Goal: Task Accomplishment & Management: Use online tool/utility

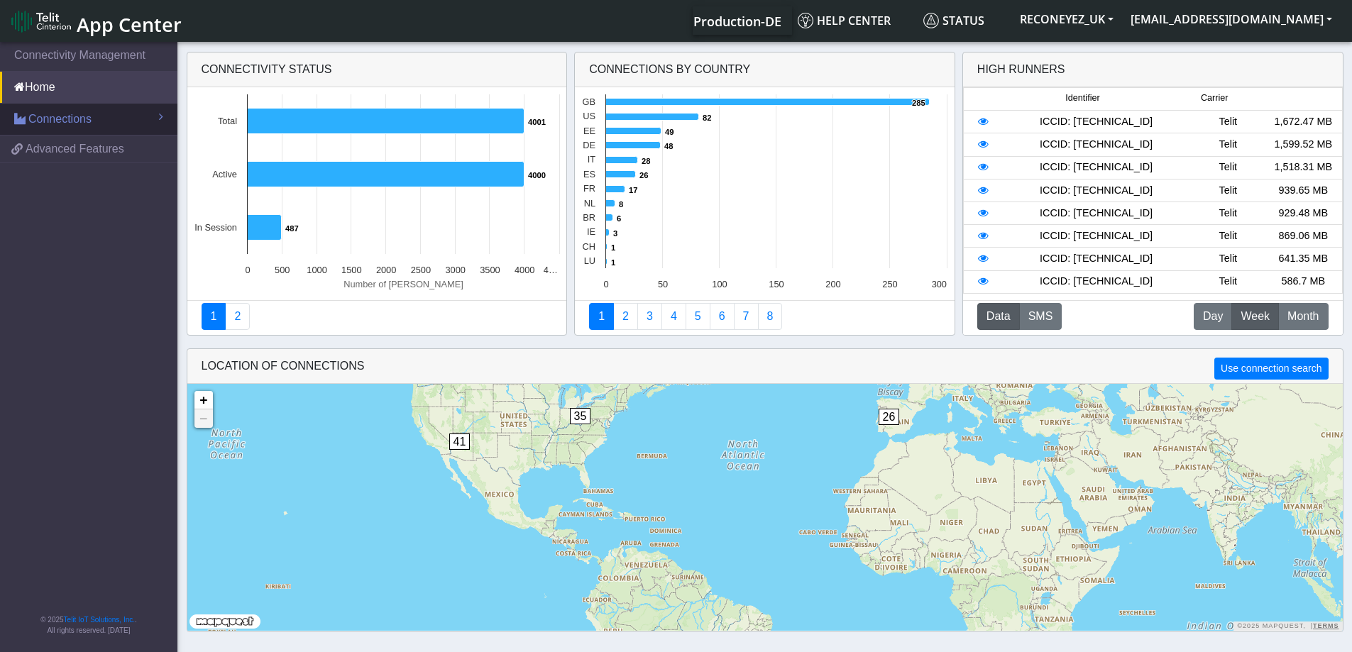
click at [57, 127] on span "Connections" at bounding box center [59, 119] width 63 height 17
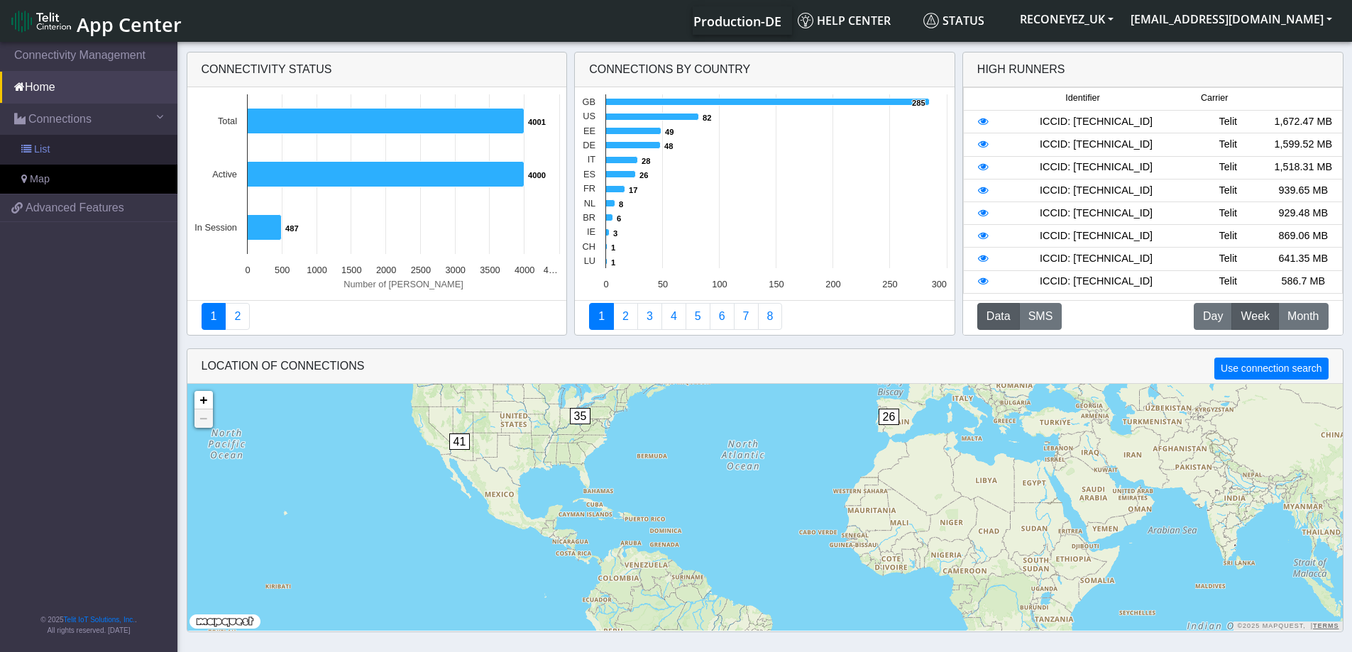
click at [75, 150] on link "List" at bounding box center [88, 150] width 177 height 30
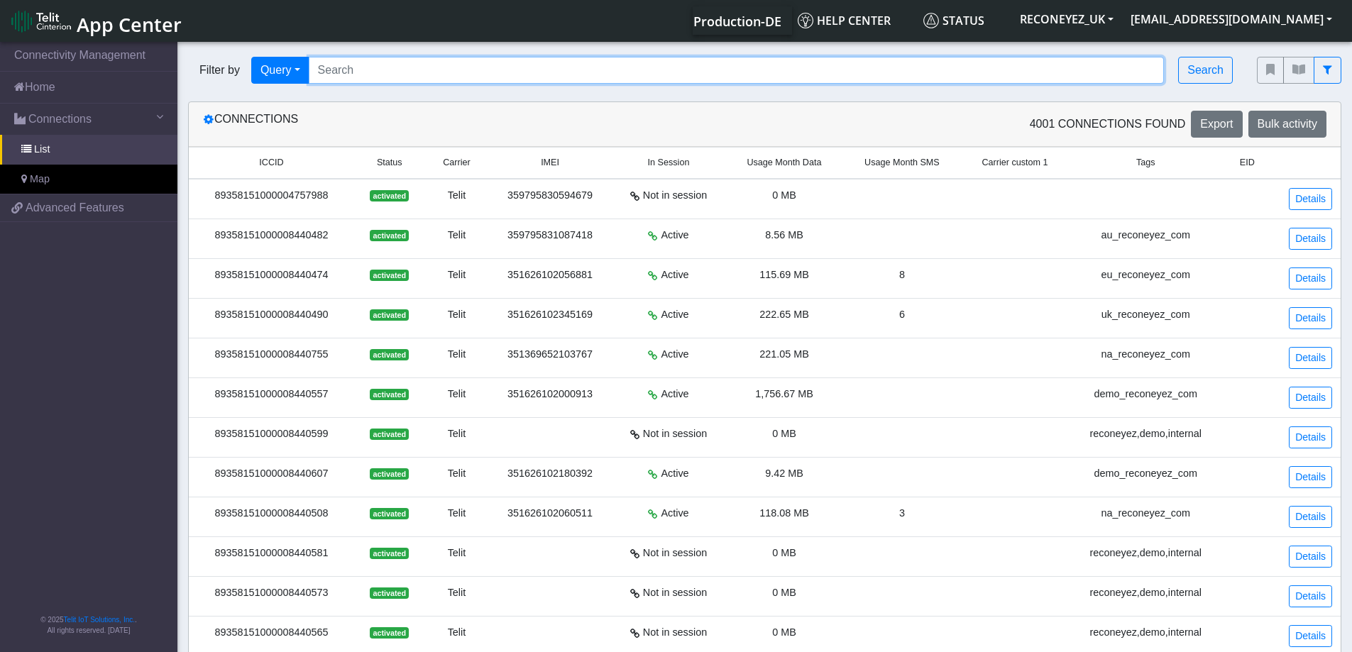
paste input "89358151000008421482"
type input "89358151000008421482"
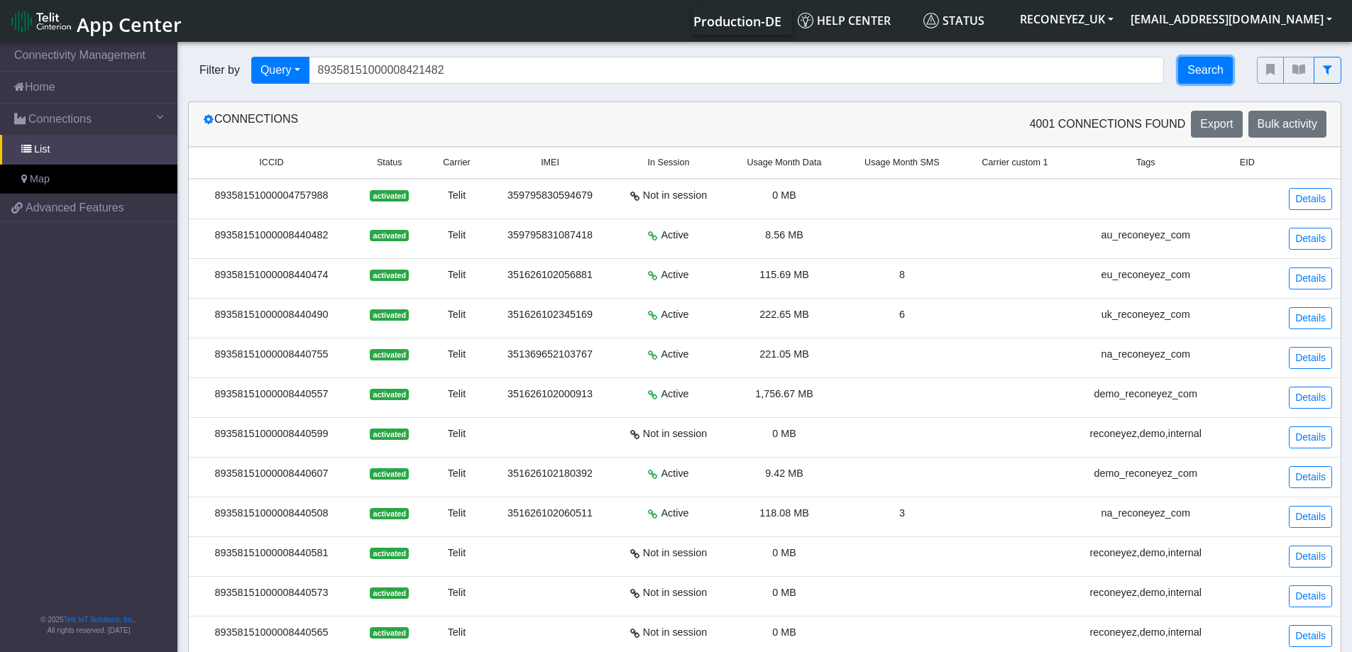
click at [1214, 74] on button "Search" at bounding box center [1205, 70] width 55 height 27
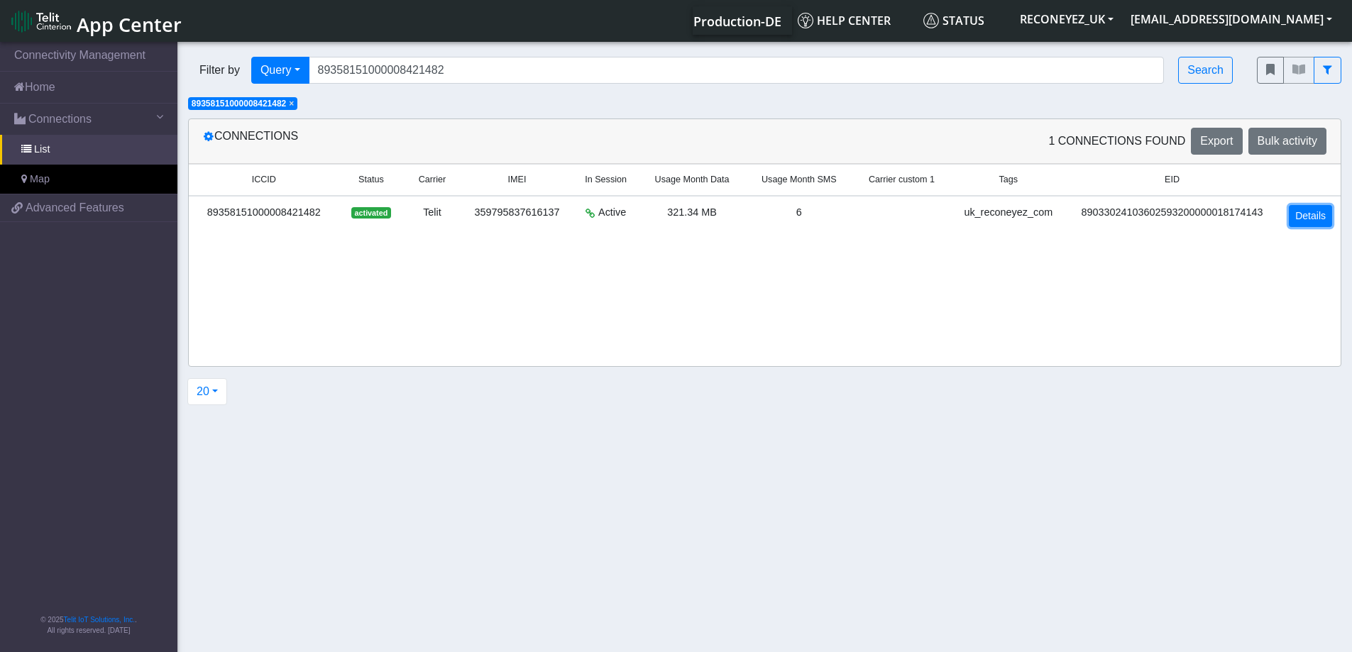
click at [1318, 221] on link "Details" at bounding box center [1310, 216] width 43 height 22
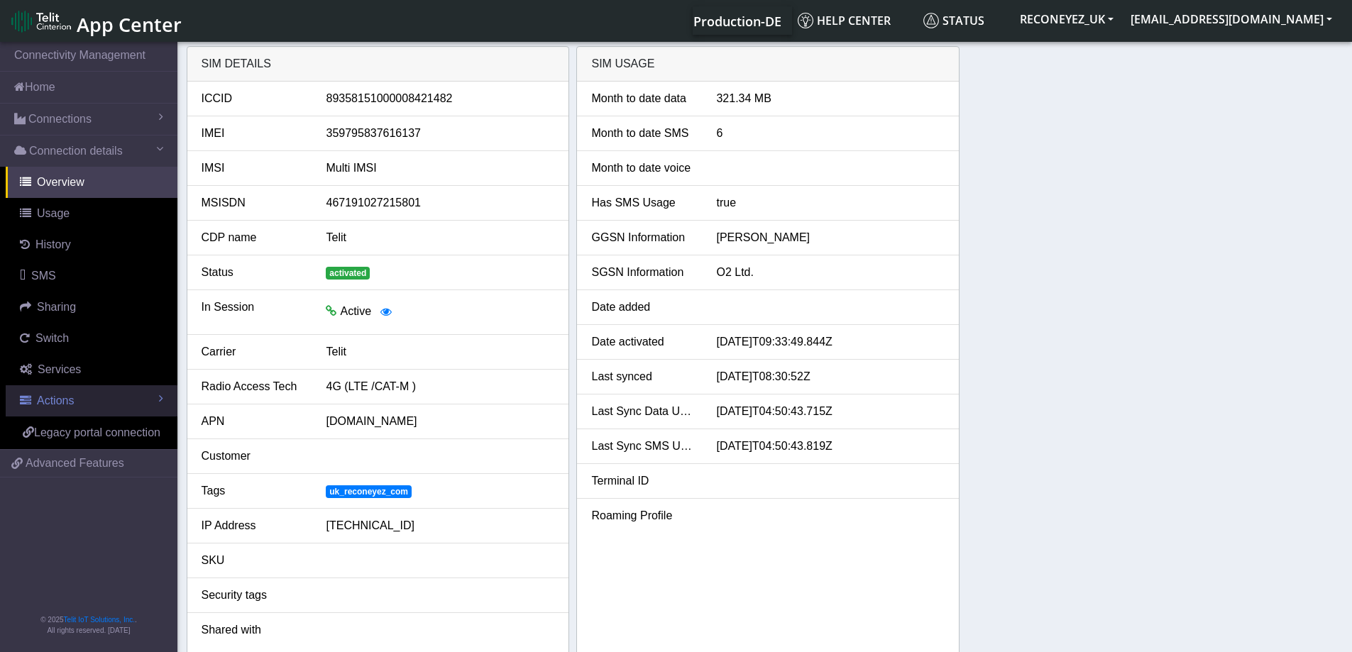
click at [65, 401] on span "Actions" at bounding box center [55, 401] width 37 height 12
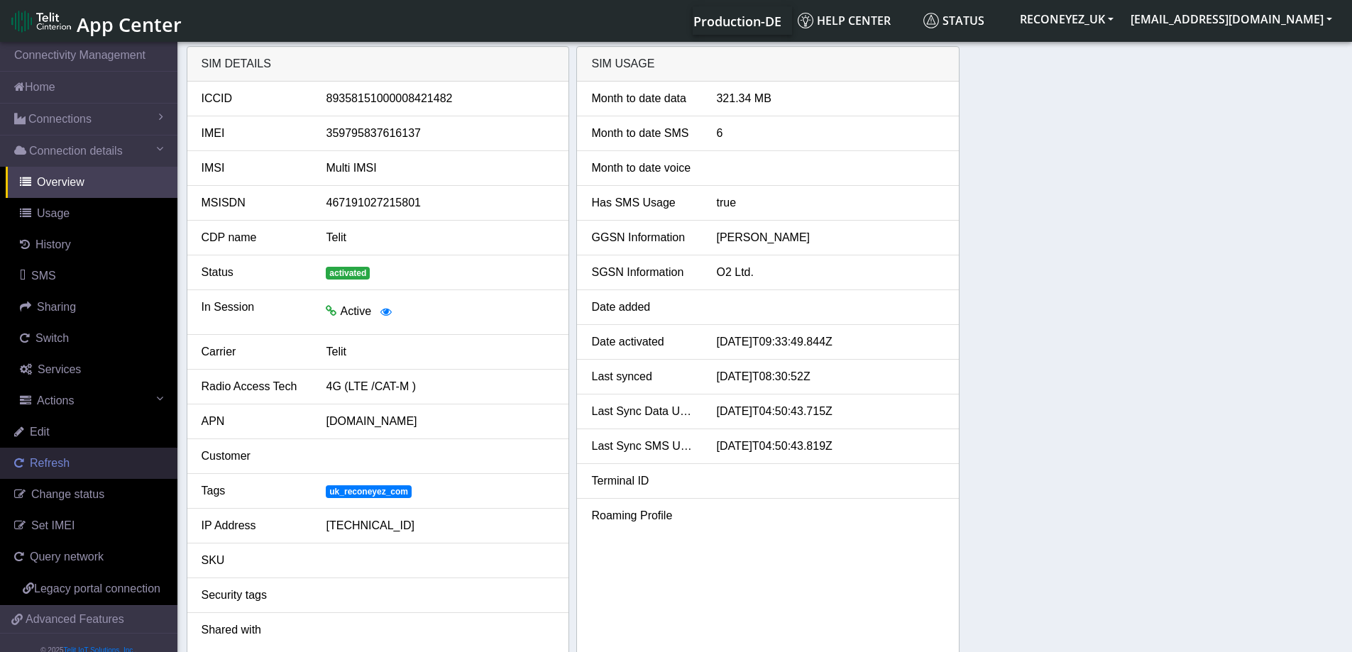
click at [58, 459] on span "Refresh" at bounding box center [50, 463] width 40 height 12
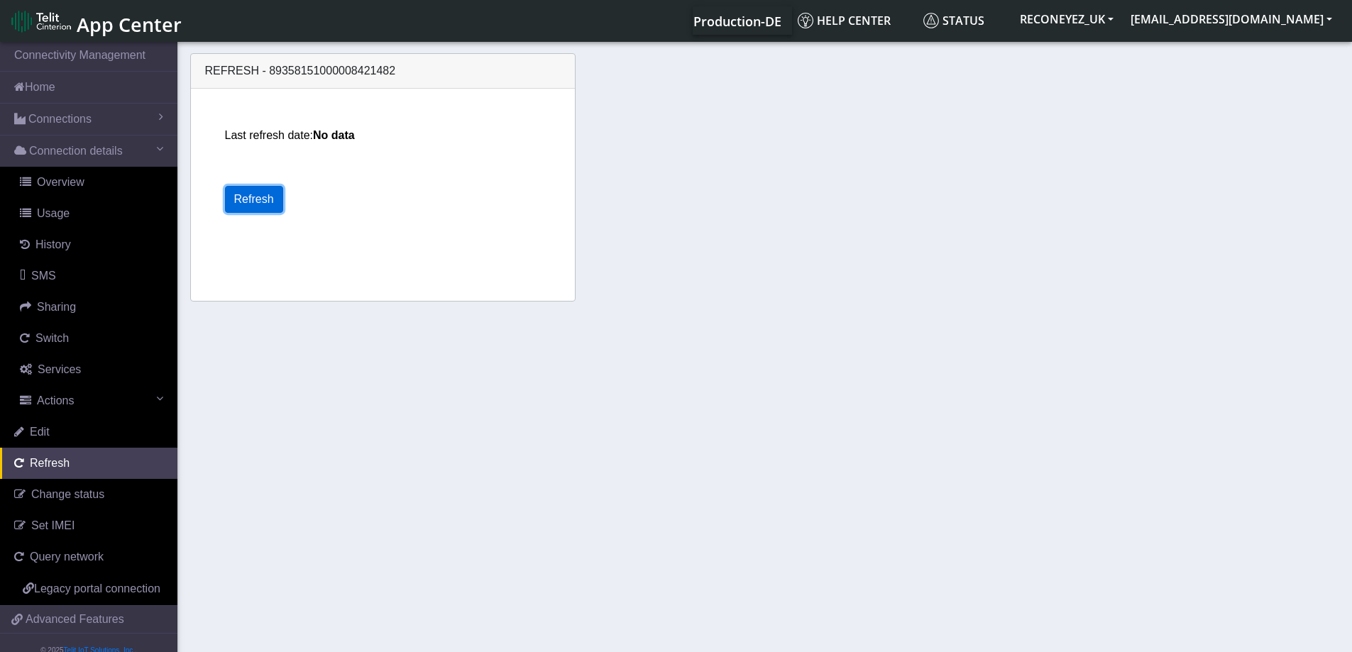
click at [239, 200] on button "Refresh" at bounding box center [254, 199] width 58 height 27
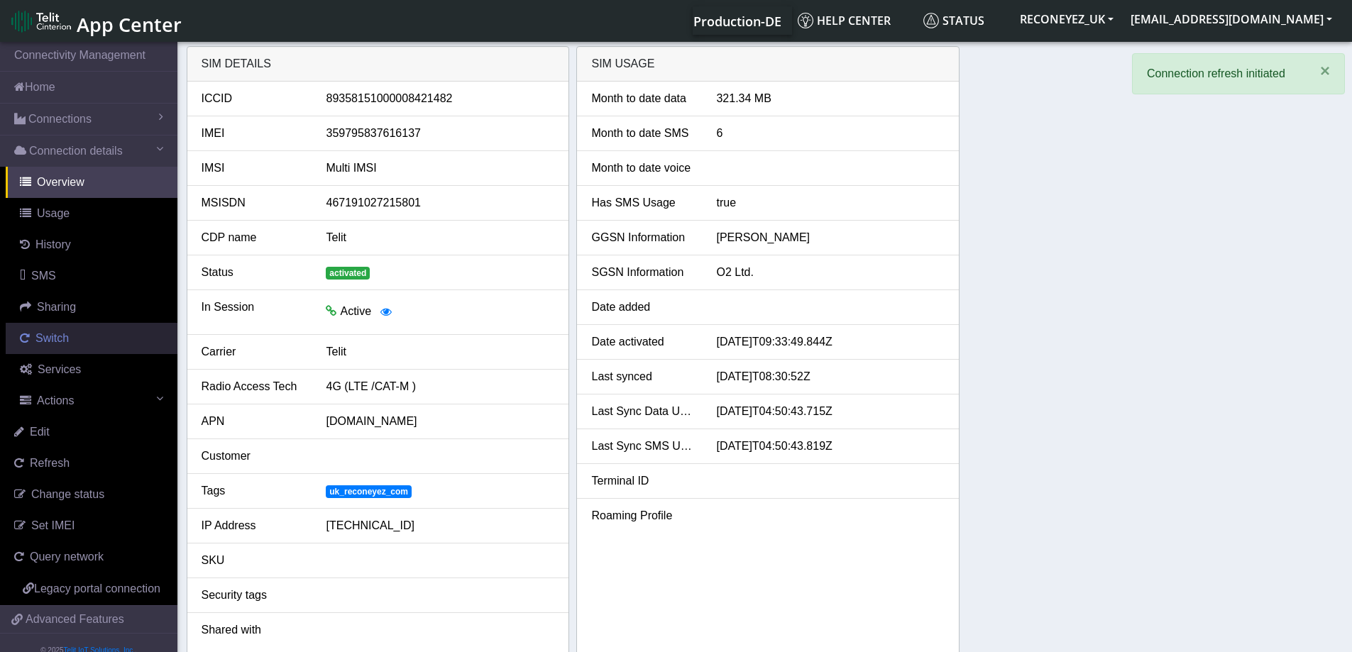
click at [78, 334] on link "Switch" at bounding box center [92, 338] width 172 height 31
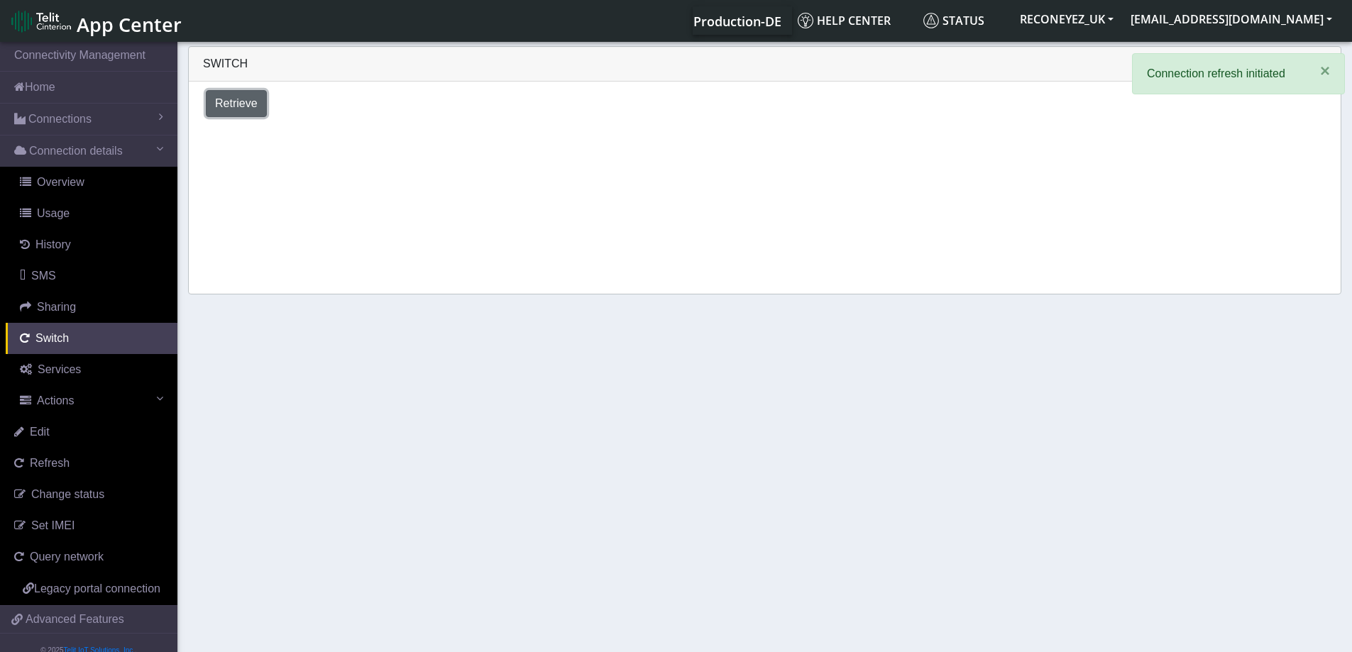
click at [241, 94] on button "Retrieve" at bounding box center [236, 103] width 61 height 27
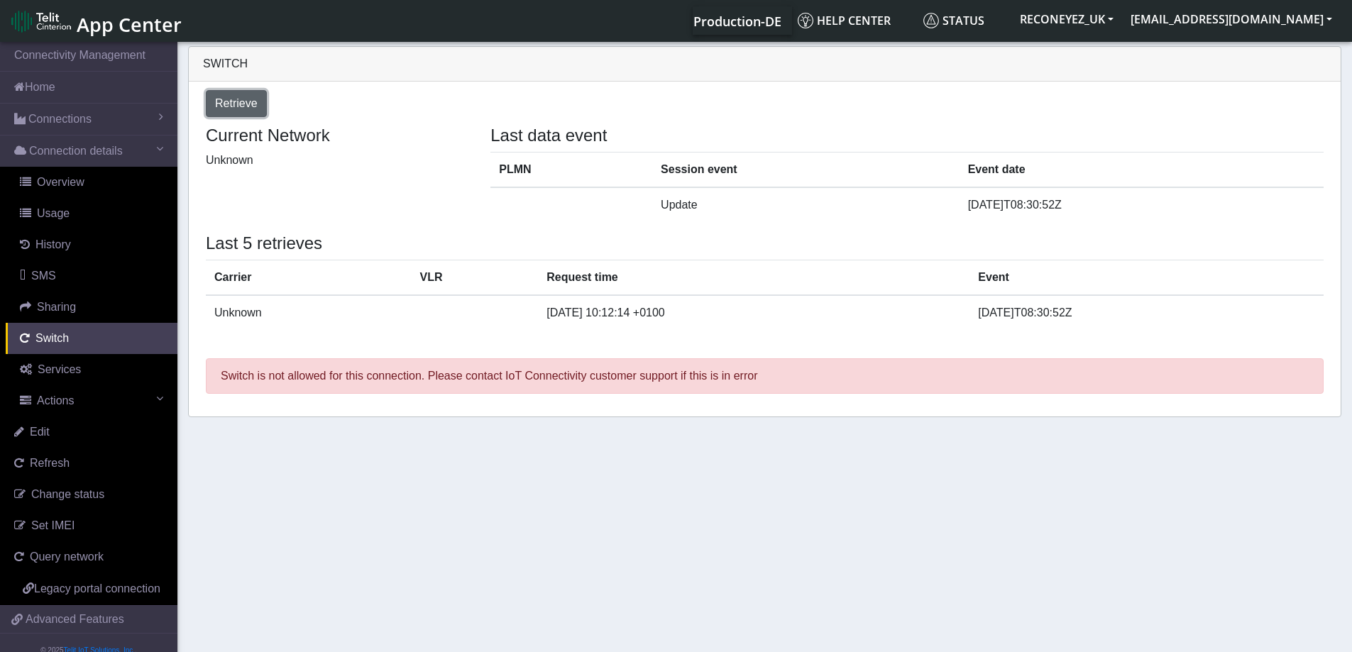
click at [250, 101] on span "Retrieve" at bounding box center [236, 103] width 43 height 12
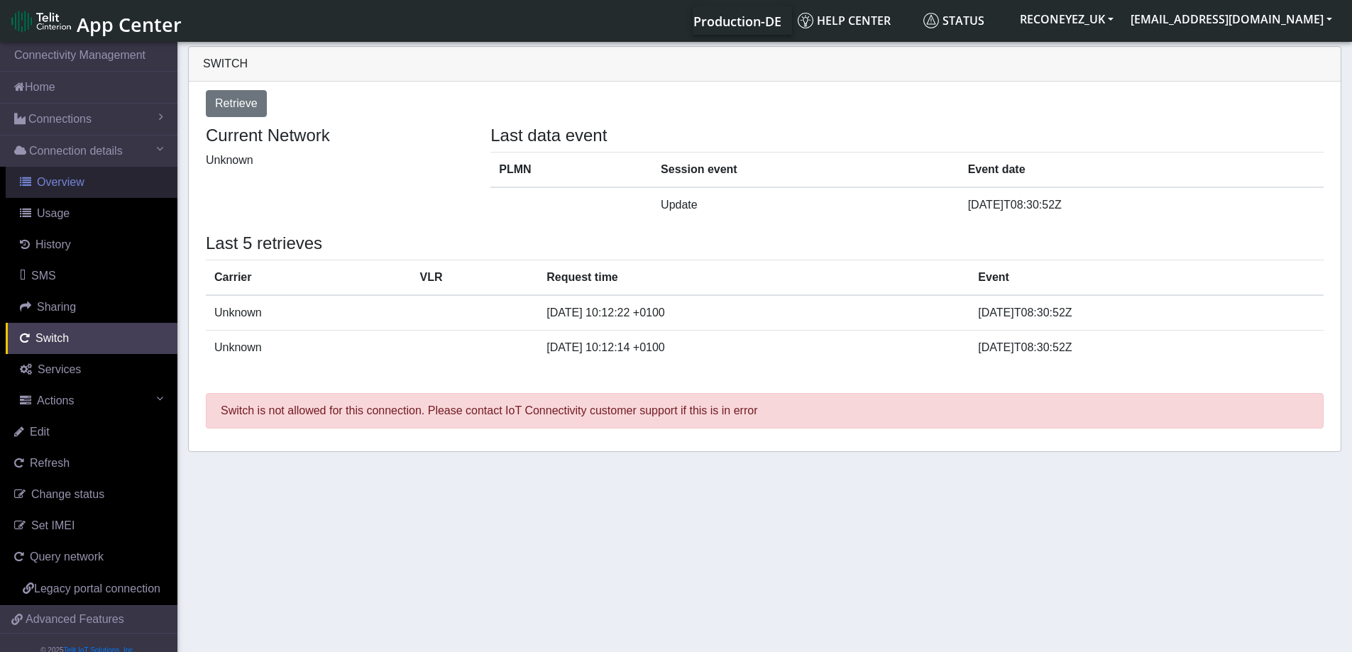
click at [87, 192] on link "Overview" at bounding box center [92, 182] width 172 height 31
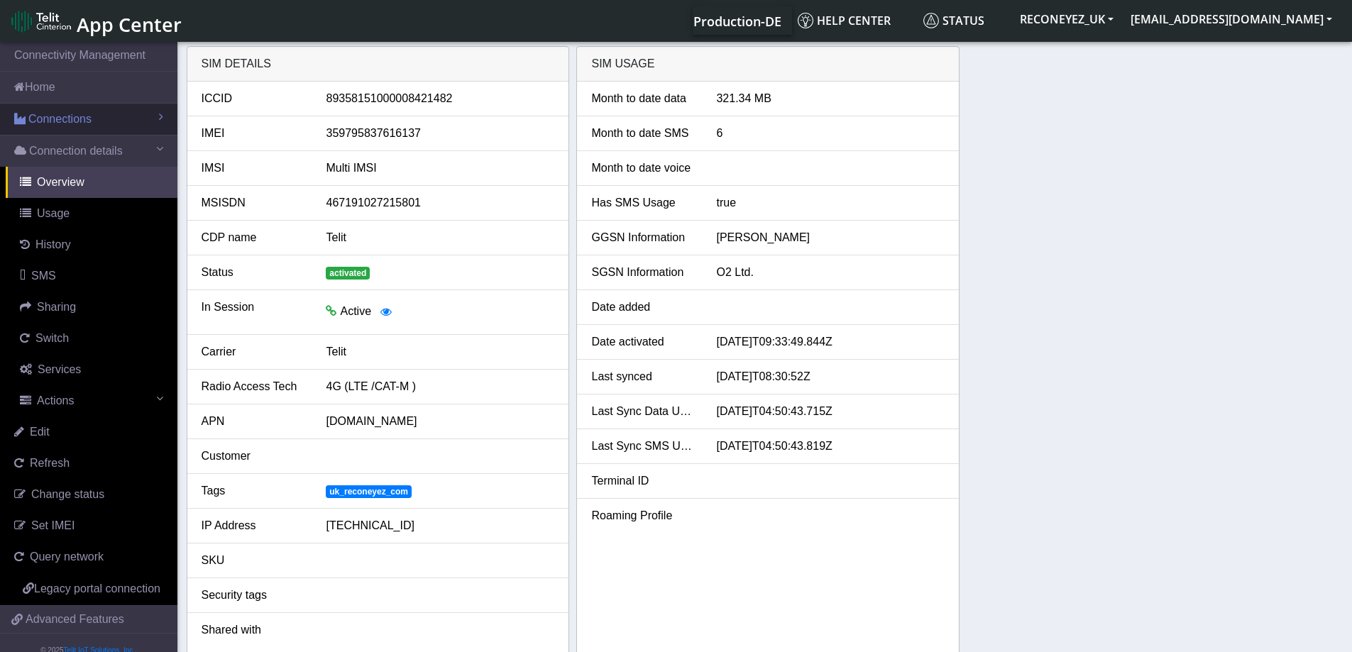
click at [100, 127] on link "Connections" at bounding box center [88, 119] width 177 height 31
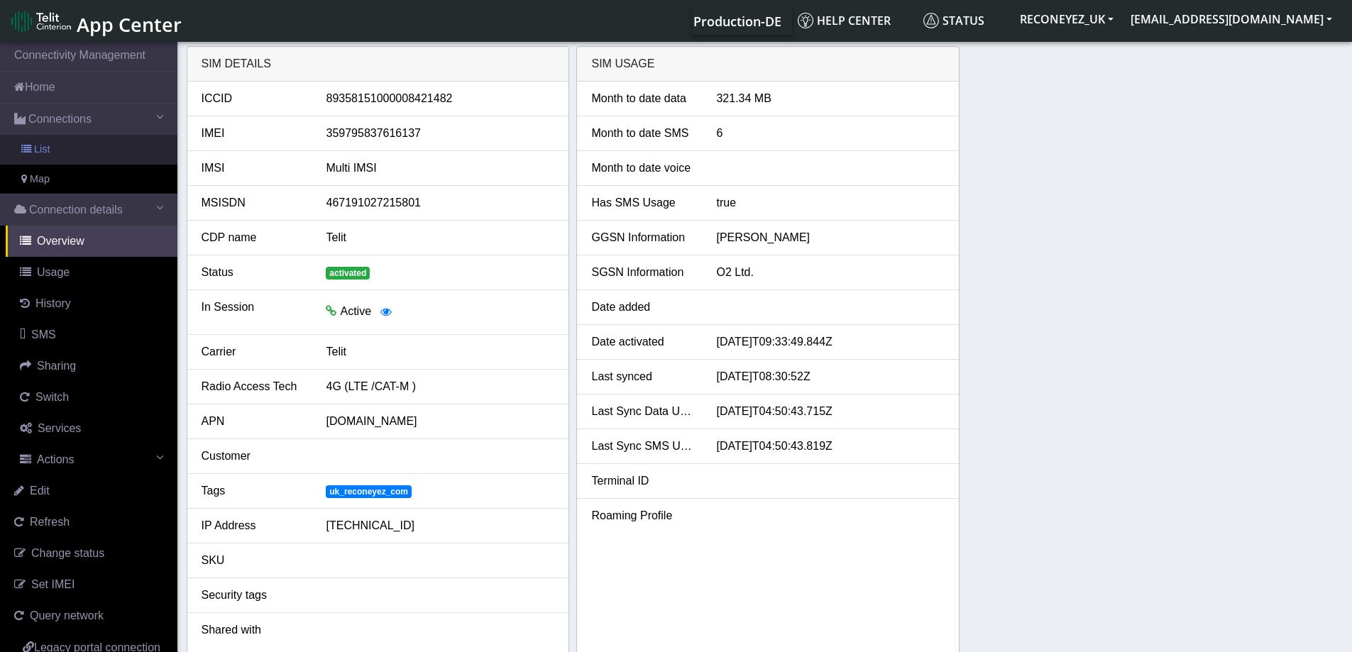
click at [93, 144] on link "List" at bounding box center [88, 150] width 177 height 30
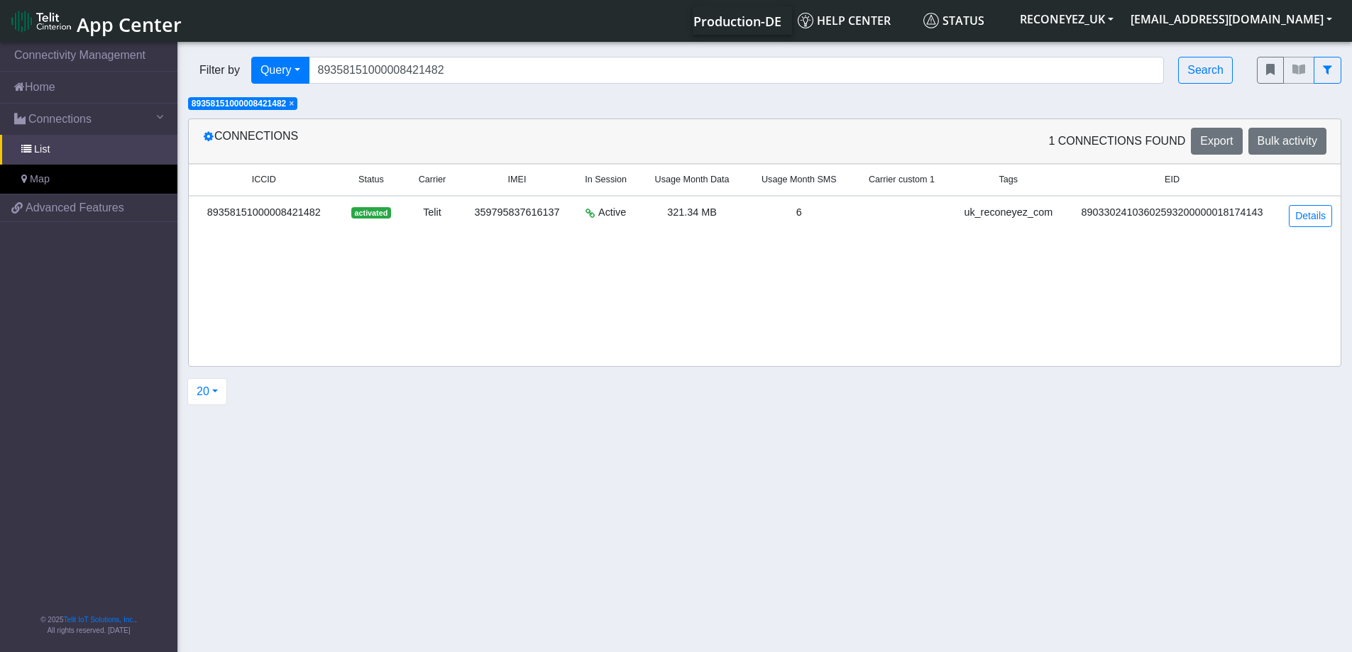
drag, startPoint x: 297, startPoint y: 103, endPoint x: 304, endPoint y: 116, distance: 15.2
click at [294, 104] on span "×" at bounding box center [291, 104] width 5 height 10
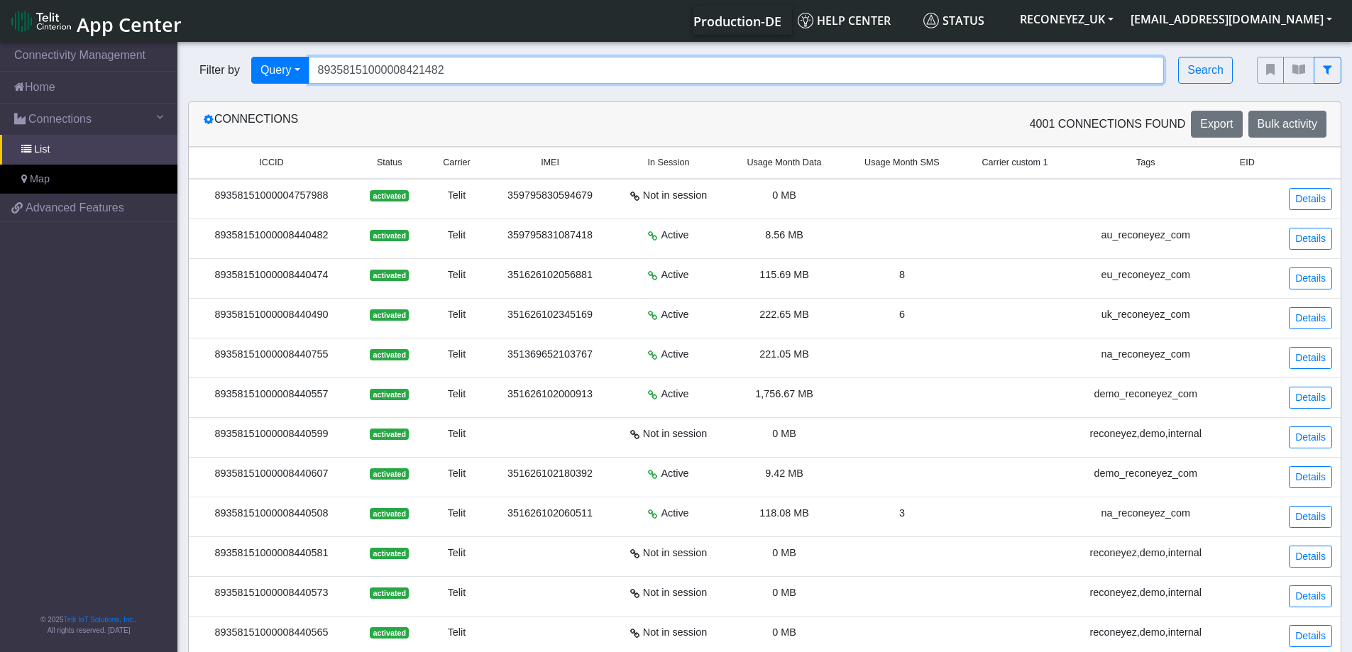
drag, startPoint x: 551, startPoint y: 70, endPoint x: 698, endPoint y: 94, distance: 148.9
click at [263, 62] on div "Filter by Query Query In Session Not connected Tags Country Operator 8935815100…" at bounding box center [711, 70] width 1047 height 27
paste input "89358151000008425798"
type input "89358151000008425798"
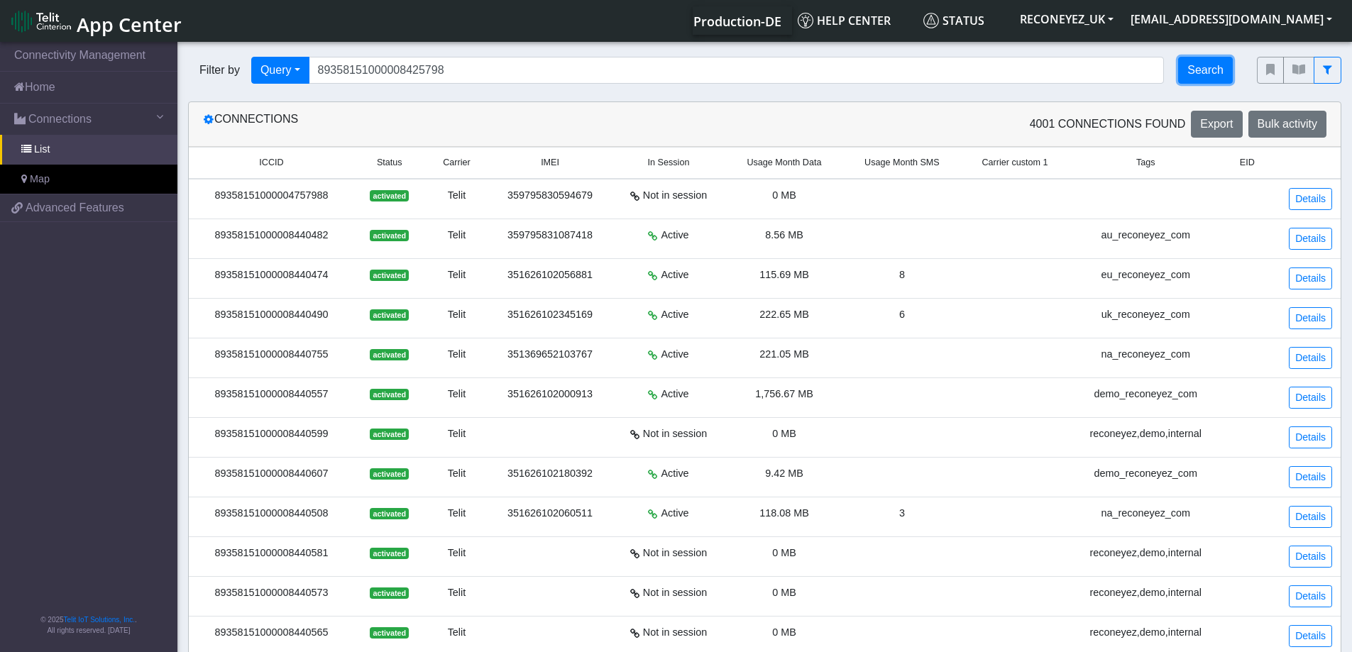
click at [1214, 75] on button "Search" at bounding box center [1205, 70] width 55 height 27
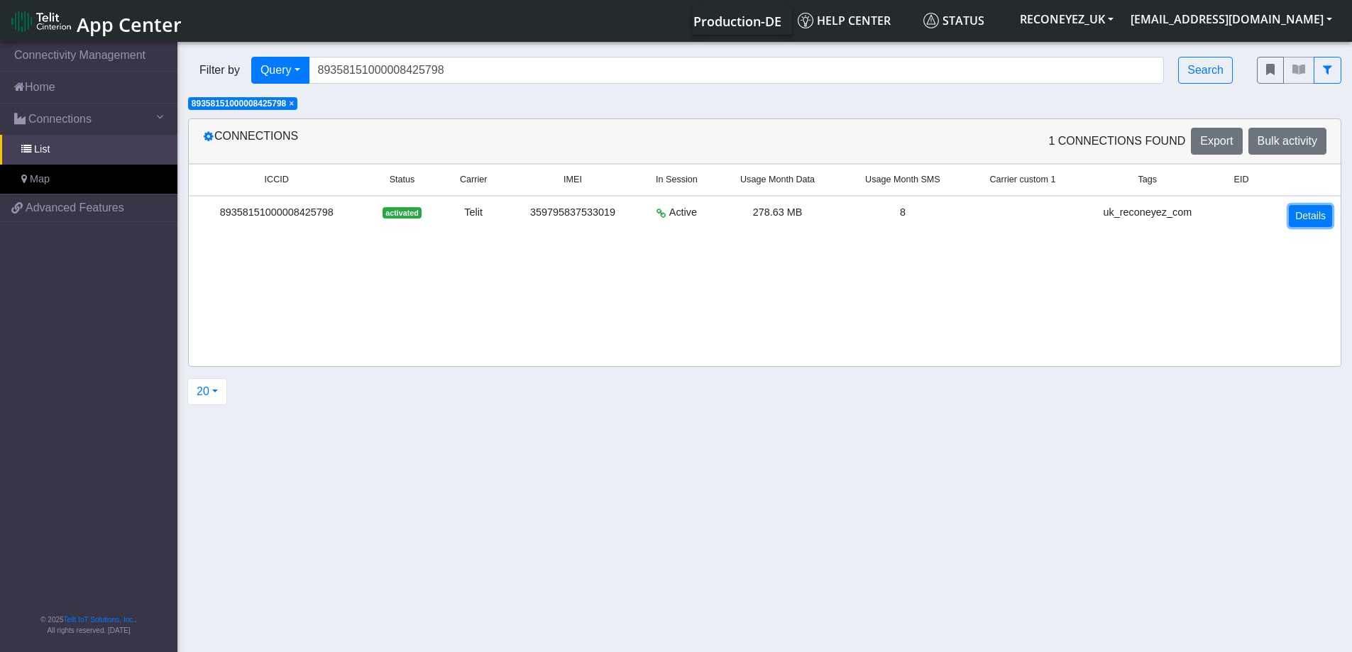
click at [1316, 224] on link "Details" at bounding box center [1310, 216] width 43 height 22
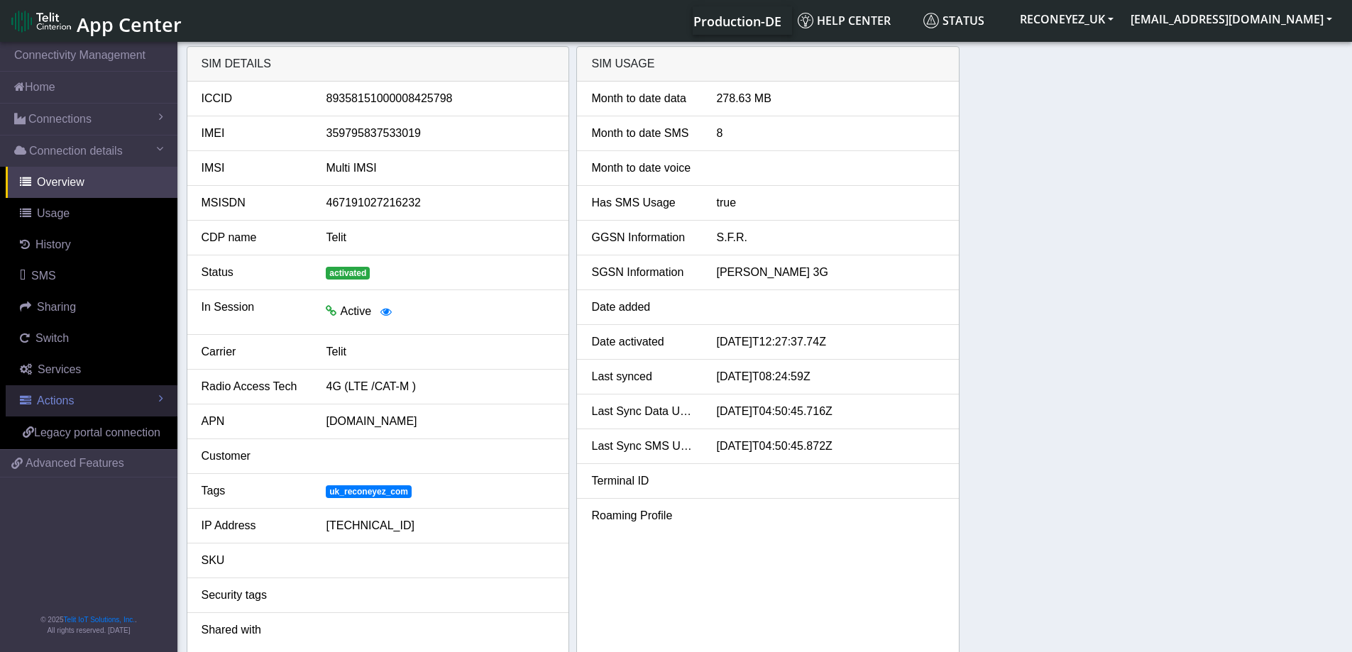
click at [90, 410] on link "Actions" at bounding box center [92, 400] width 172 height 31
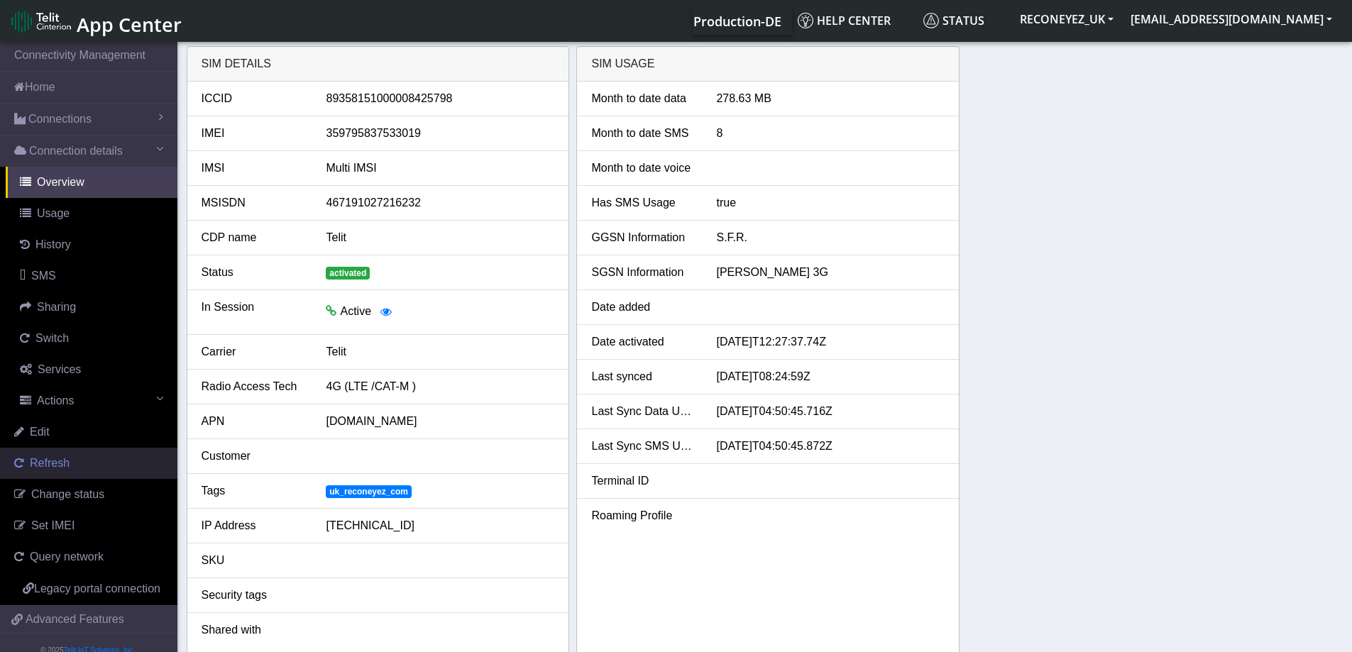
click at [70, 464] on link "Refresh" at bounding box center [88, 463] width 177 height 31
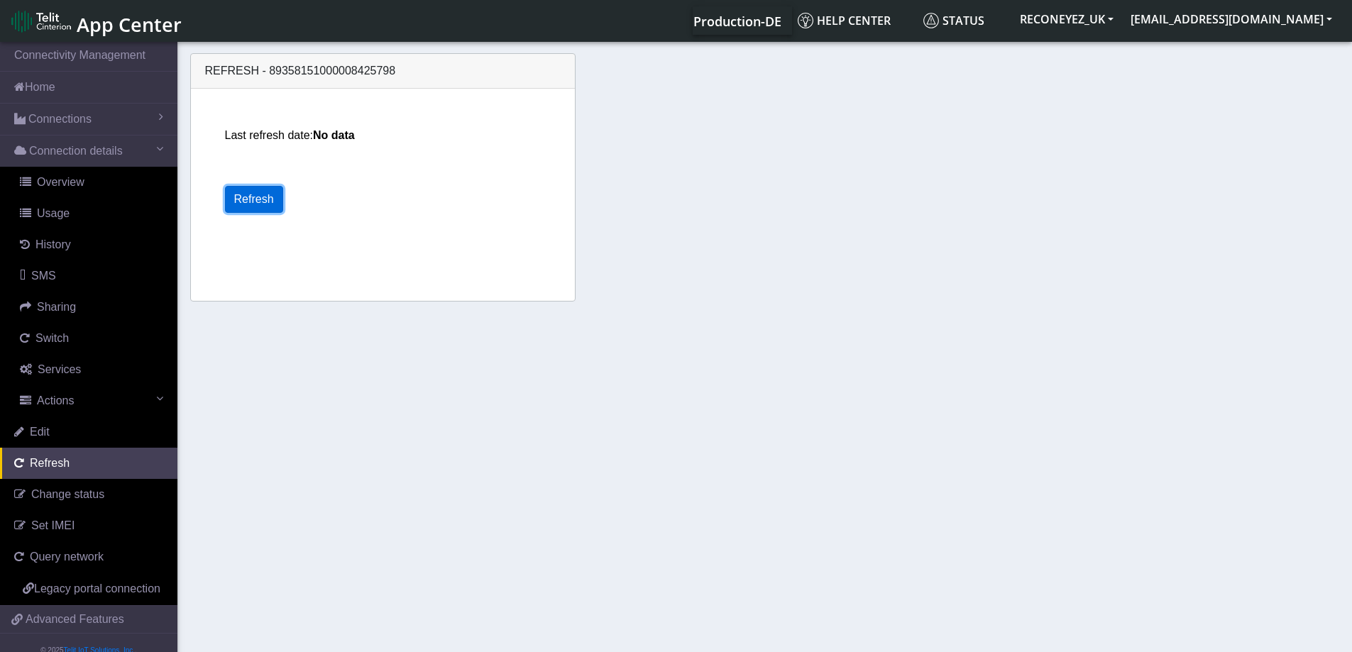
click at [241, 204] on button "Refresh" at bounding box center [254, 199] width 58 height 27
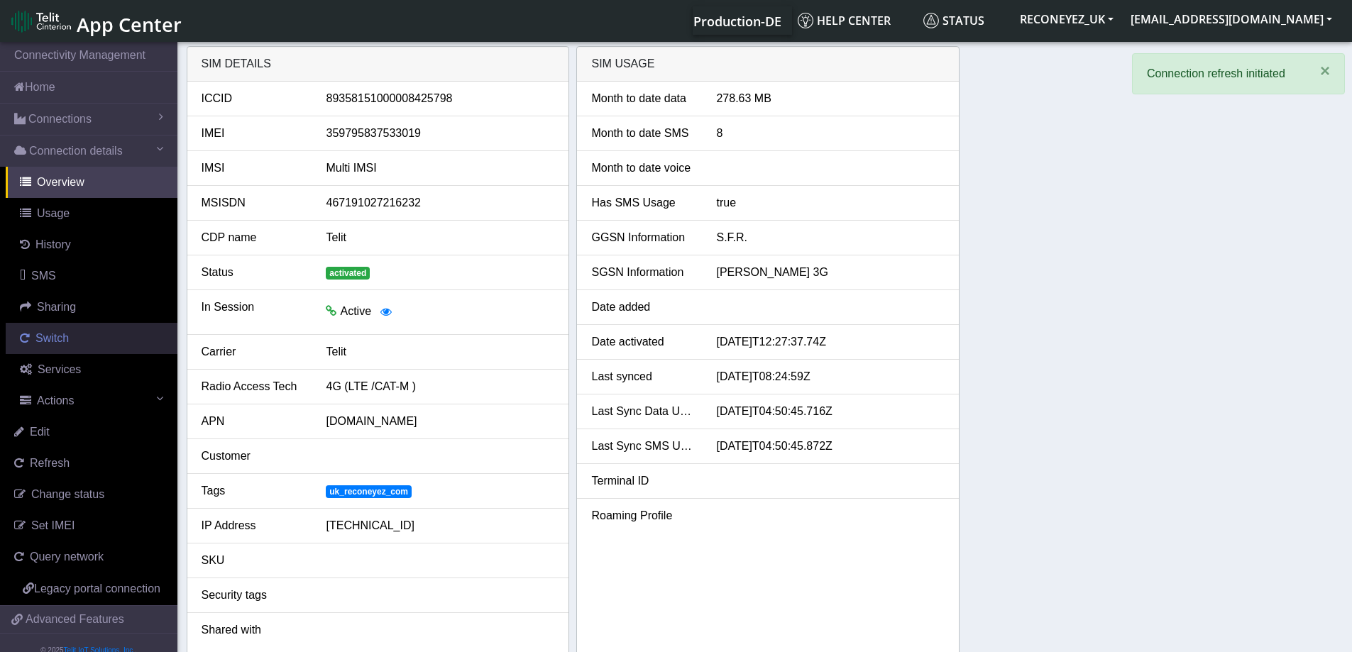
click at [67, 348] on link "Switch" at bounding box center [92, 338] width 172 height 31
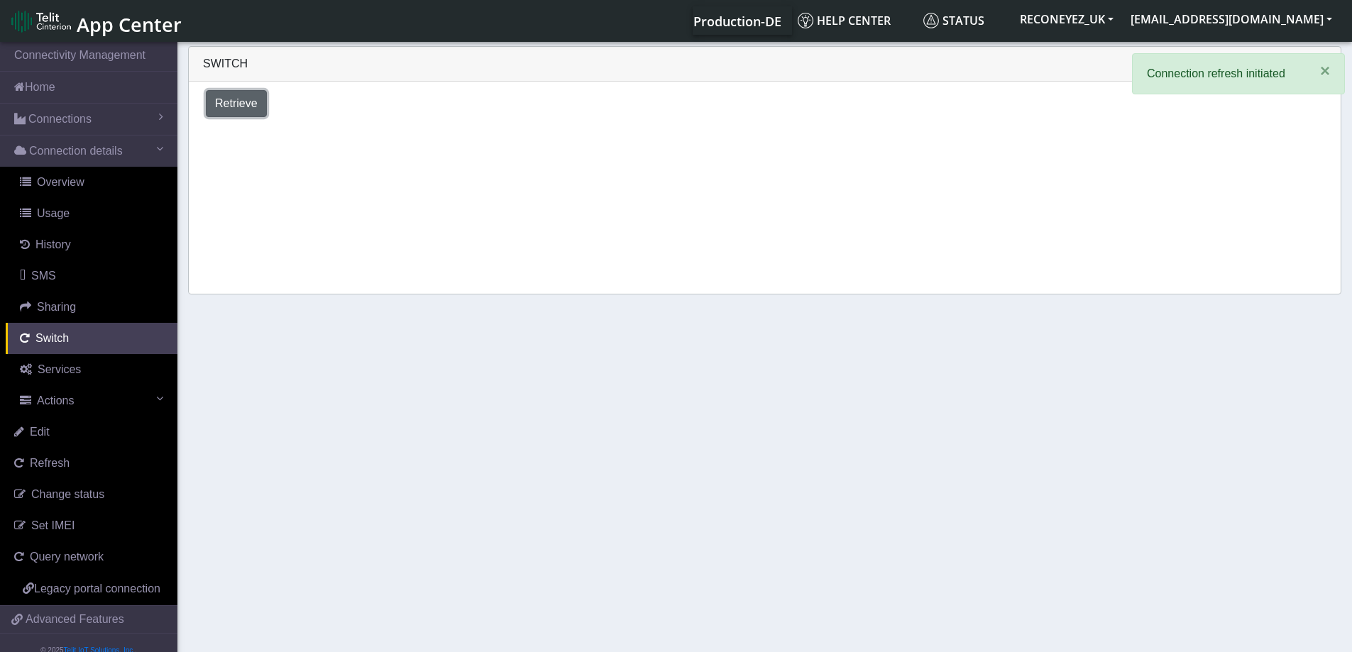
click at [219, 105] on span "Retrieve" at bounding box center [236, 103] width 43 height 12
select select "[GEOGRAPHIC_DATA]"
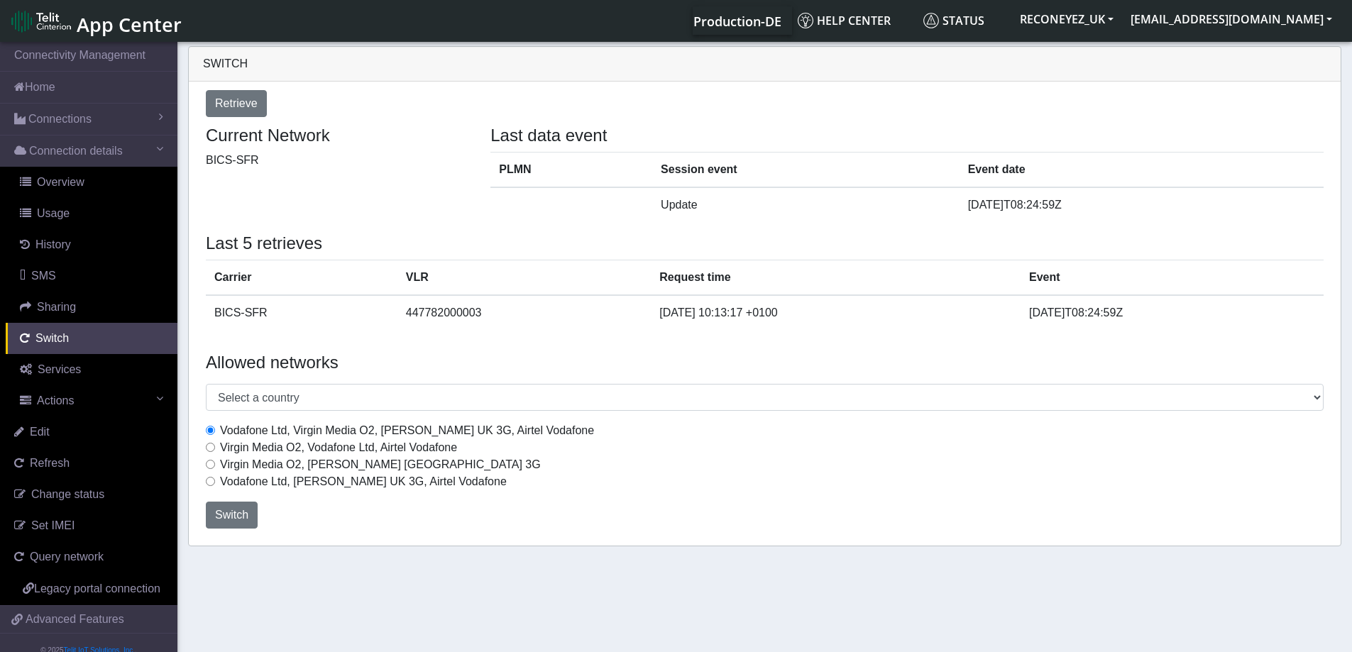
click at [213, 443] on input "Virgin Media O2, Vodafone Ltd, Airtel Vodafone" at bounding box center [210, 447] width 9 height 9
radio input "true"
click at [220, 513] on span "Switch" at bounding box center [231, 515] width 33 height 12
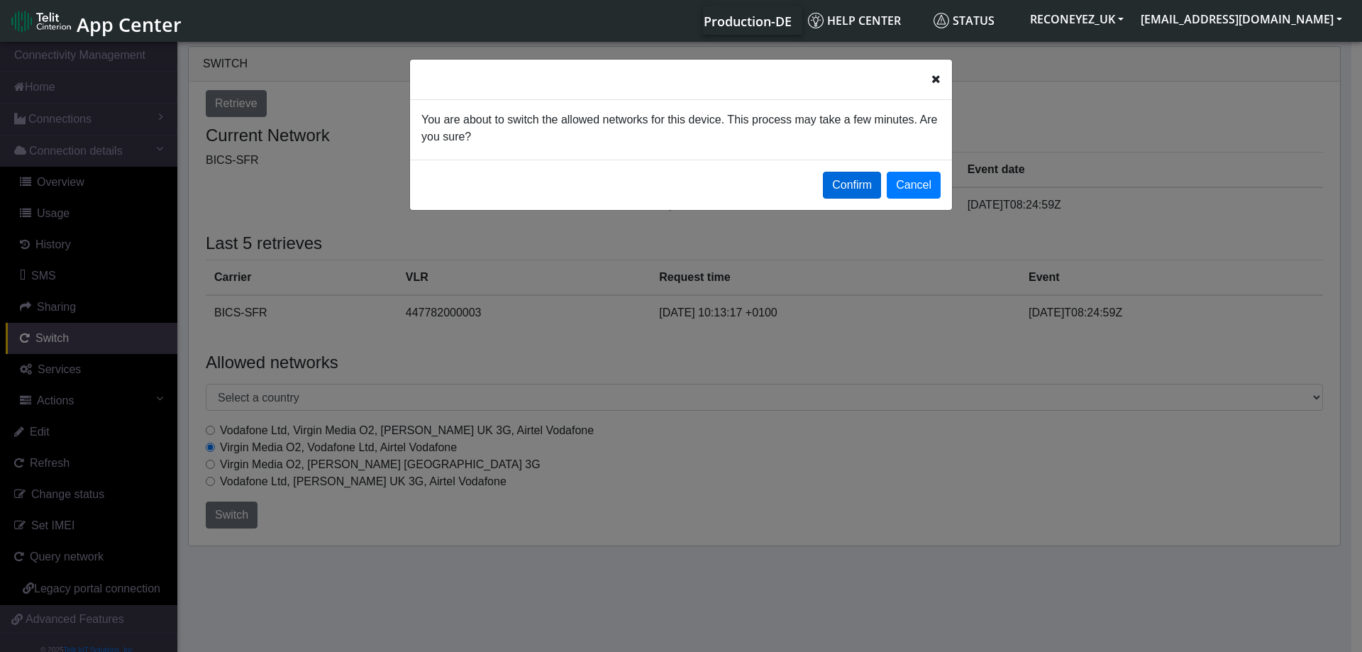
click at [832, 188] on button "Confirm" at bounding box center [852, 185] width 58 height 27
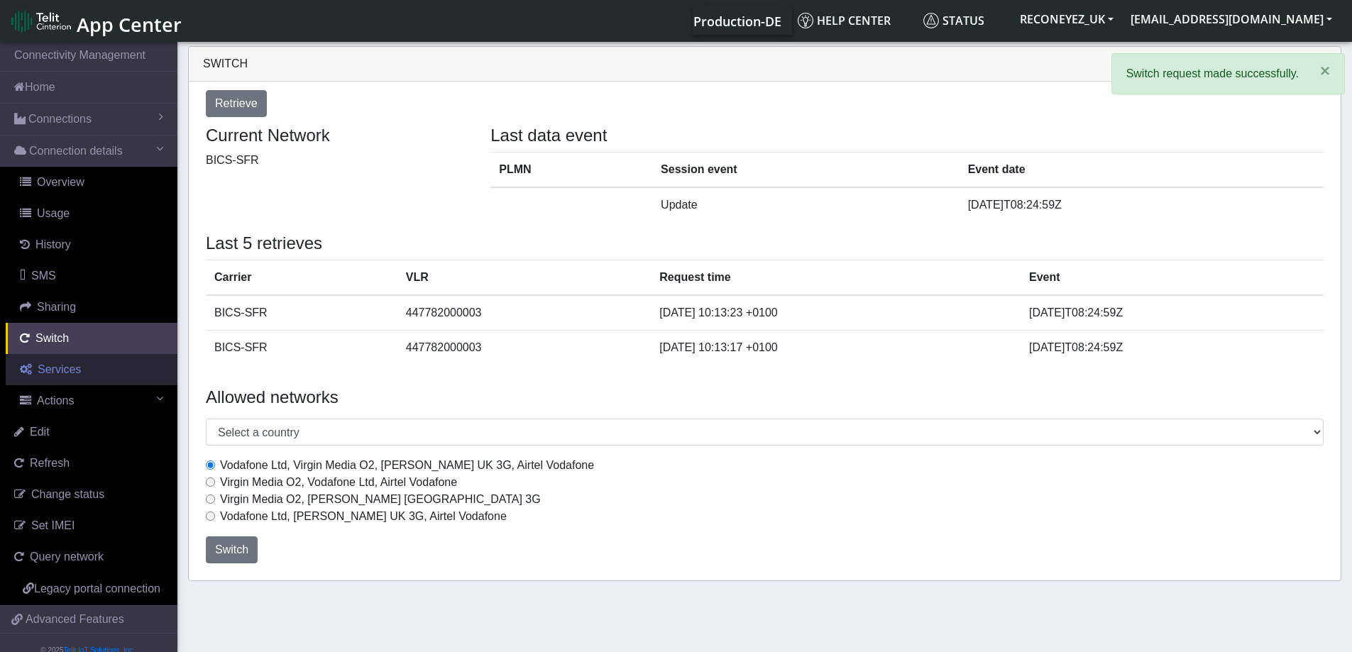
click at [73, 373] on span "Services" at bounding box center [59, 369] width 43 height 12
select select "2: 6"
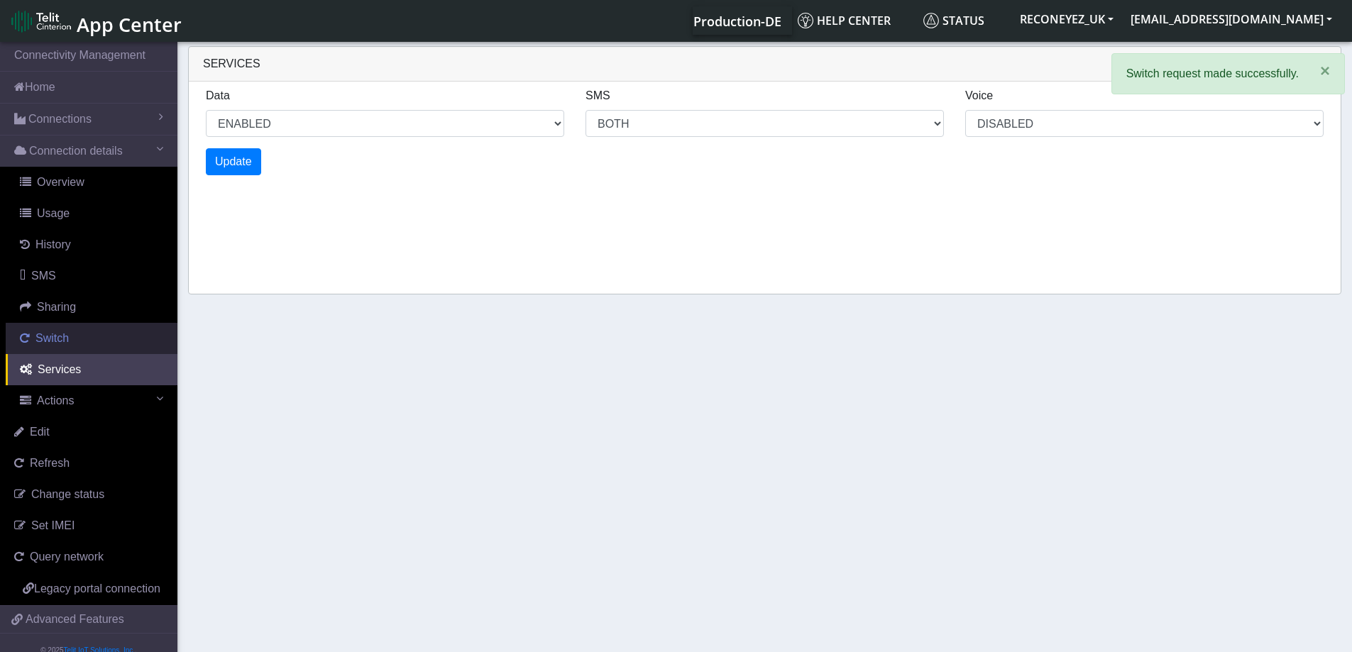
click at [77, 343] on link "Switch" at bounding box center [92, 338] width 172 height 31
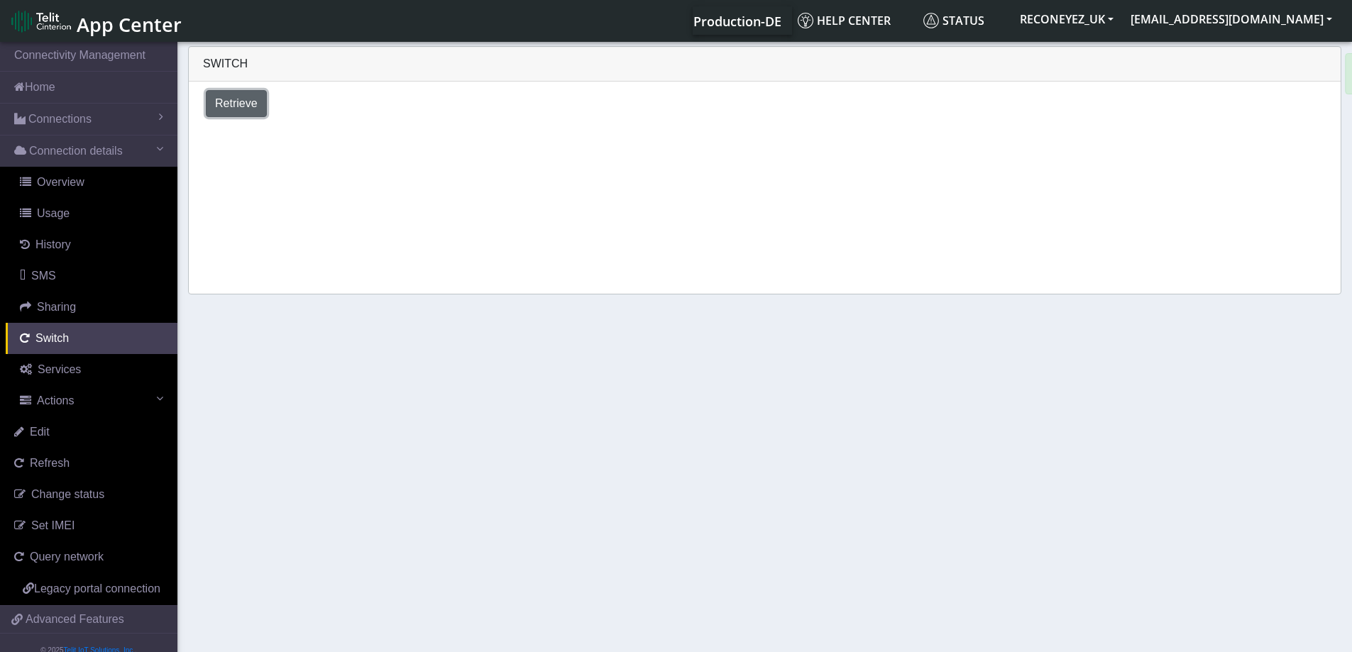
click at [224, 100] on span "Retrieve" at bounding box center [236, 103] width 43 height 12
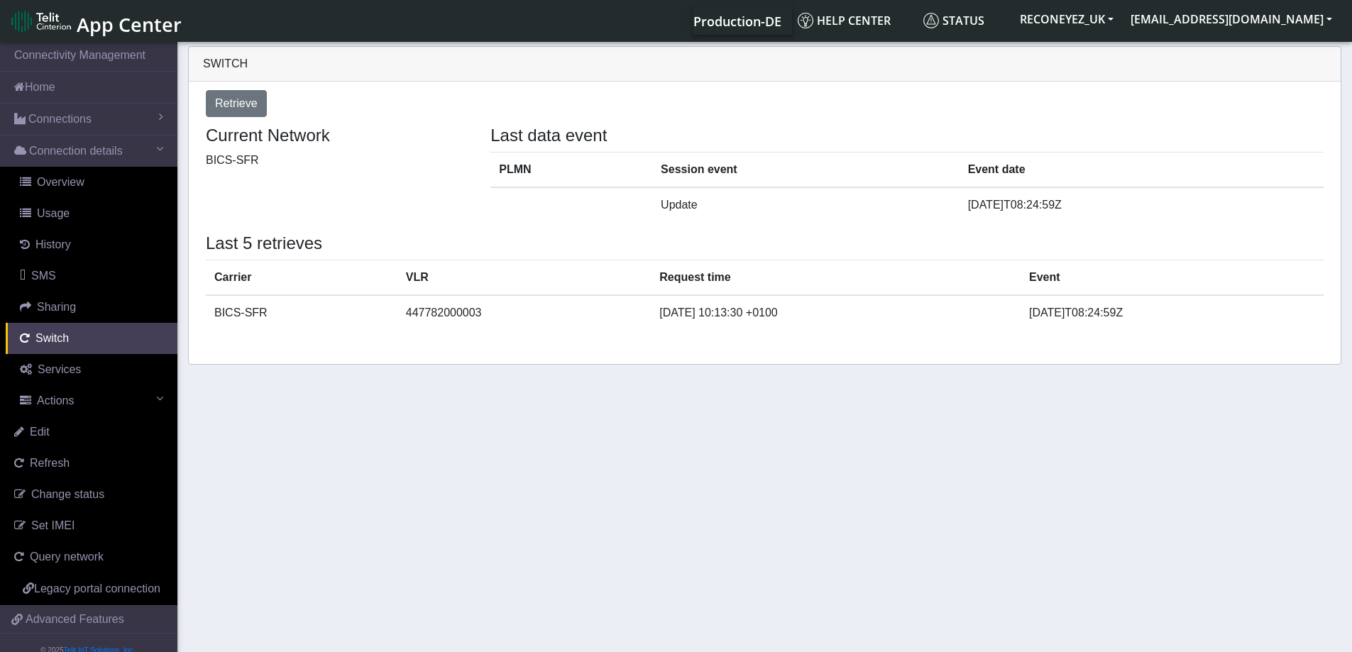
select select "[GEOGRAPHIC_DATA]"
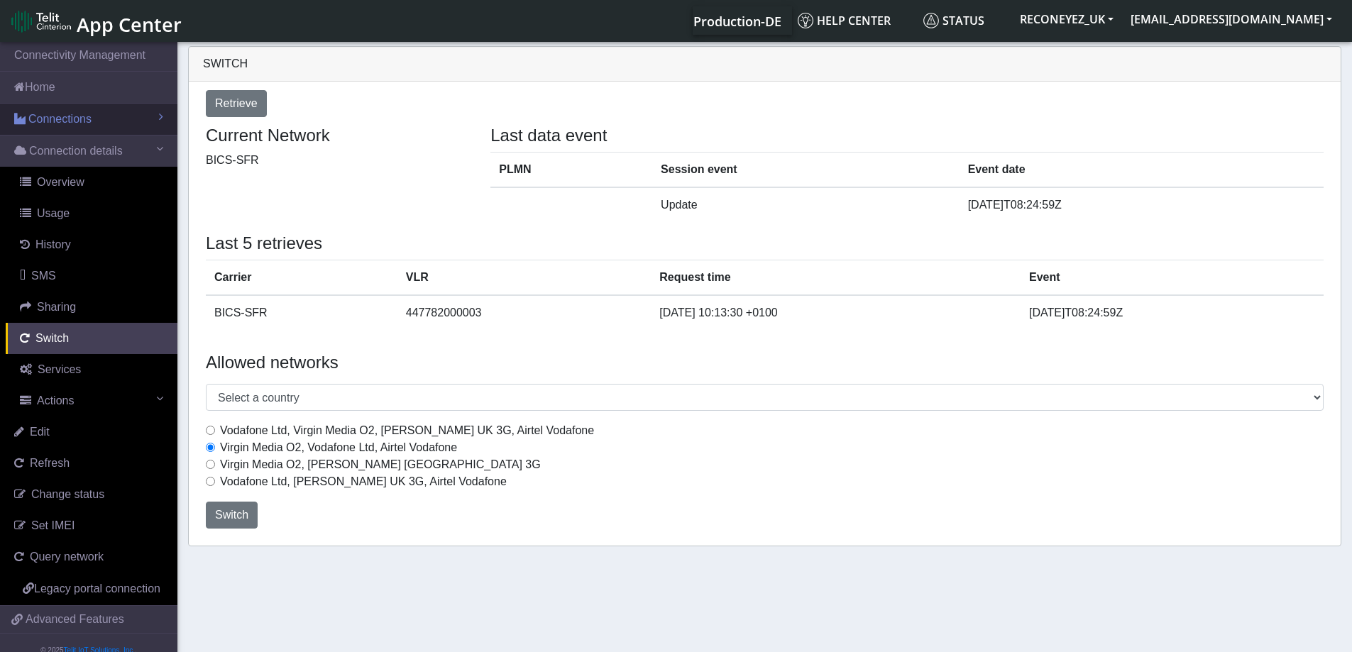
click at [71, 117] on span "Connections" at bounding box center [59, 119] width 63 height 17
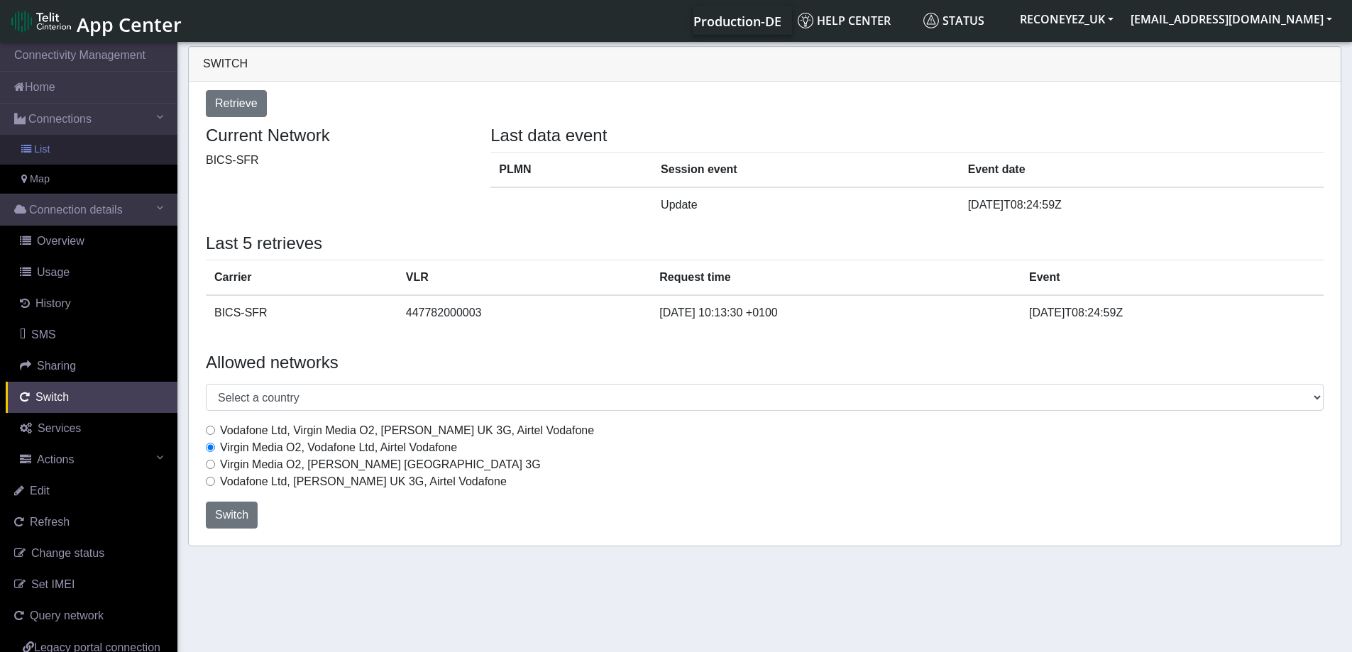
click at [67, 145] on link "List" at bounding box center [88, 150] width 177 height 30
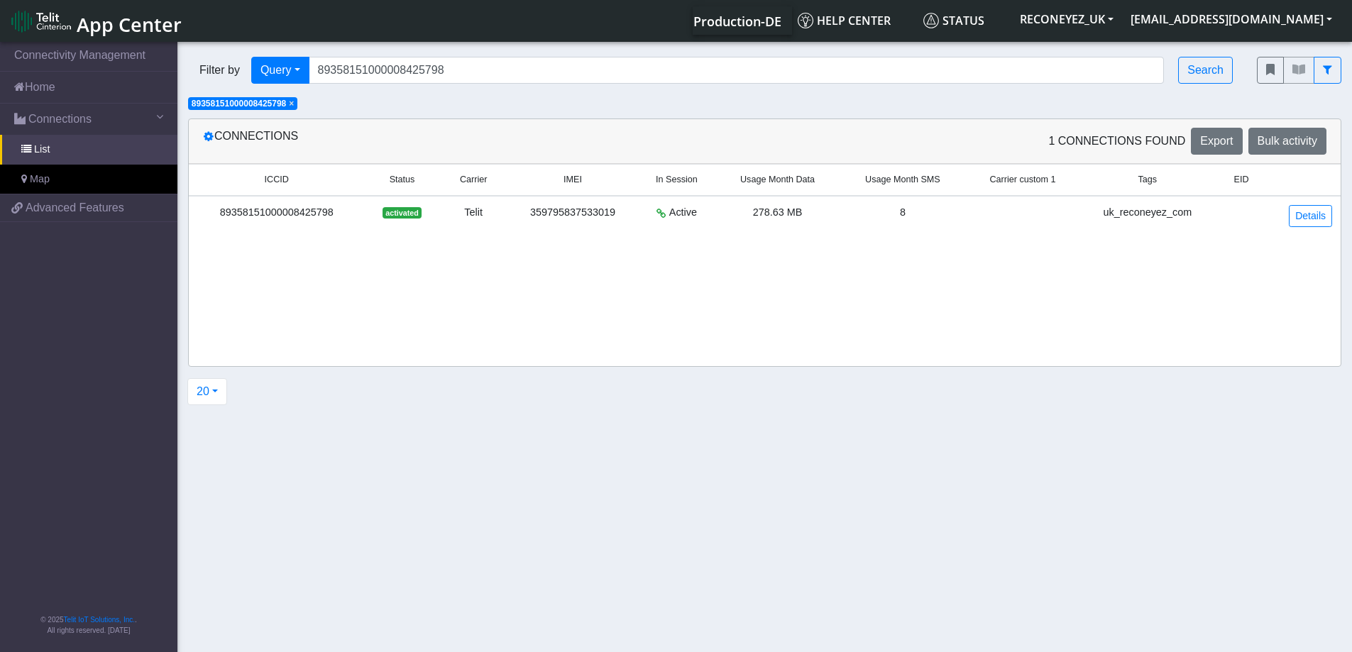
click at [292, 101] on span "×" at bounding box center [291, 104] width 5 height 10
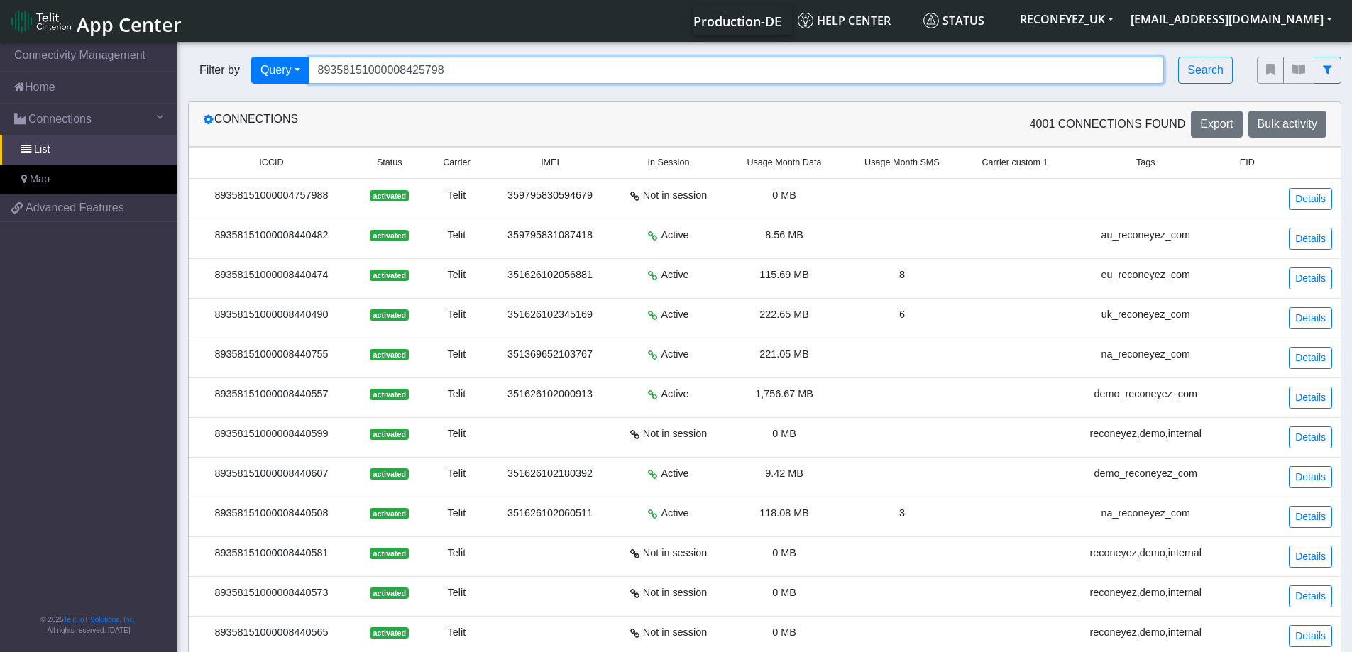
drag, startPoint x: 453, startPoint y: 67, endPoint x: 316, endPoint y: 63, distance: 137.7
click at [316, 63] on input "89358151000008425798" at bounding box center [737, 70] width 856 height 27
paste input "89358151000008425798"
type input "89358151000008425798"
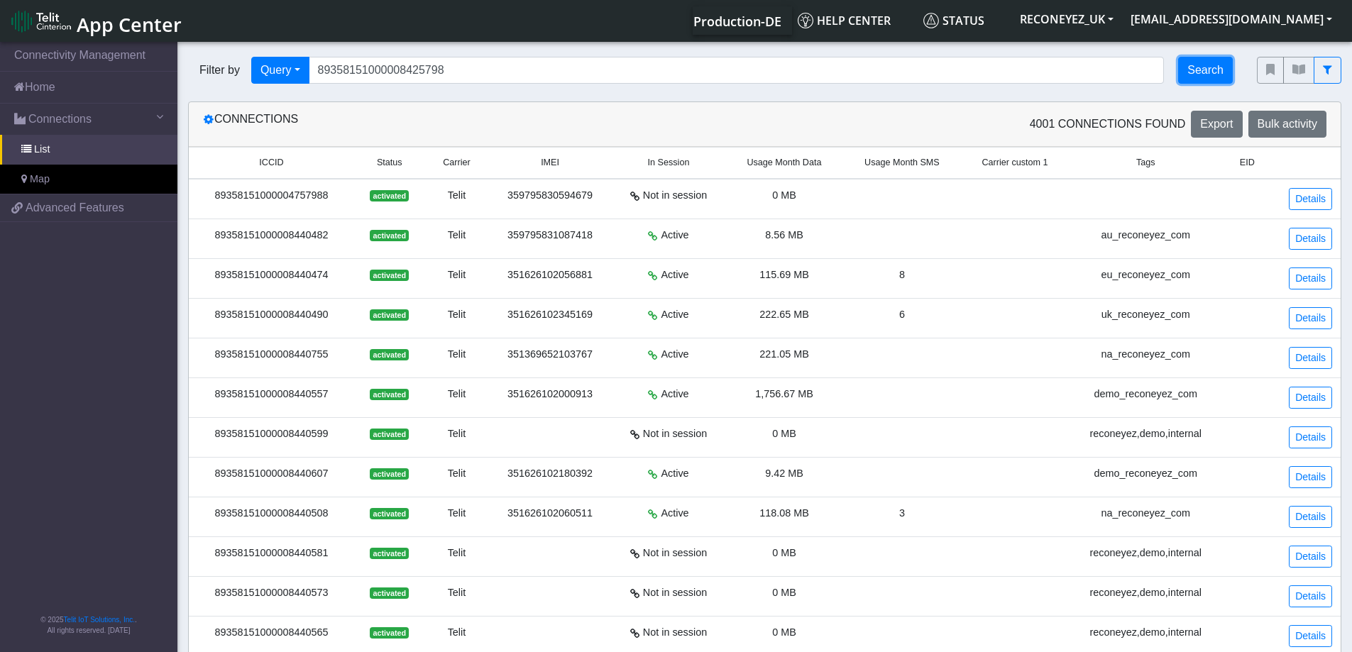
click at [1193, 75] on button "Search" at bounding box center [1205, 70] width 55 height 27
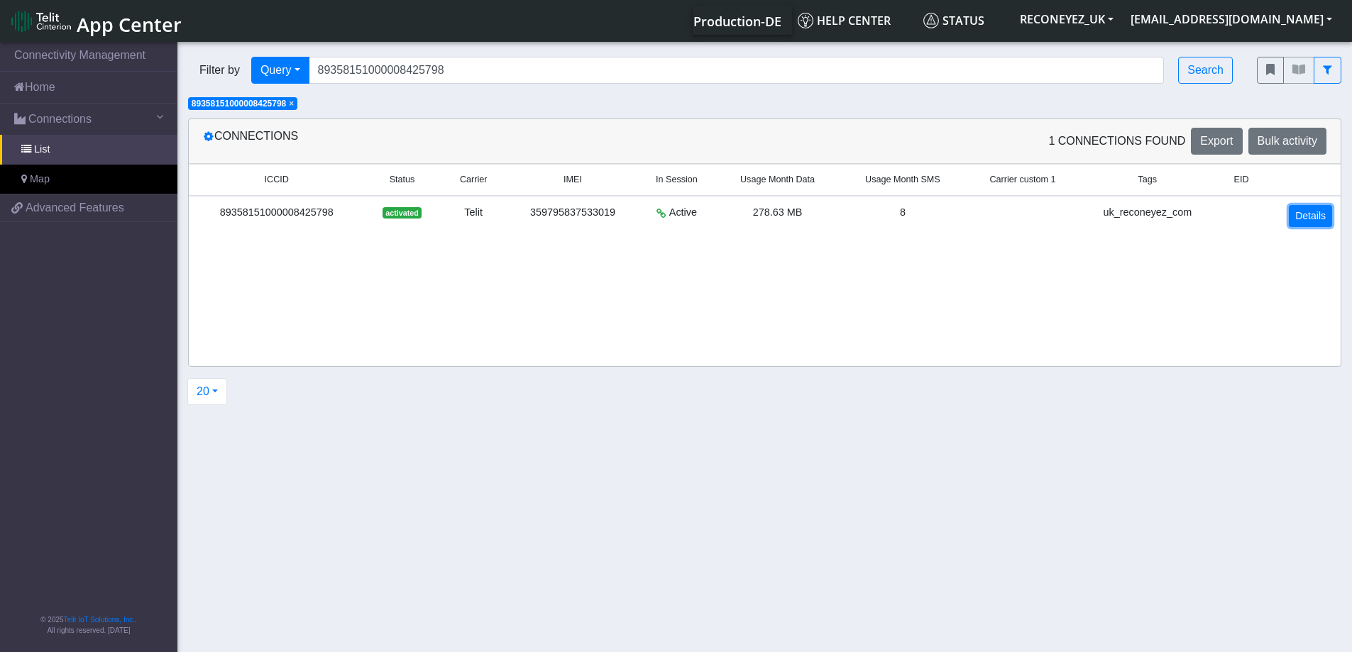
click at [1304, 214] on link "Details" at bounding box center [1310, 216] width 43 height 22
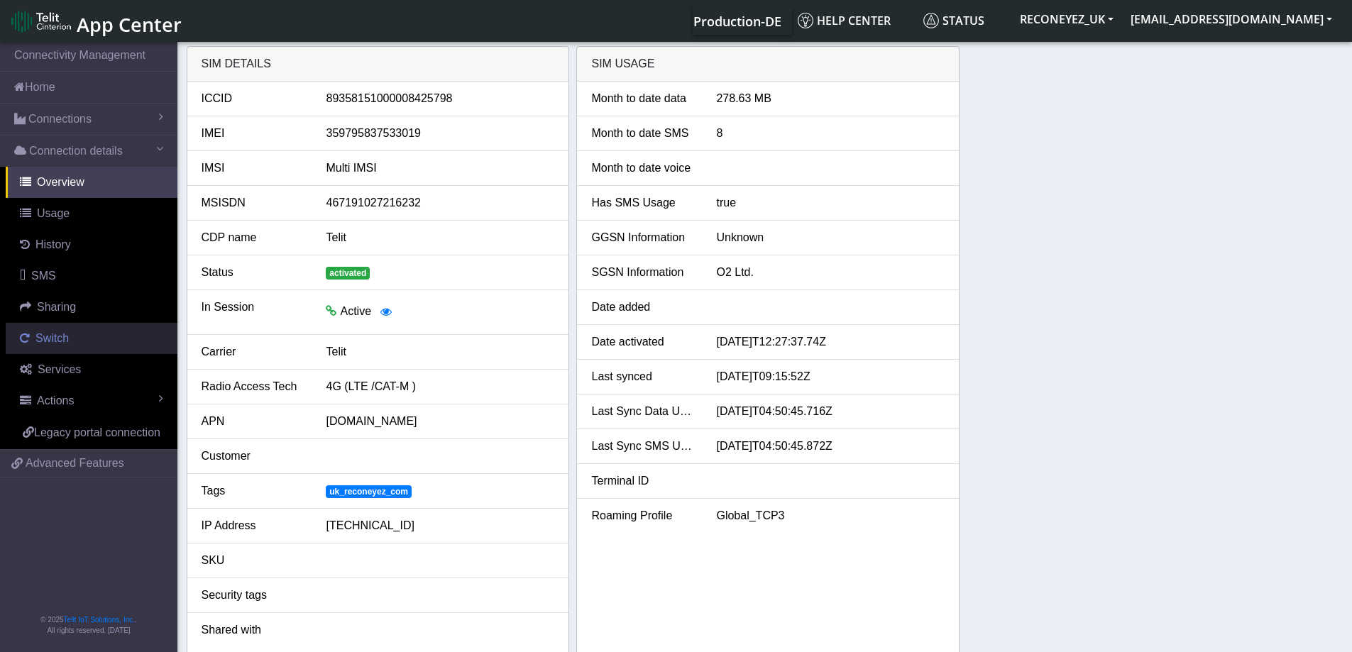
click at [72, 334] on link "Switch" at bounding box center [92, 338] width 172 height 31
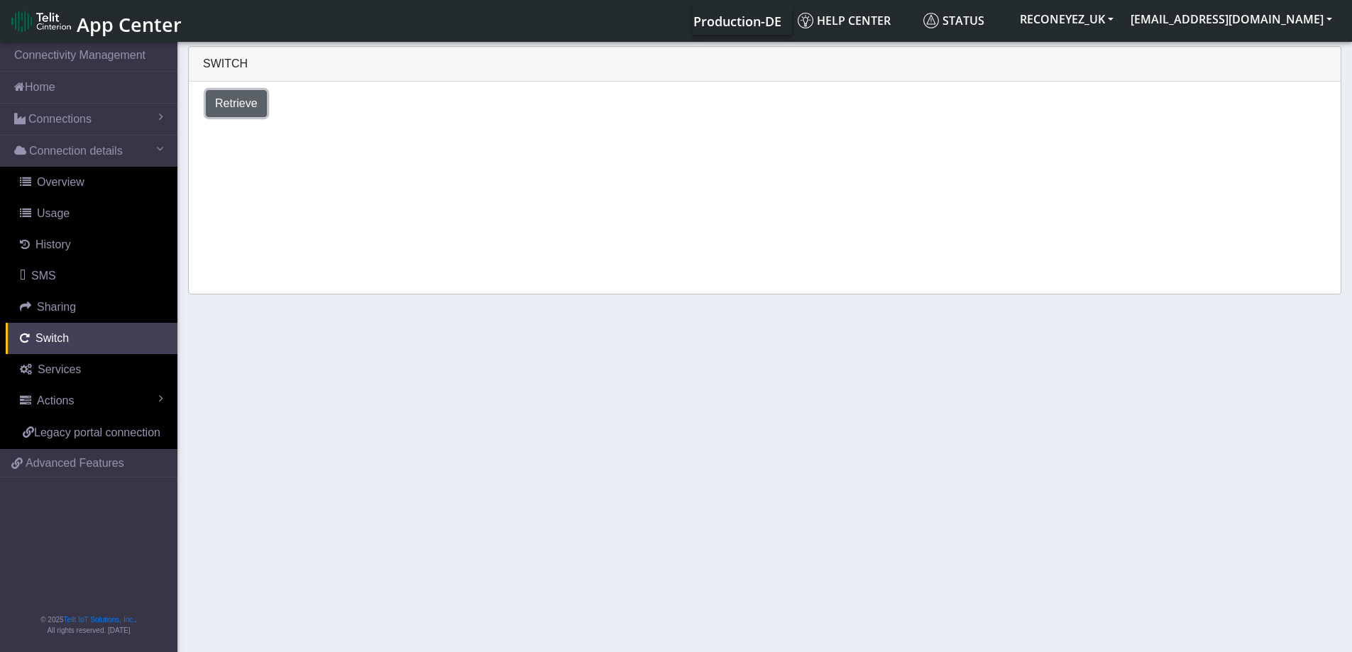
click at [229, 94] on button "Retrieve" at bounding box center [236, 103] width 61 height 27
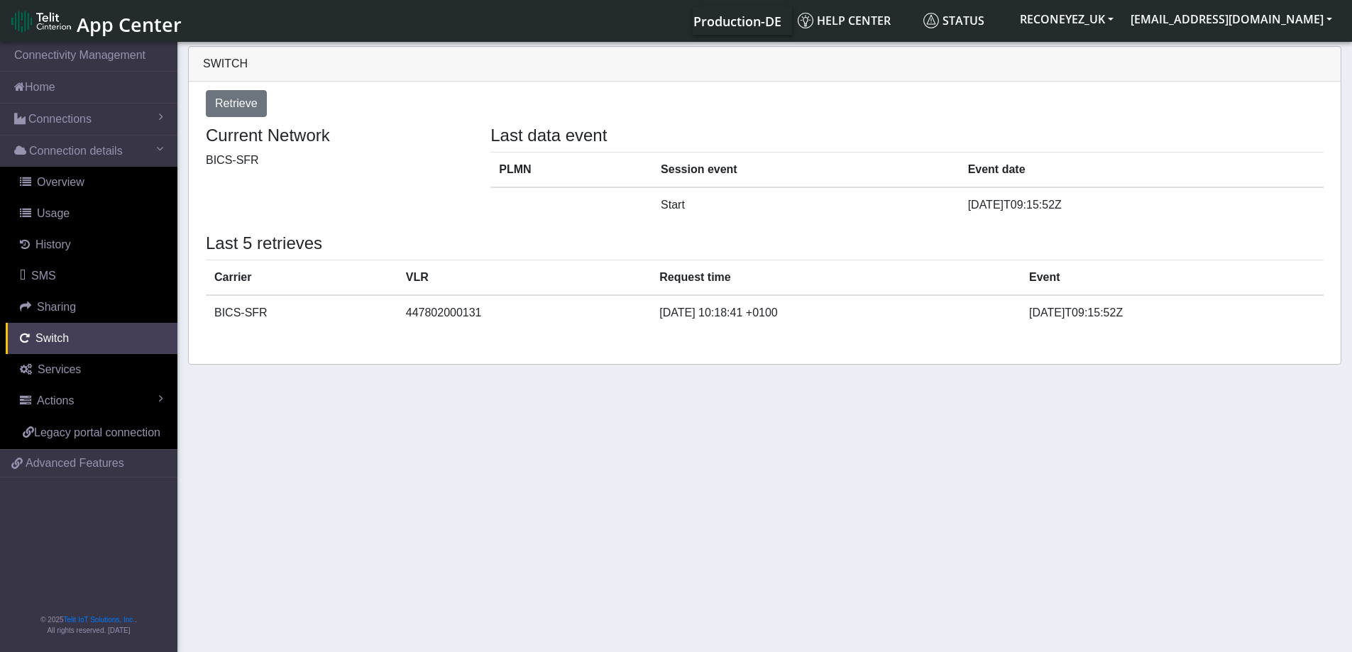
select select "[GEOGRAPHIC_DATA]"
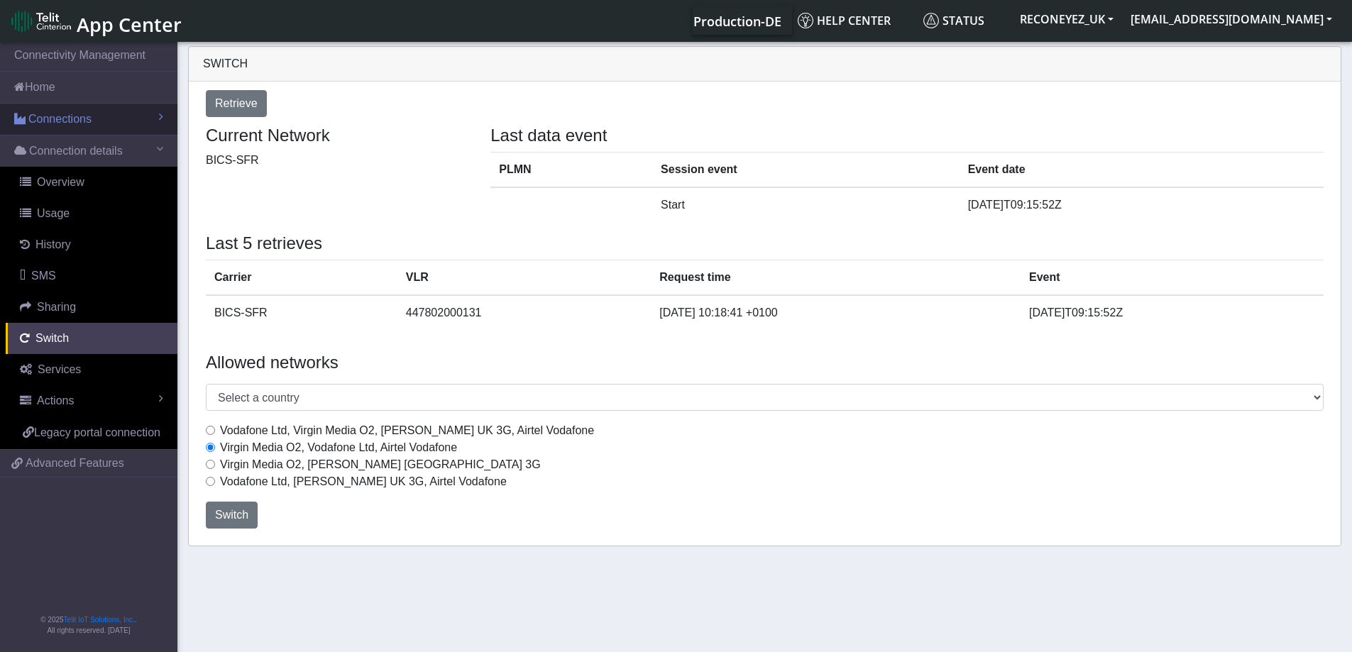
click at [94, 114] on link "Connections" at bounding box center [88, 119] width 177 height 31
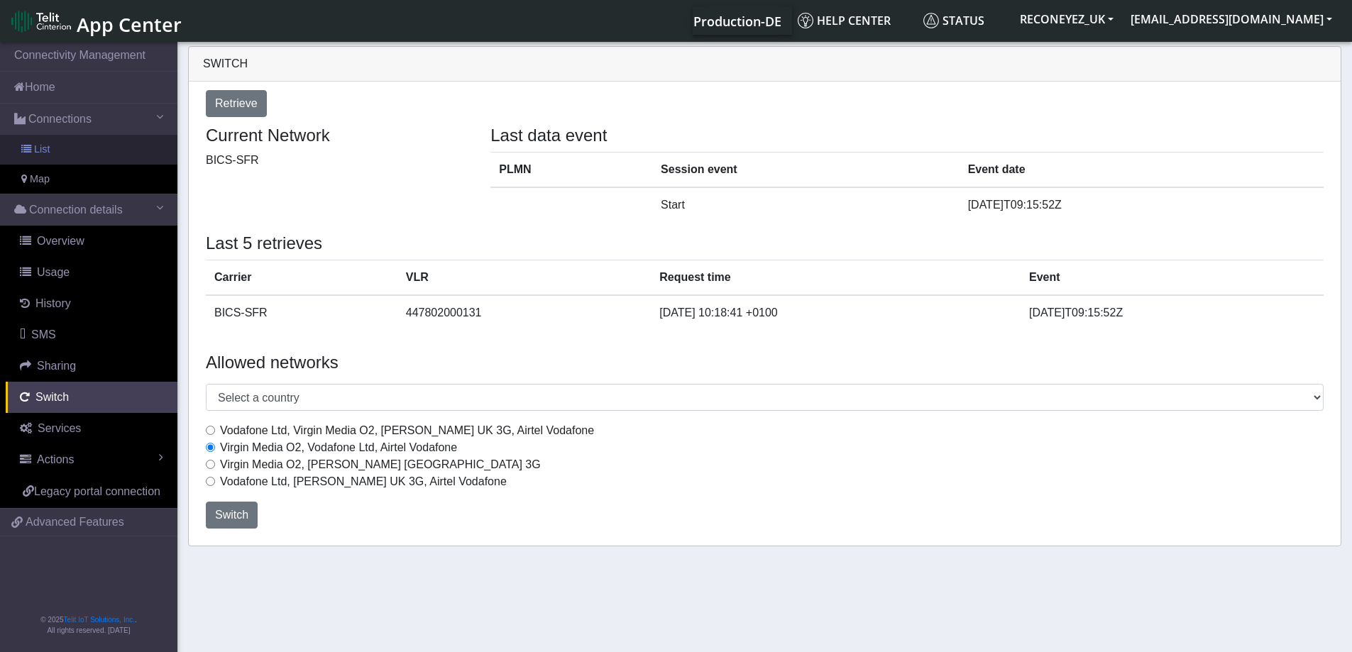
click at [123, 147] on link "List" at bounding box center [88, 150] width 177 height 30
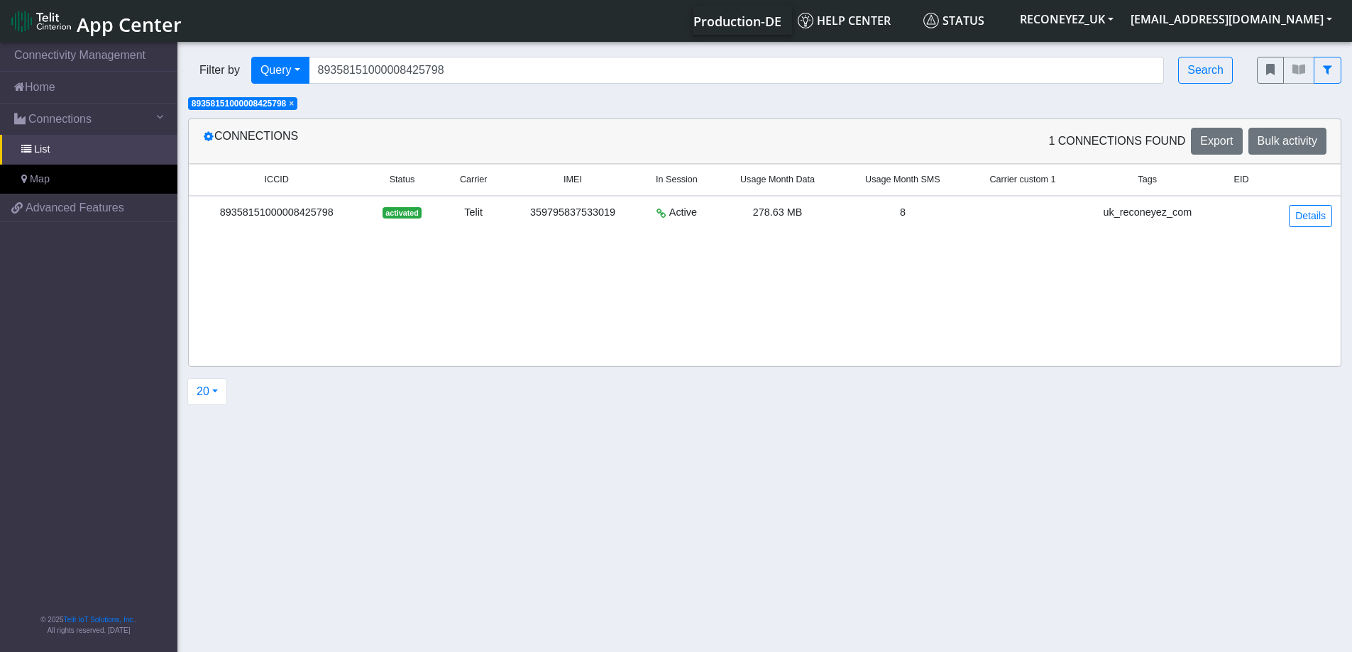
click at [294, 106] on span "×" at bounding box center [291, 104] width 5 height 10
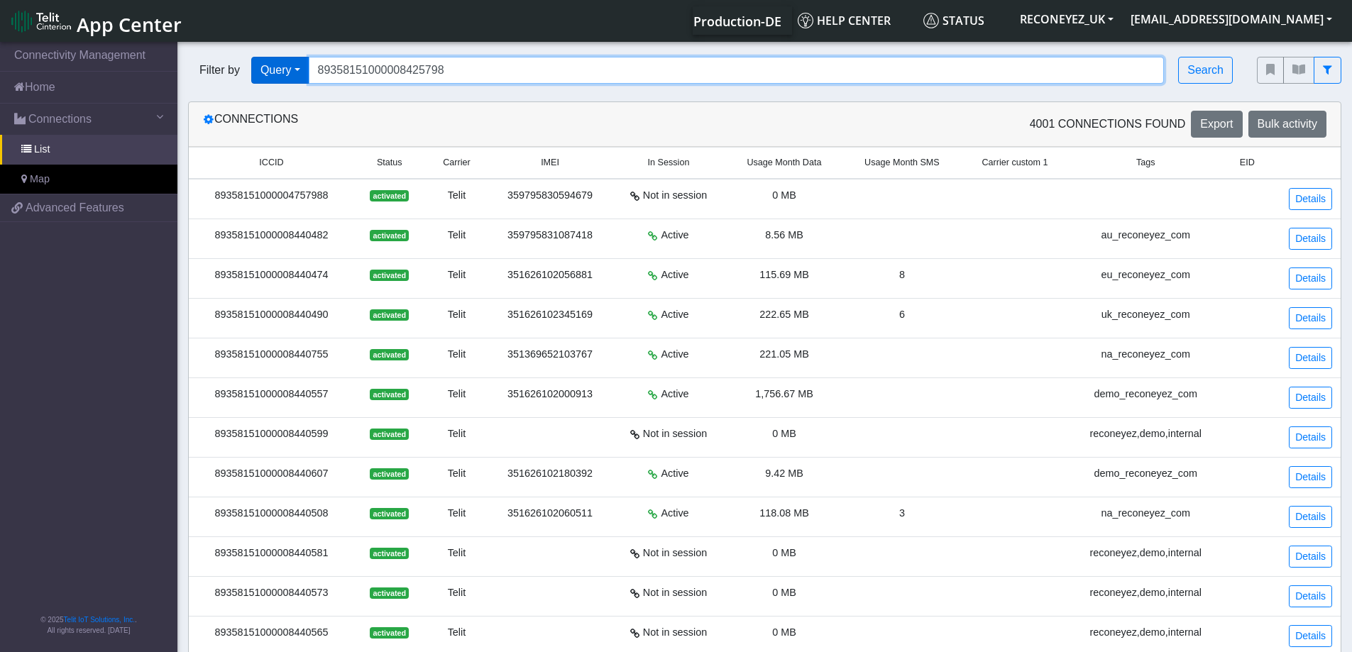
drag, startPoint x: 342, startPoint y: 75, endPoint x: 301, endPoint y: 80, distance: 41.5
click at [301, 80] on div "Filter by Query Query In Session Not connected Tags Country Operator 8935815100…" at bounding box center [711, 70] width 1047 height 27
click at [531, 63] on input "89358151000008425798" at bounding box center [737, 70] width 856 height 27
drag, startPoint x: 531, startPoint y: 63, endPoint x: 302, endPoint y: 94, distance: 231.2
click at [302, 94] on div "Filter by Query Query In Session Not connected Tags Country Operator 8935815100…" at bounding box center [711, 70] width 1069 height 48
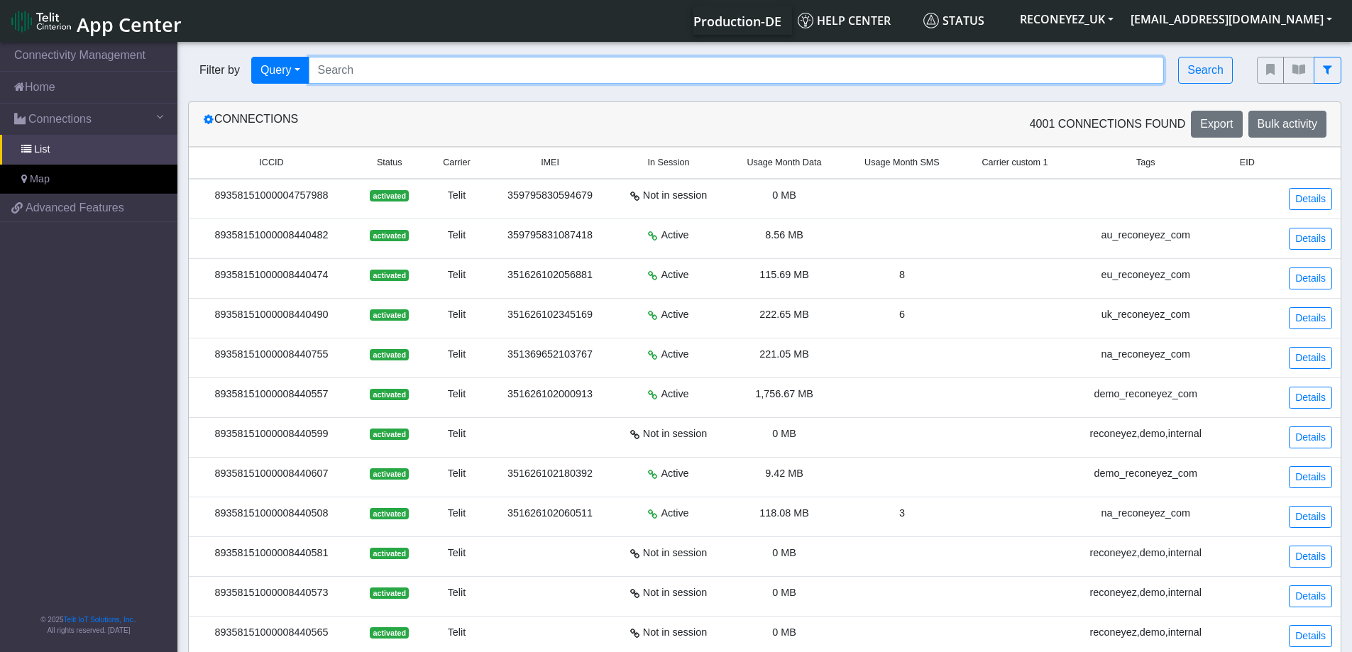
paste input "89358151000008421482"
type input "89358151000008421482"
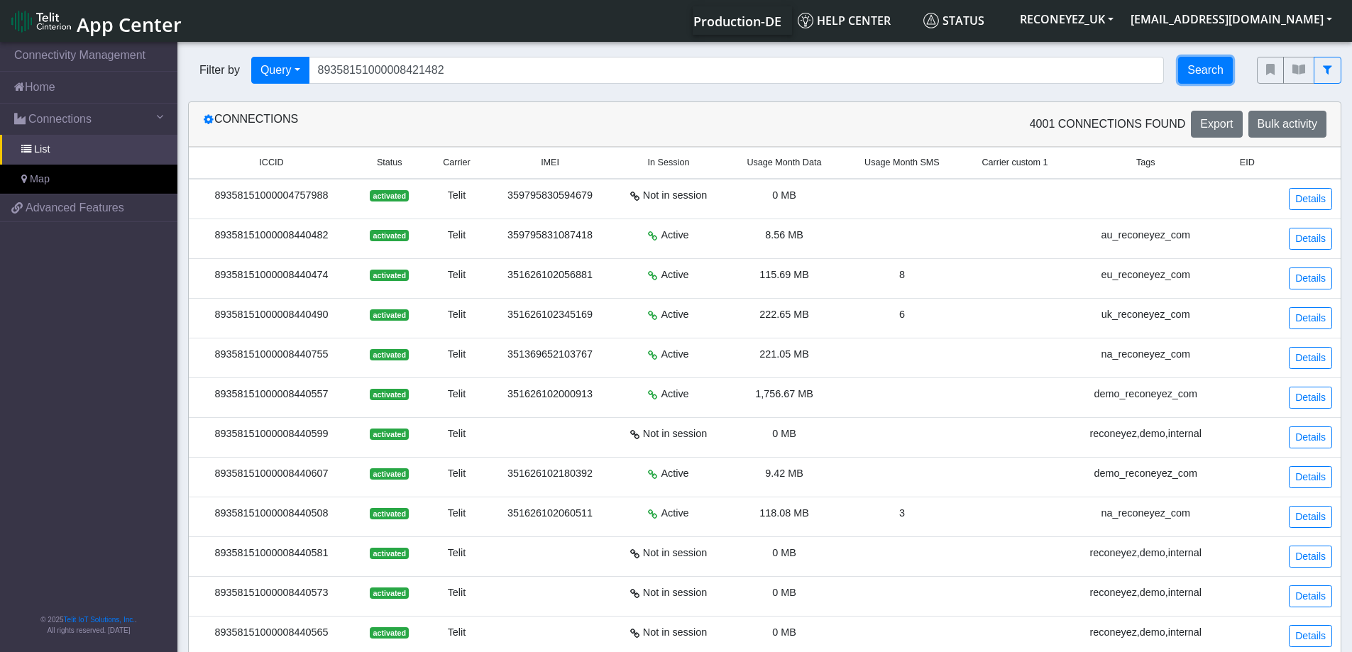
click at [1182, 72] on button "Search" at bounding box center [1205, 70] width 55 height 27
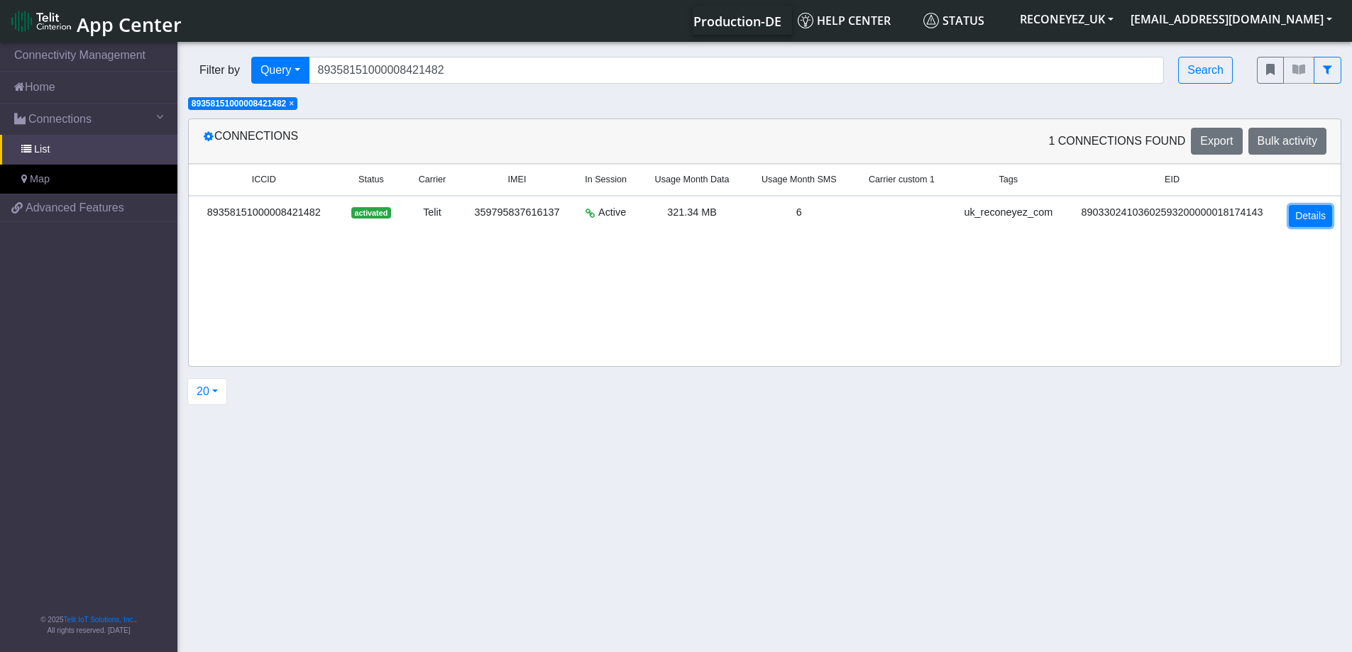
click at [1299, 214] on link "Details" at bounding box center [1310, 216] width 43 height 22
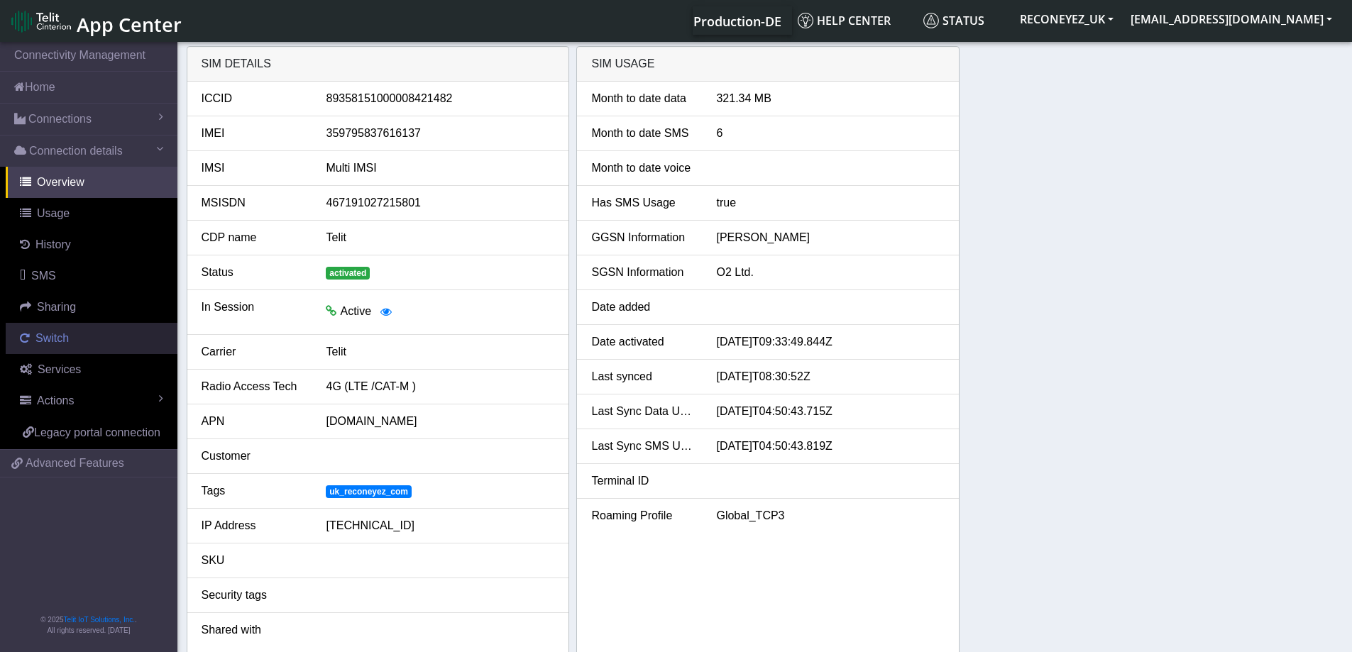
click at [69, 336] on link "Switch" at bounding box center [92, 338] width 172 height 31
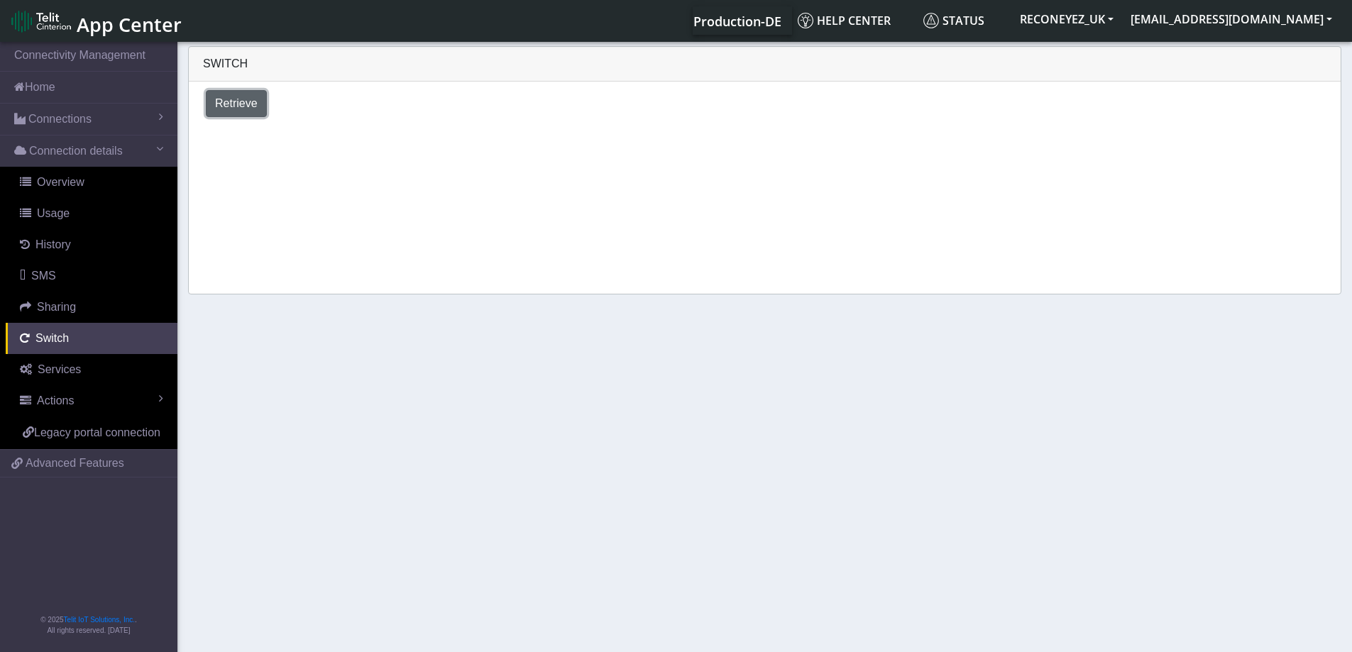
click at [237, 106] on span "Retrieve" at bounding box center [236, 103] width 43 height 12
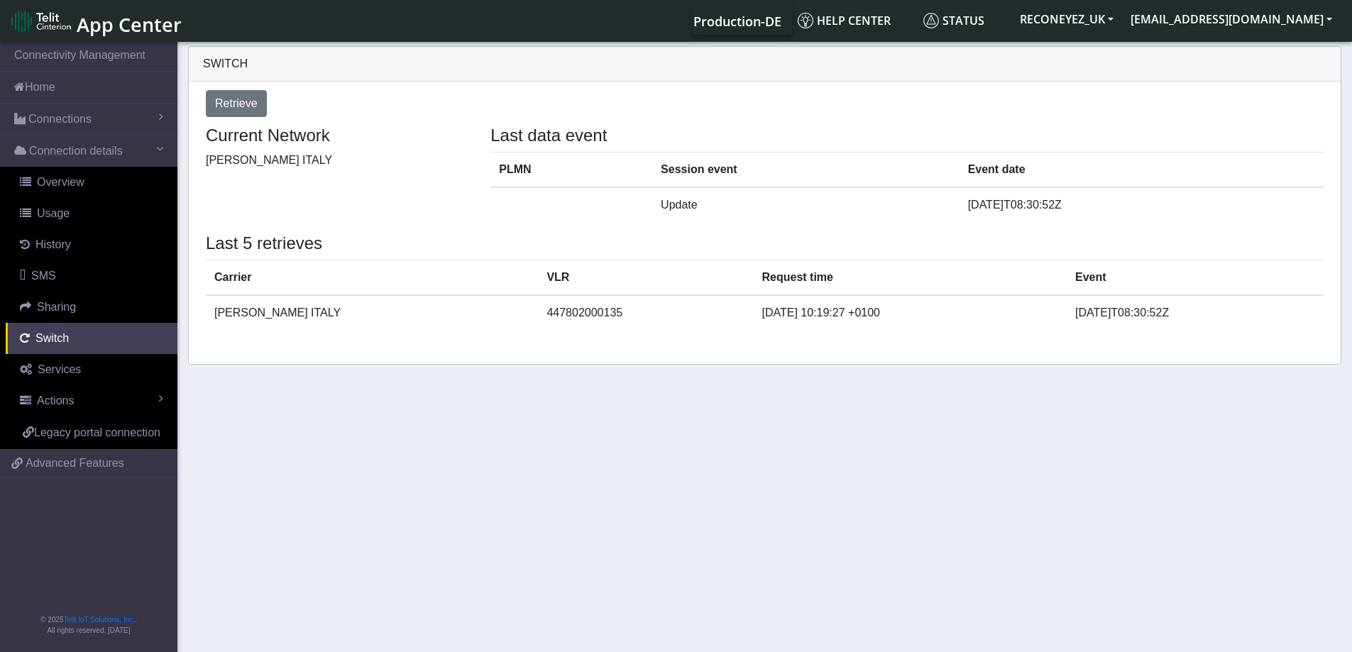
select select "[GEOGRAPHIC_DATA]"
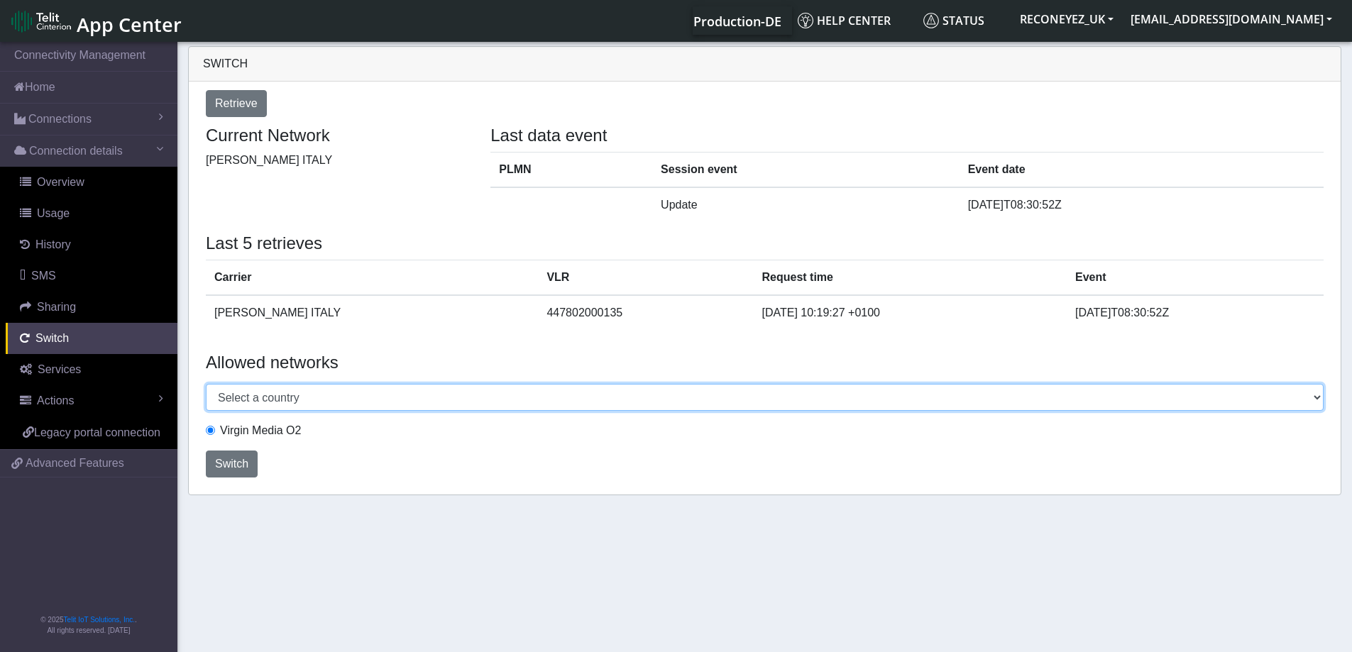
click at [629, 406] on select "Select a country [GEOGRAPHIC_DATA] [GEOGRAPHIC_DATA] [GEOGRAPHIC_DATA] [GEOGRAP…" at bounding box center [765, 397] width 1118 height 27
click at [89, 125] on span "Connections" at bounding box center [59, 119] width 63 height 17
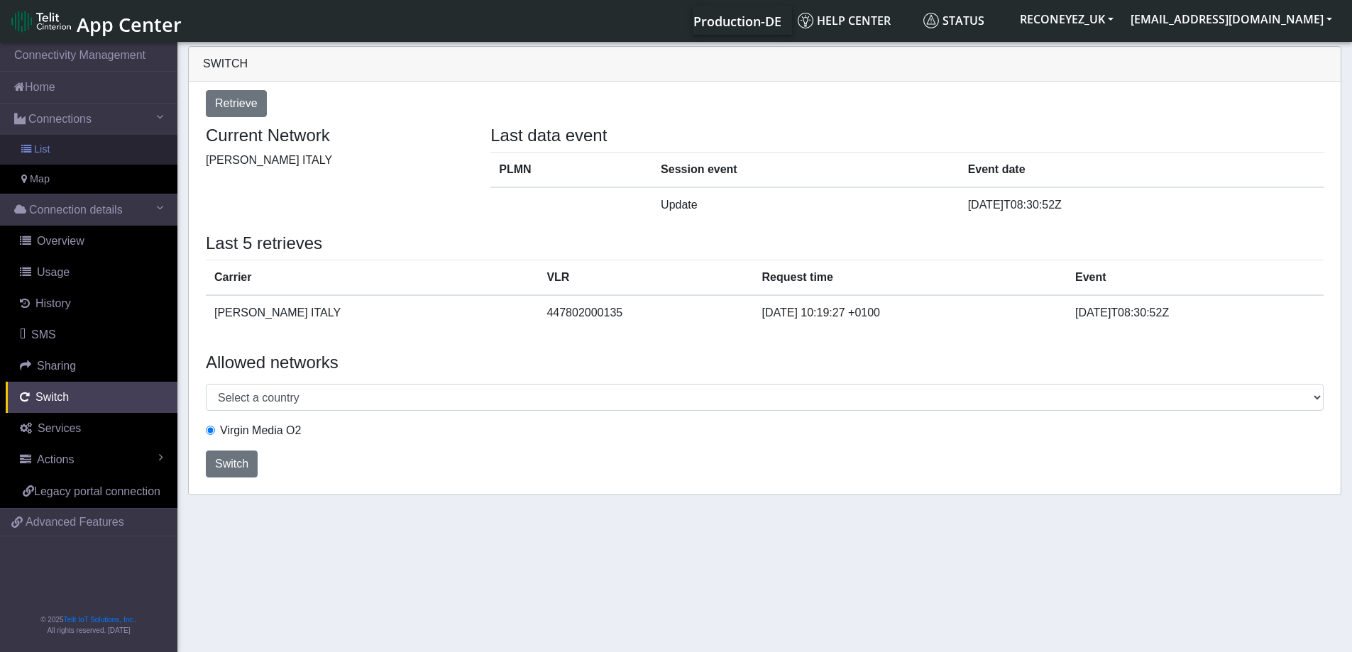
click at [88, 147] on link "List" at bounding box center [88, 150] width 177 height 30
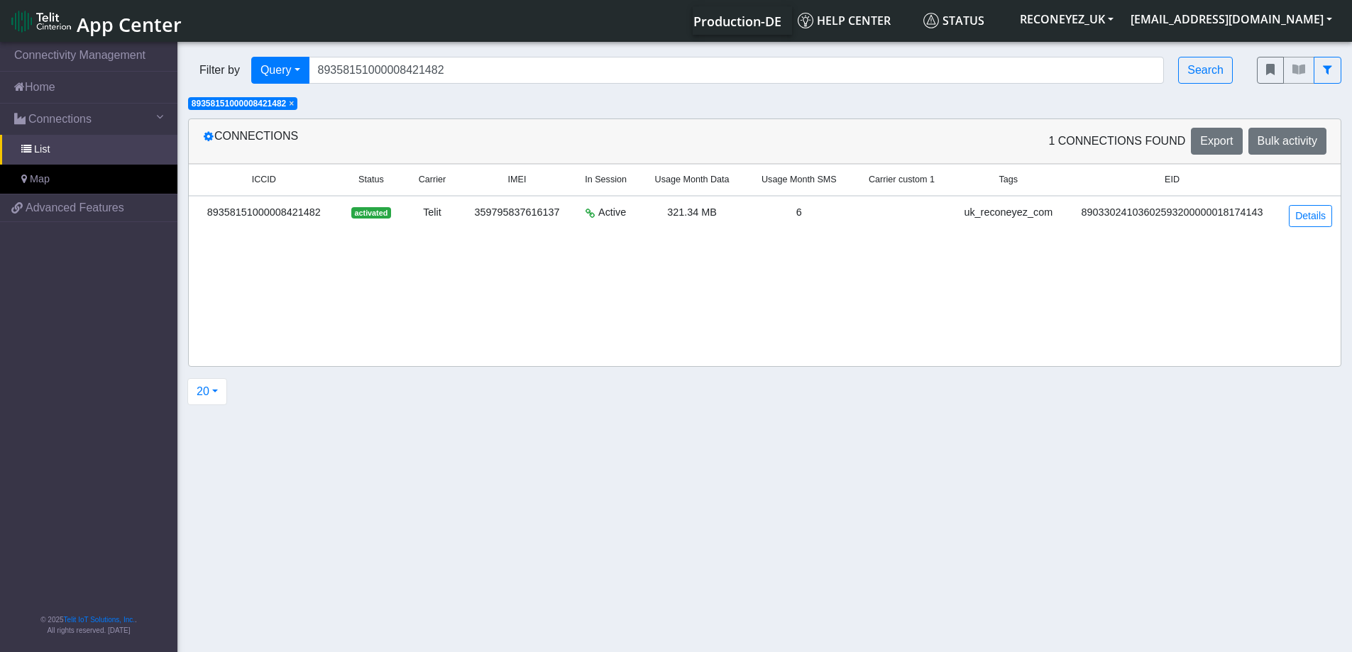
click at [294, 105] on span "×" at bounding box center [291, 104] width 5 height 10
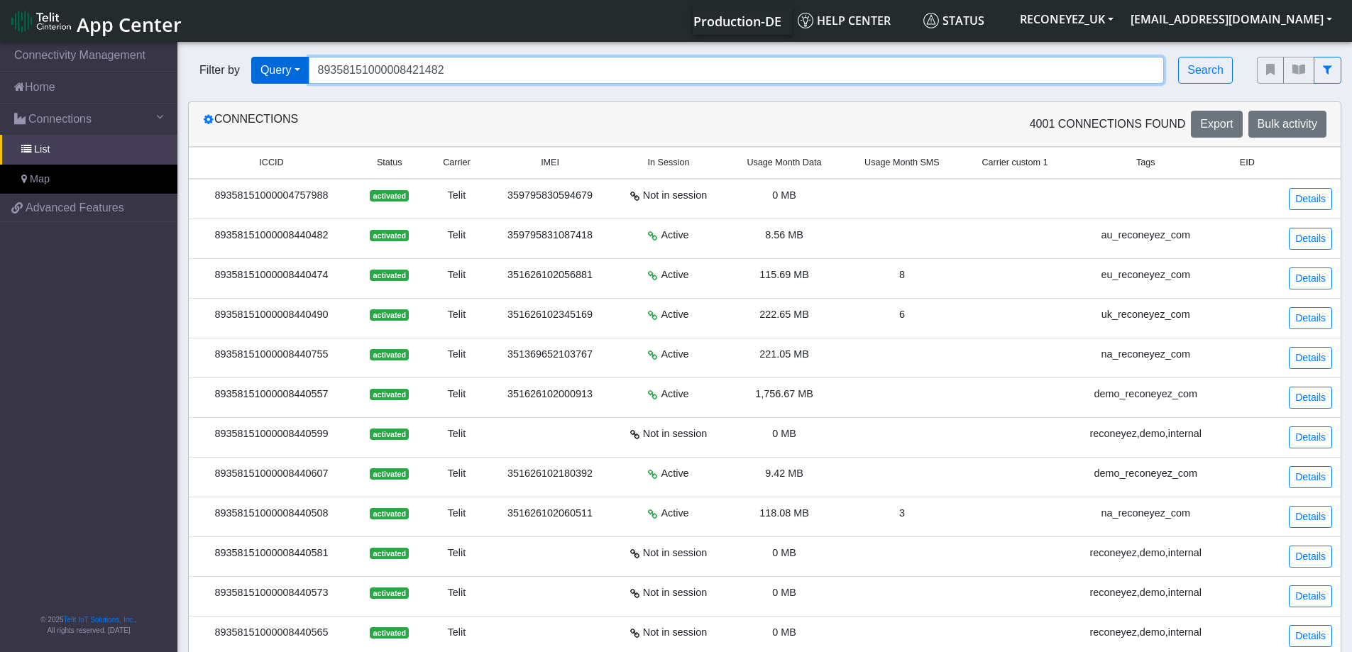
drag, startPoint x: 483, startPoint y: 65, endPoint x: 278, endPoint y: 62, distance: 204.4
click at [278, 62] on div "Filter by Query Query In Session Not connected Tags Country Operator 8935815100…" at bounding box center [711, 70] width 1047 height 27
paste input "89358151000008425798"
type input "89358151000008425798"
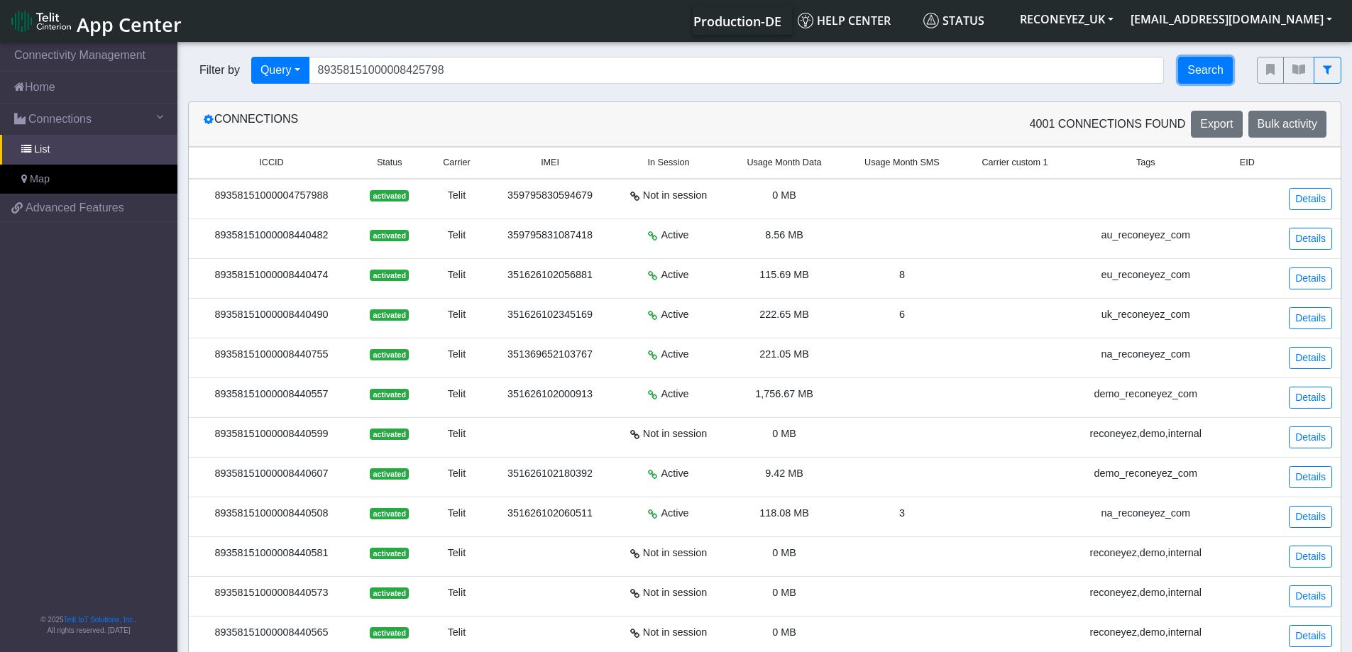
click at [1202, 63] on button "Search" at bounding box center [1205, 70] width 55 height 27
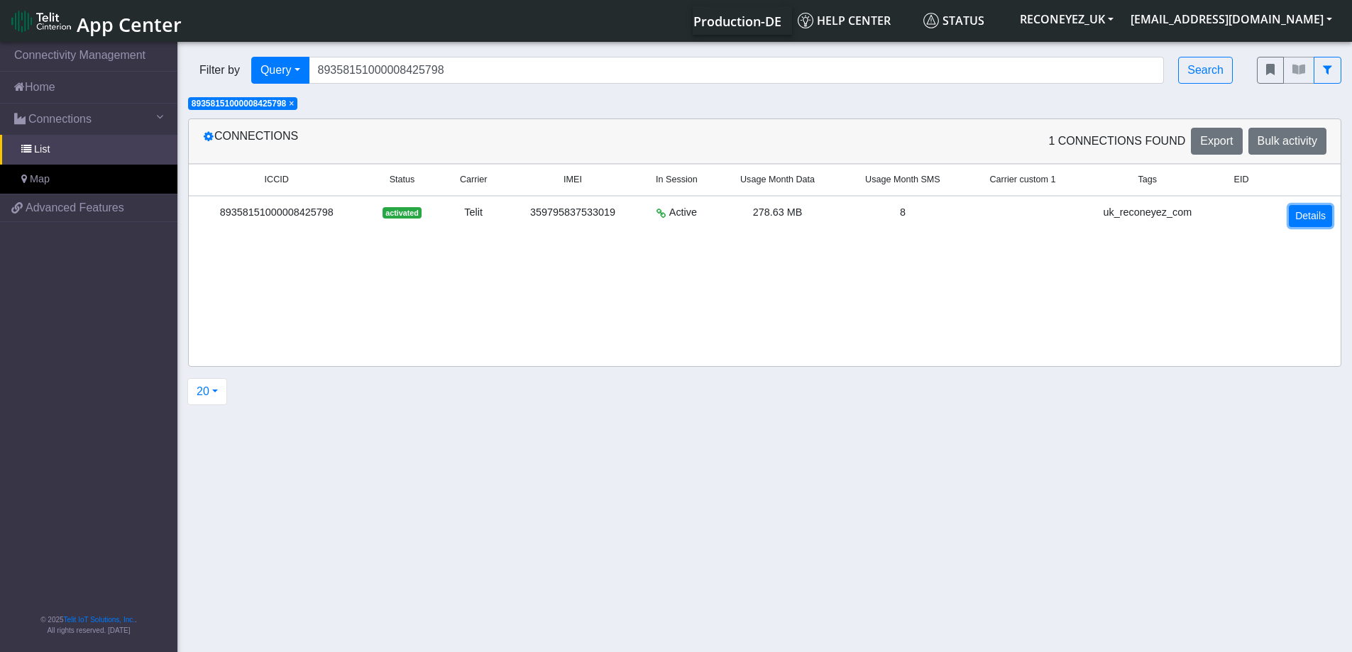
click at [1295, 214] on link "Details" at bounding box center [1310, 216] width 43 height 22
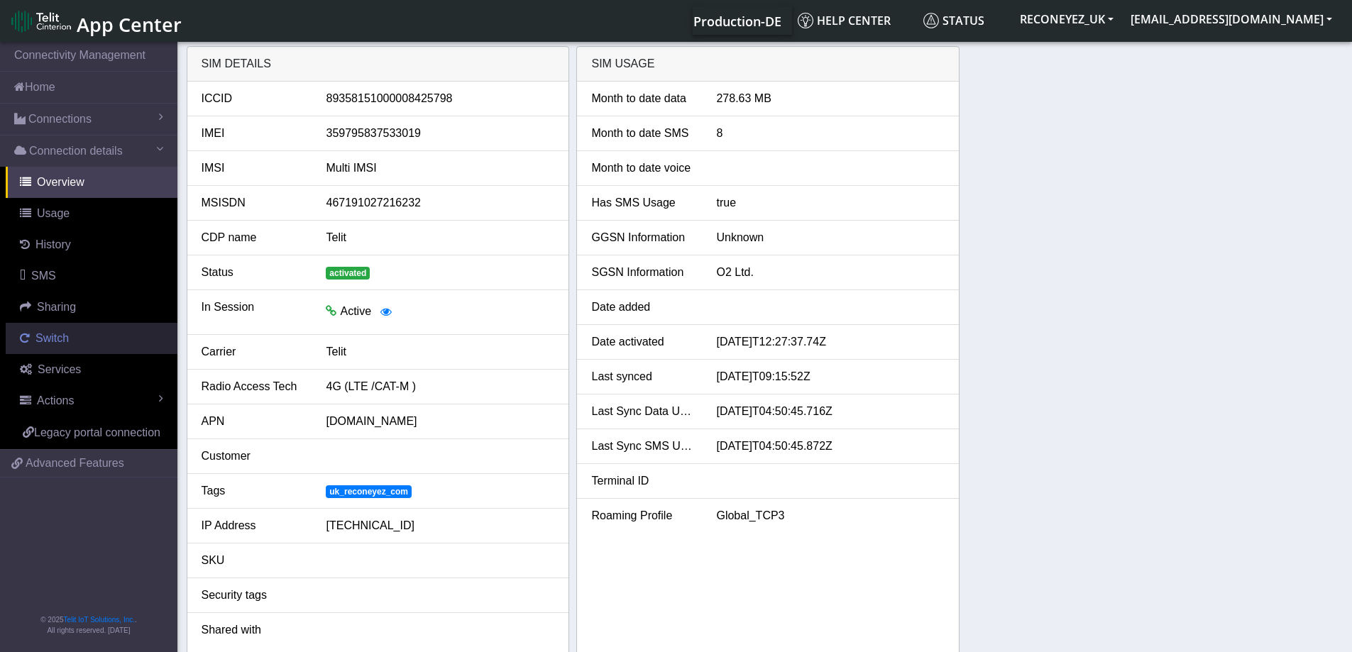
click at [44, 336] on span "Switch" at bounding box center [51, 338] width 33 height 12
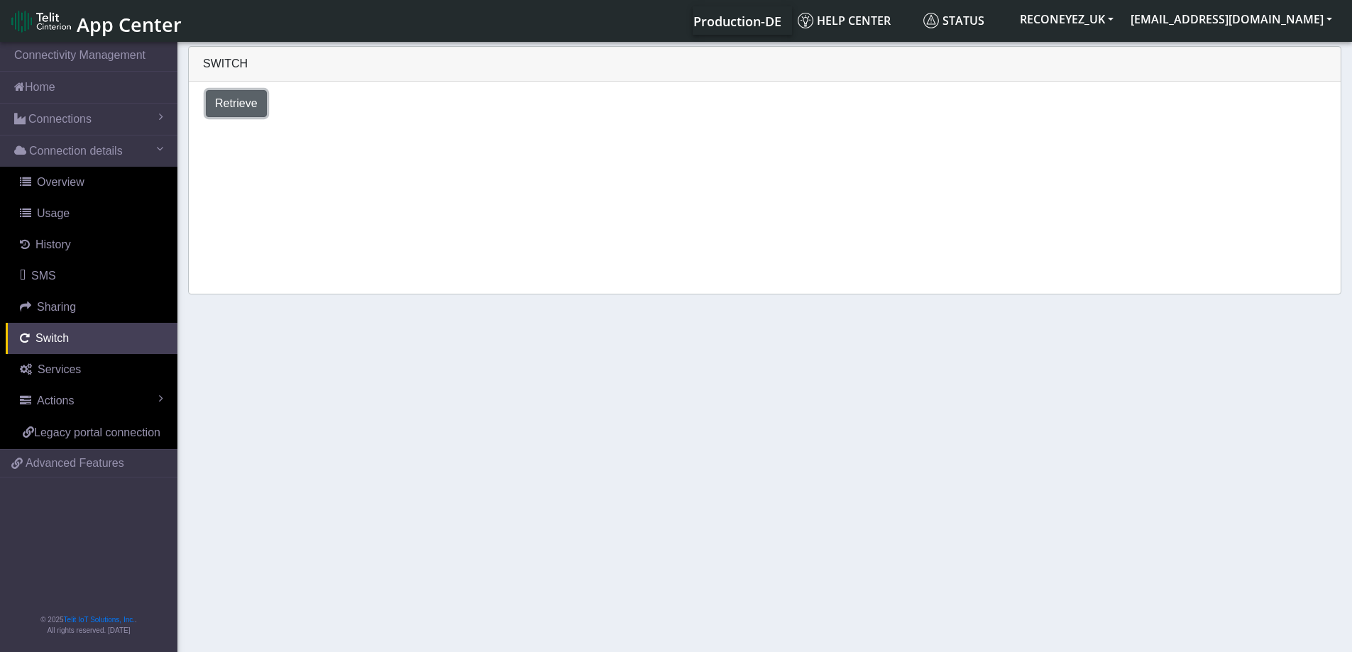
click at [237, 103] on span "Retrieve" at bounding box center [236, 103] width 43 height 12
select select "[GEOGRAPHIC_DATA]"
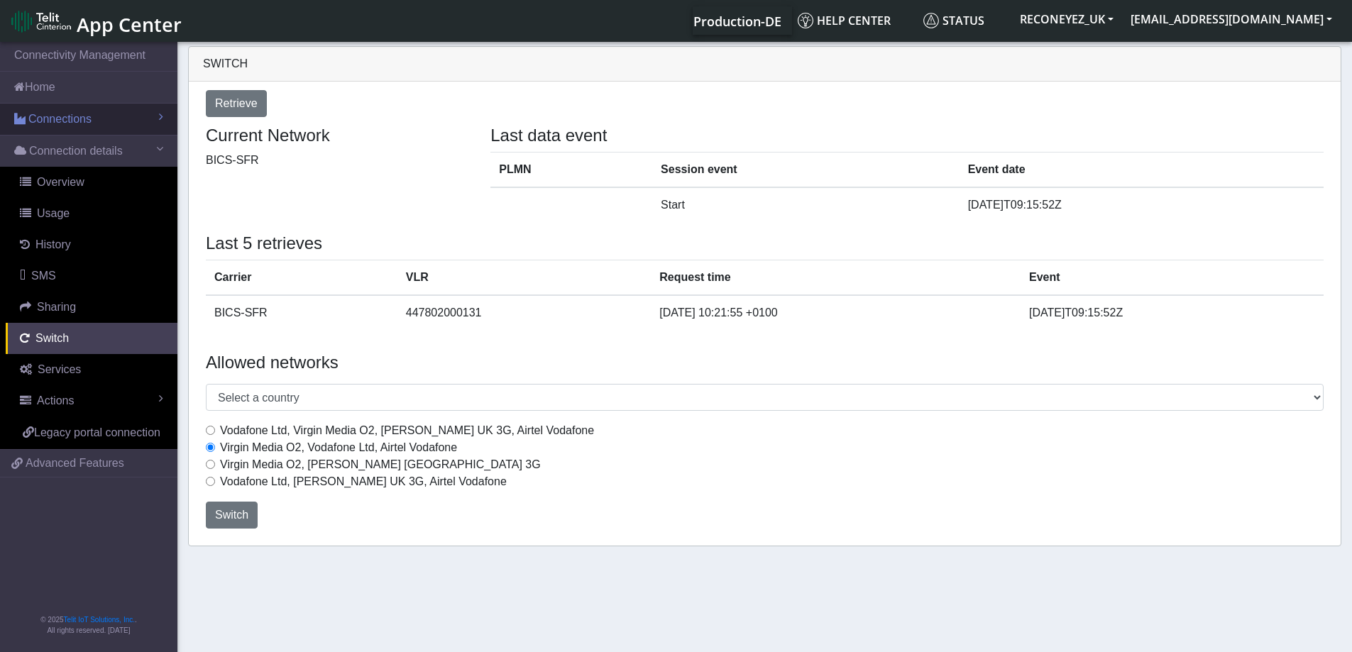
click at [88, 128] on link "Connections" at bounding box center [88, 119] width 177 height 31
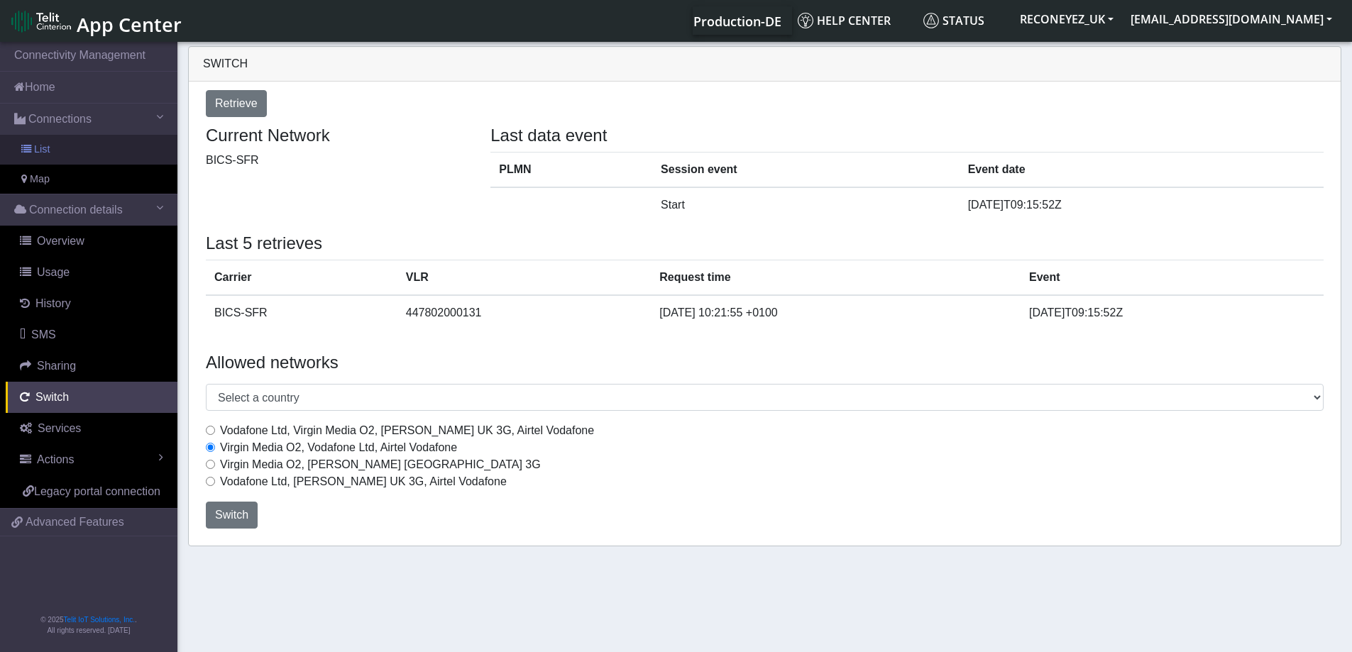
click at [72, 146] on link "List" at bounding box center [88, 150] width 177 height 30
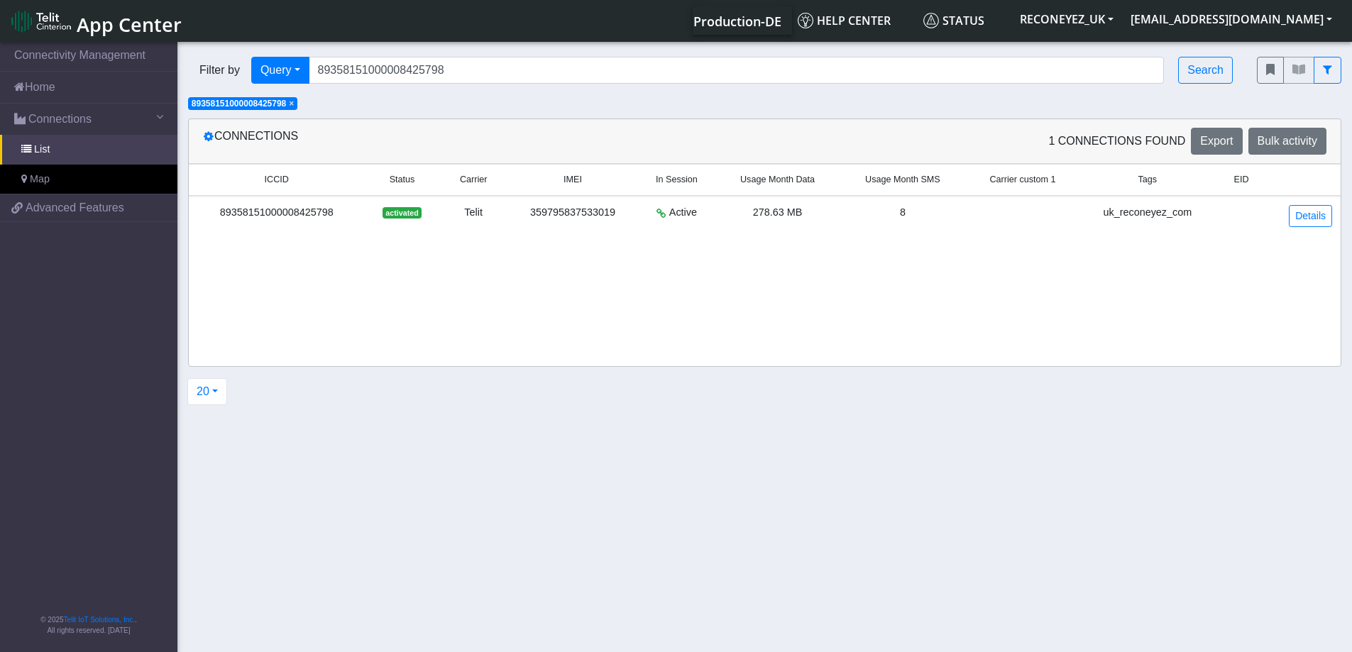
click at [294, 104] on span "×" at bounding box center [291, 104] width 5 height 10
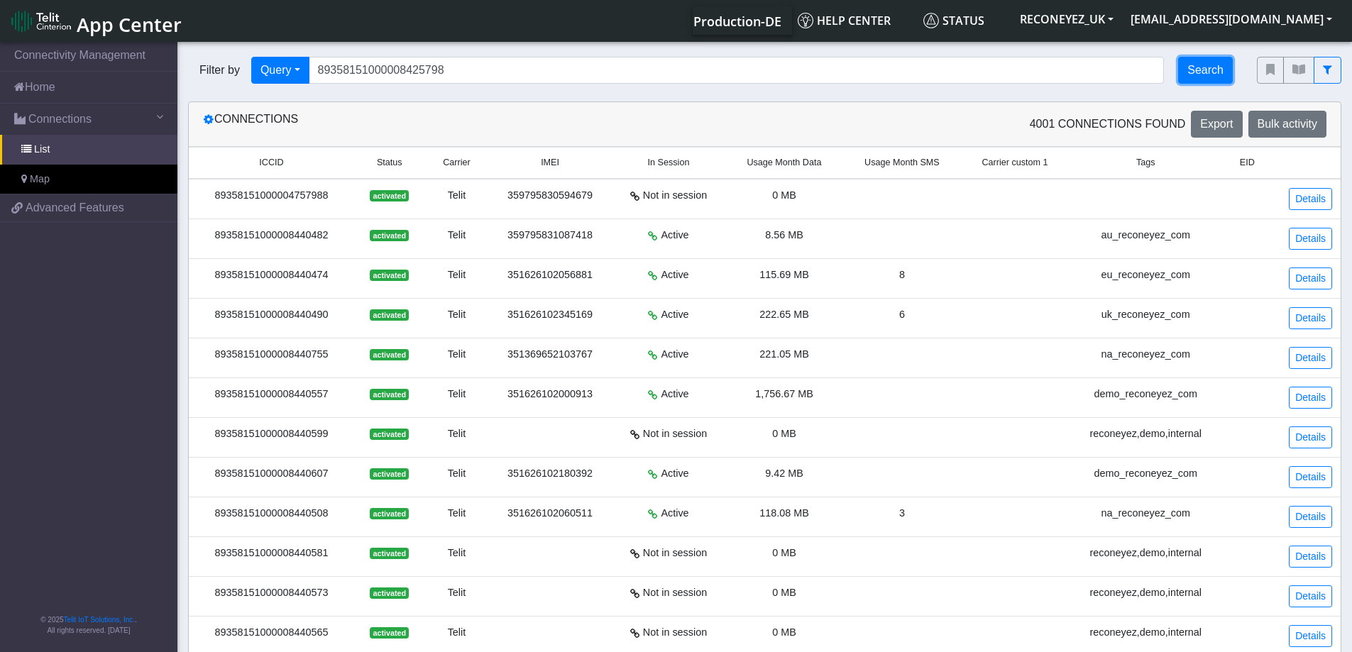
click at [1196, 71] on button "Search" at bounding box center [1205, 70] width 55 height 27
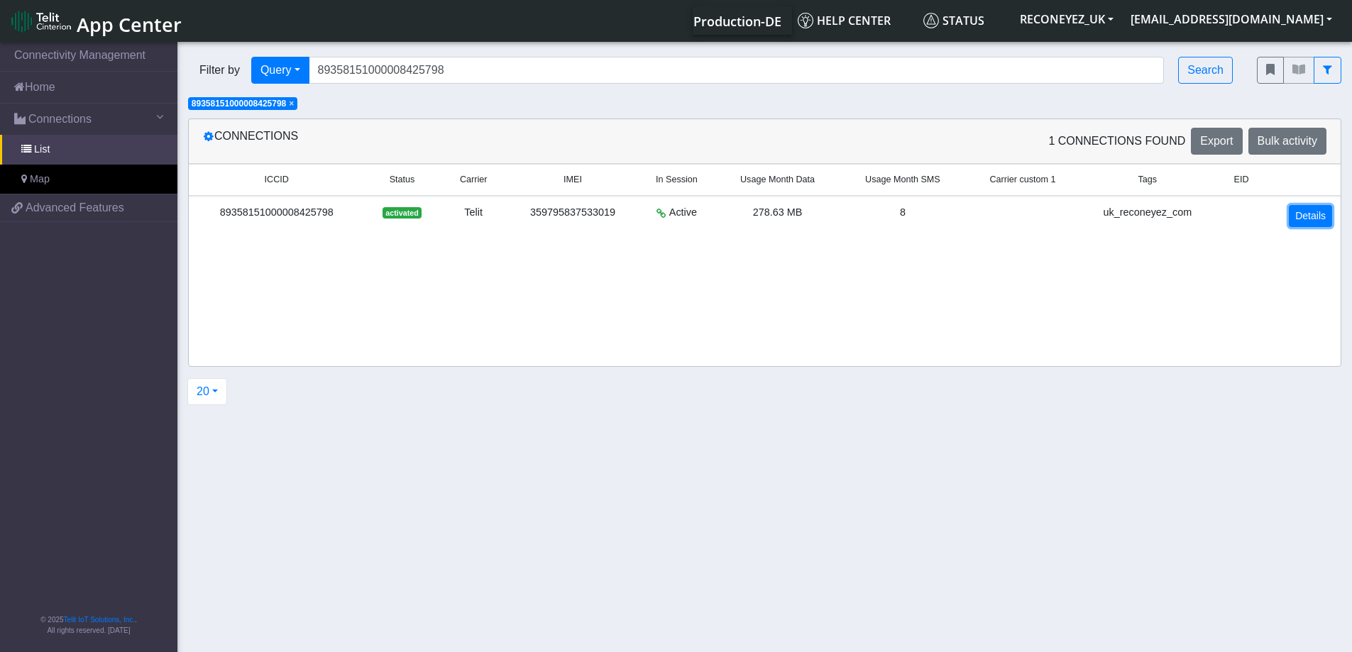
click at [1304, 212] on link "Details" at bounding box center [1310, 216] width 43 height 22
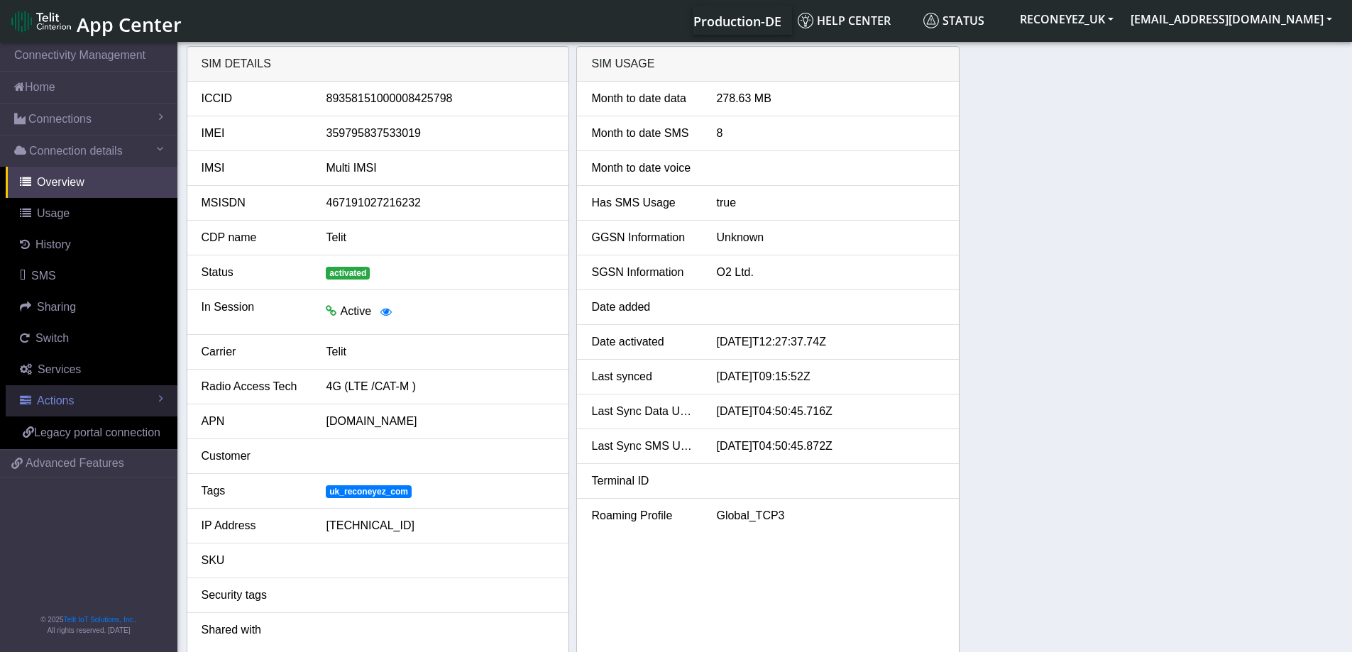
click at [86, 407] on link "Actions" at bounding box center [92, 400] width 172 height 31
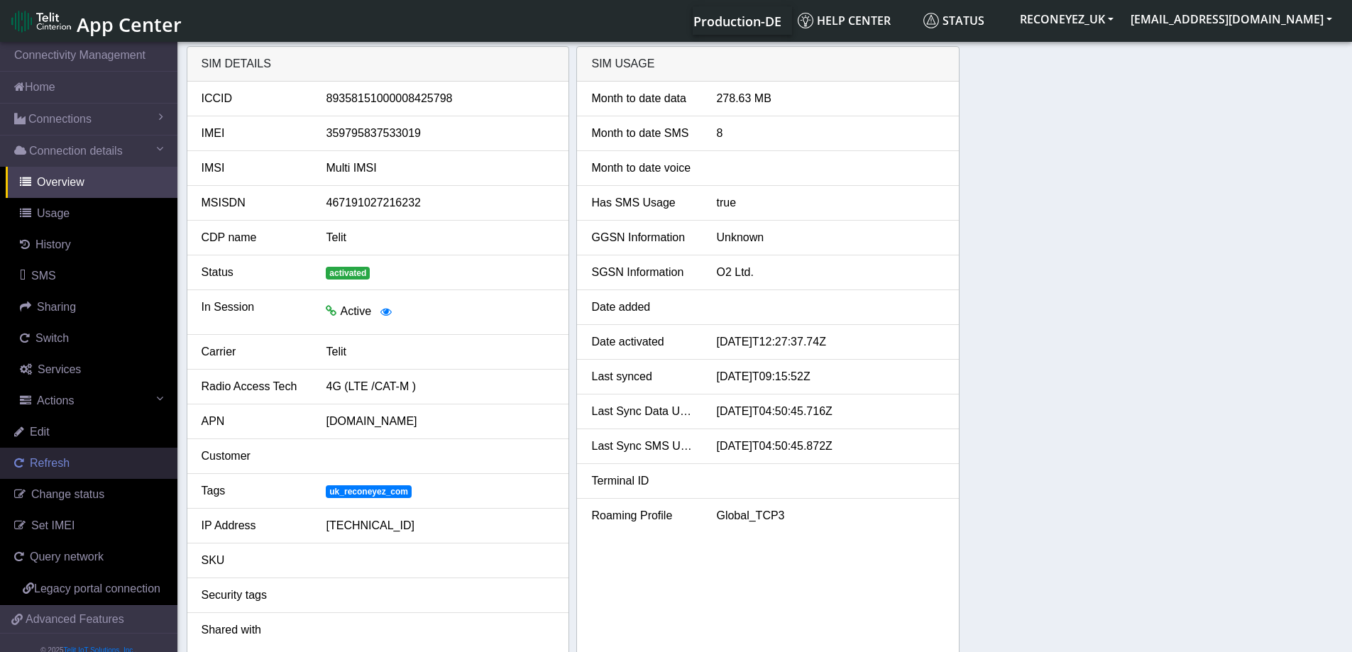
click at [99, 462] on link "Refresh" at bounding box center [88, 463] width 177 height 31
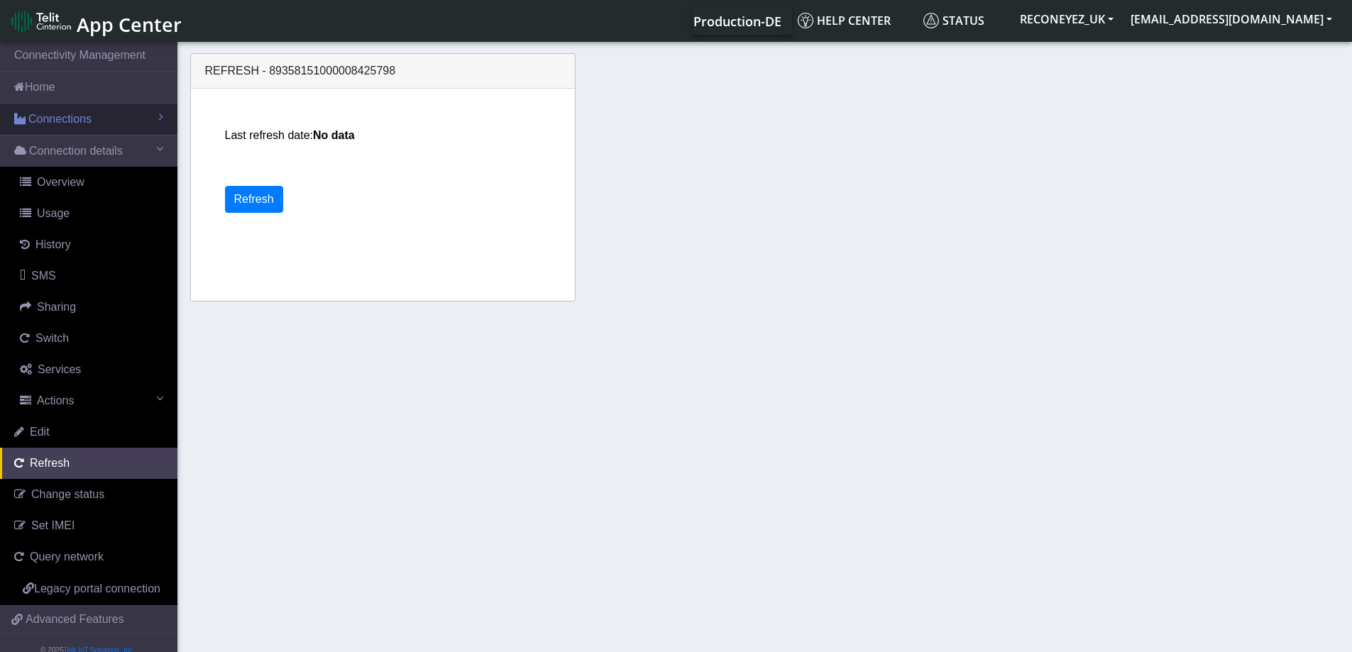
click at [86, 124] on span "Connections" at bounding box center [59, 119] width 63 height 17
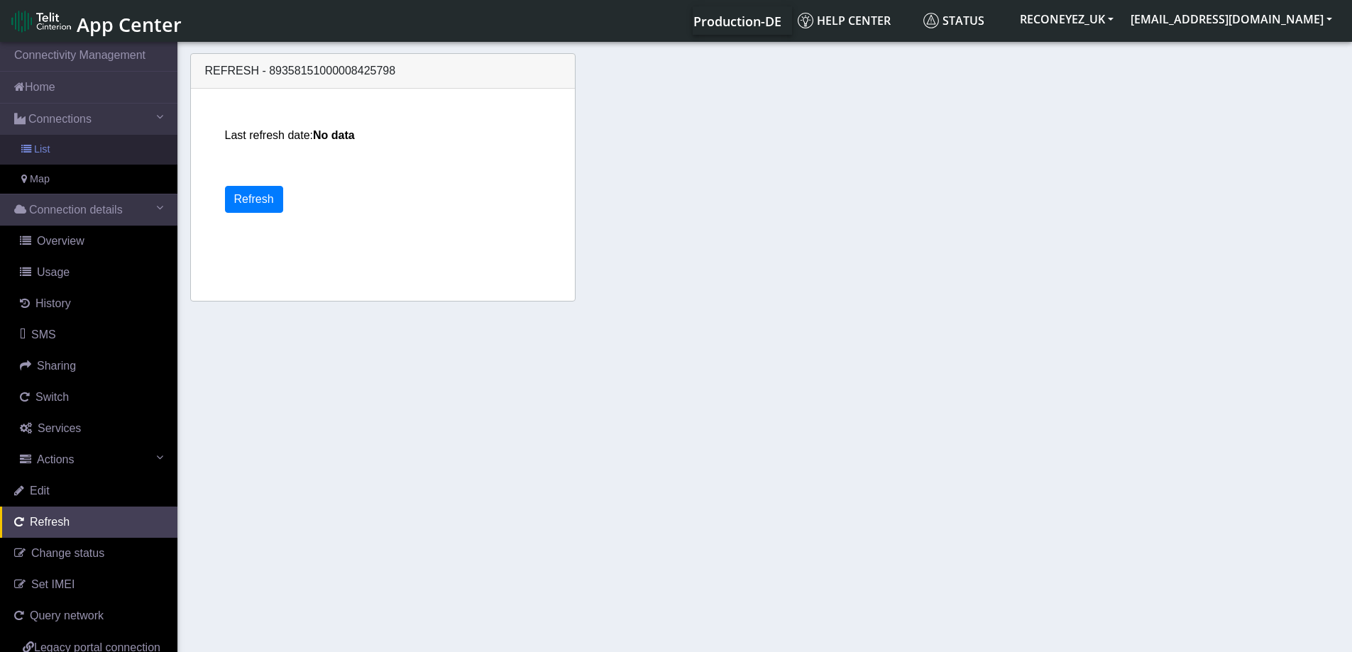
click at [63, 150] on link "List" at bounding box center [88, 150] width 177 height 30
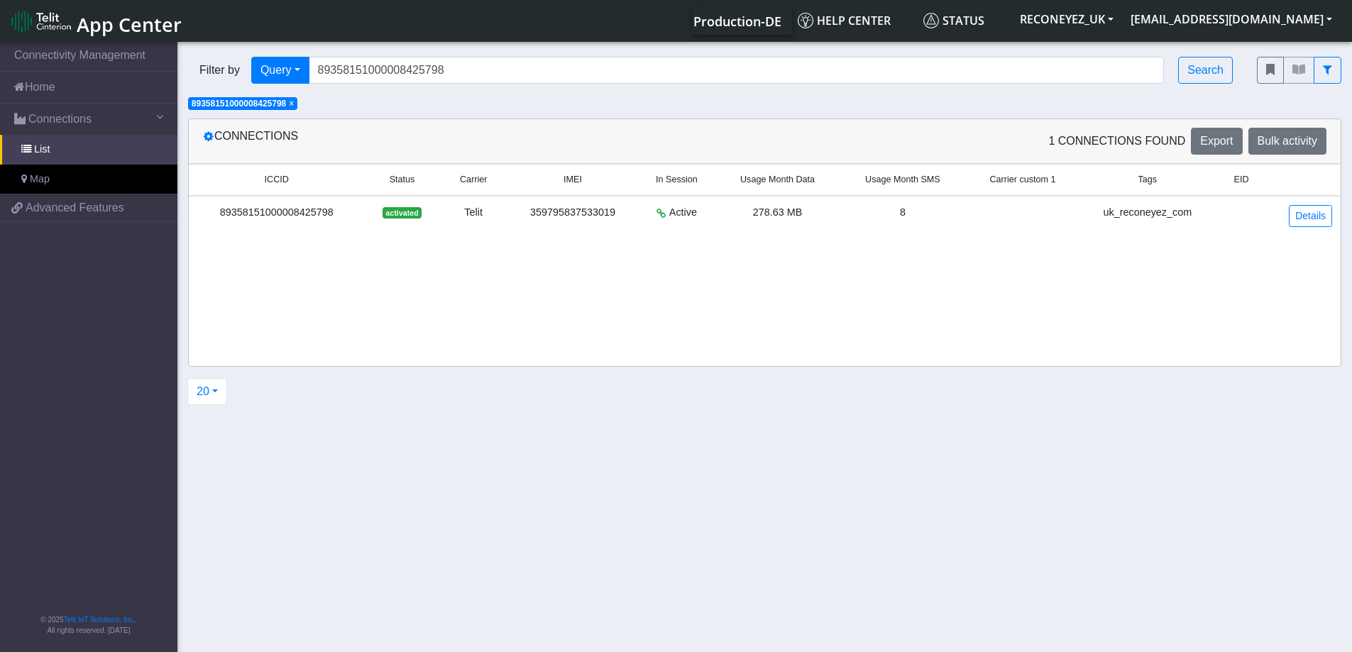
click at [297, 106] on span "× 89358151000008425798" at bounding box center [242, 103] width 109 height 13
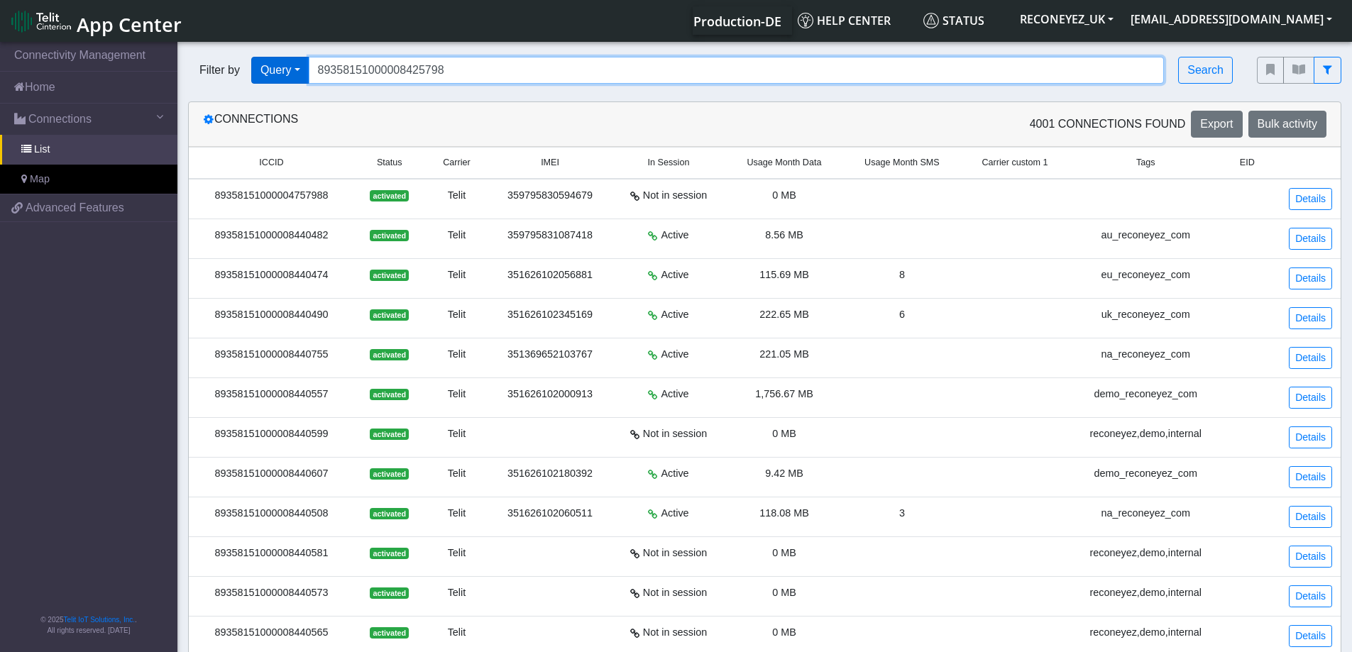
drag, startPoint x: 516, startPoint y: 69, endPoint x: 305, endPoint y: 70, distance: 210.8
click at [305, 70] on div "Filter by Query Query In Session Not connected Tags Country Operator 8935815100…" at bounding box center [711, 70] width 1047 height 27
paste input "89358151000008421482"
type input "89358151000008421482"
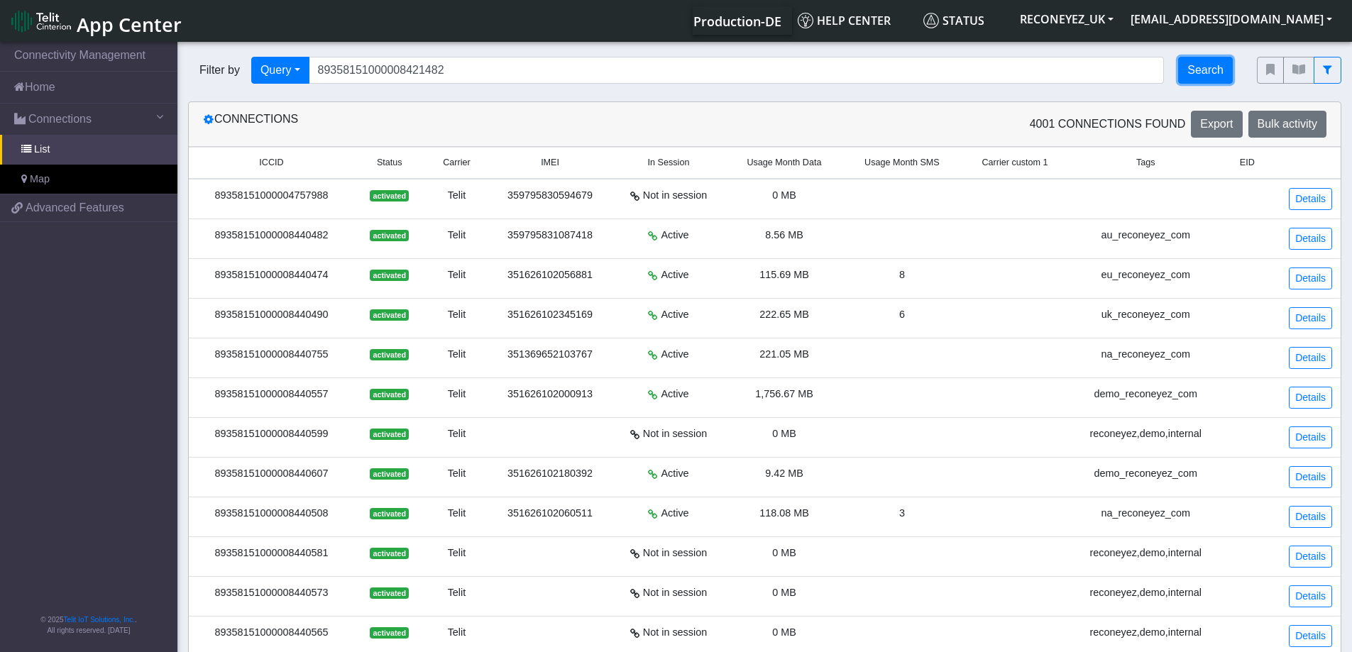
click at [1189, 64] on button "Search" at bounding box center [1205, 70] width 55 height 27
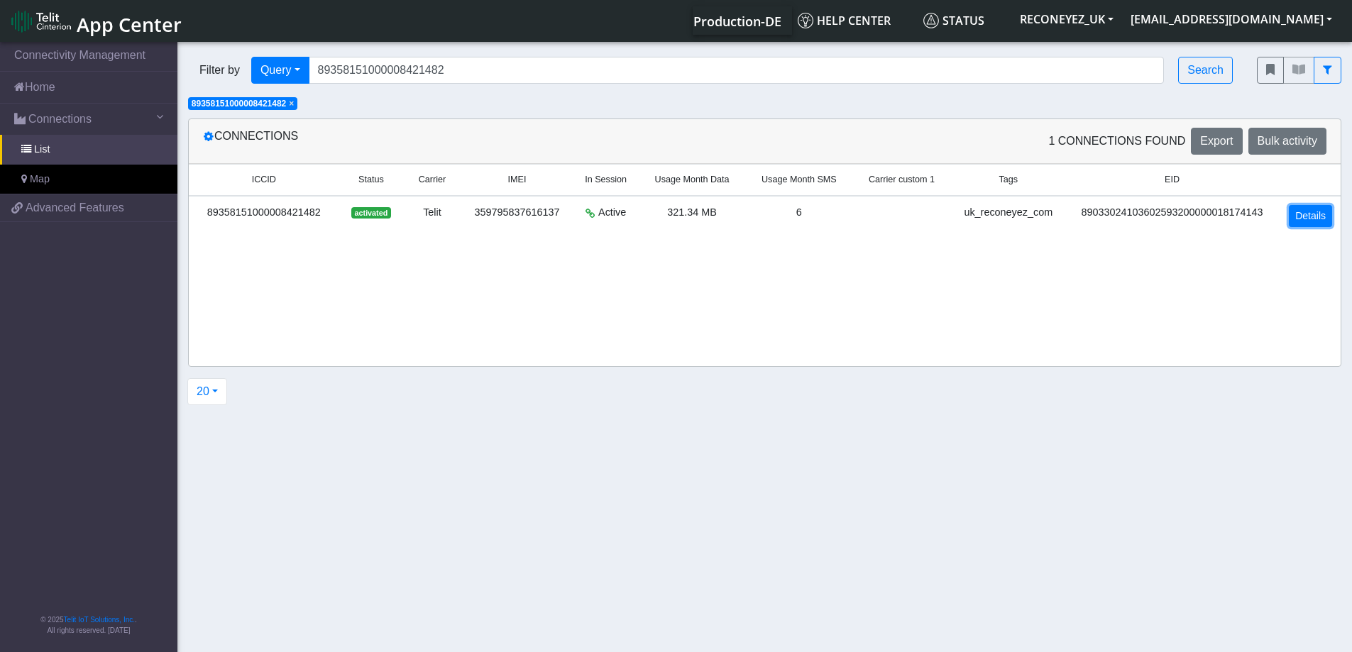
click at [1313, 226] on link "Details" at bounding box center [1310, 216] width 43 height 22
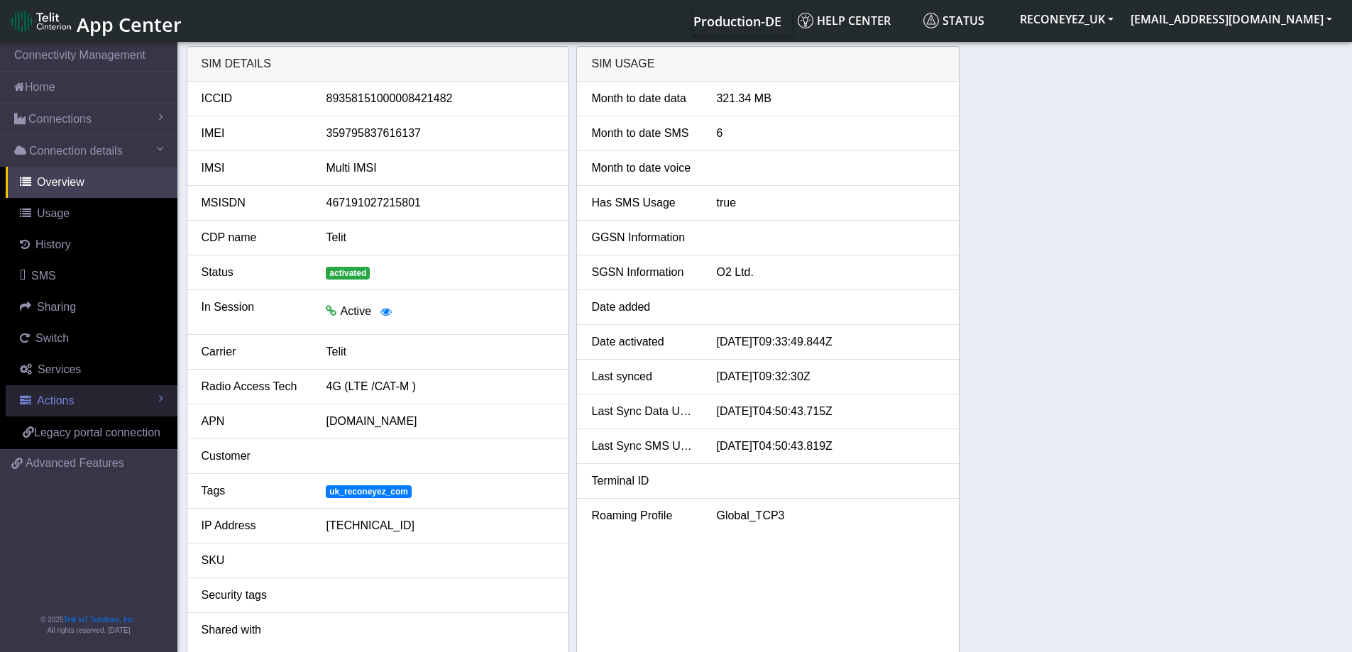
click at [64, 400] on span "Actions" at bounding box center [55, 401] width 37 height 12
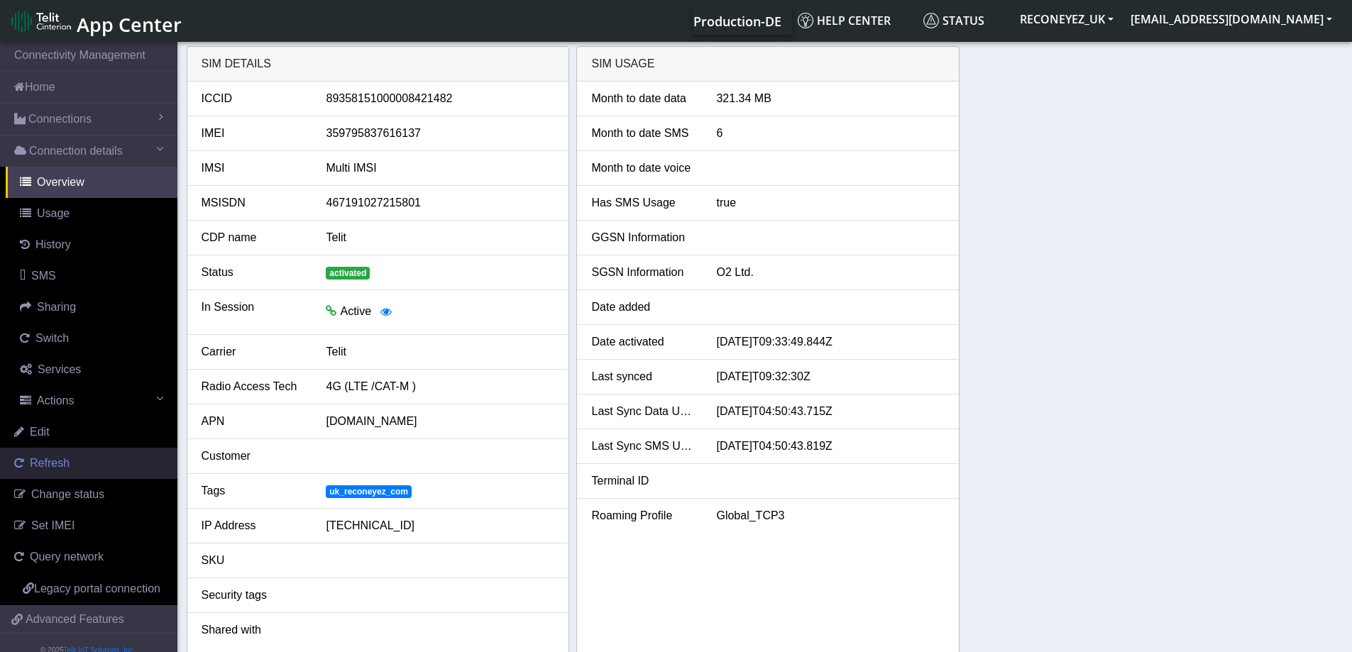
click at [75, 455] on link "Refresh" at bounding box center [88, 463] width 177 height 31
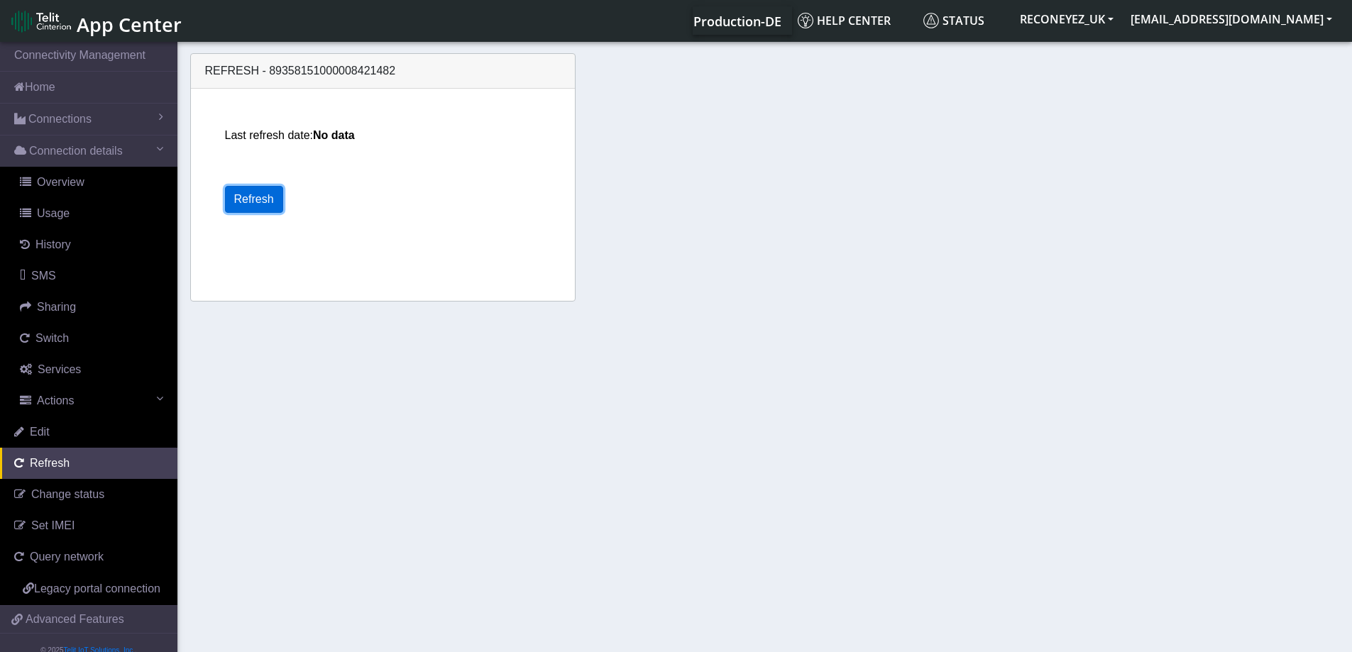
click at [269, 192] on button "Refresh" at bounding box center [254, 199] width 58 height 27
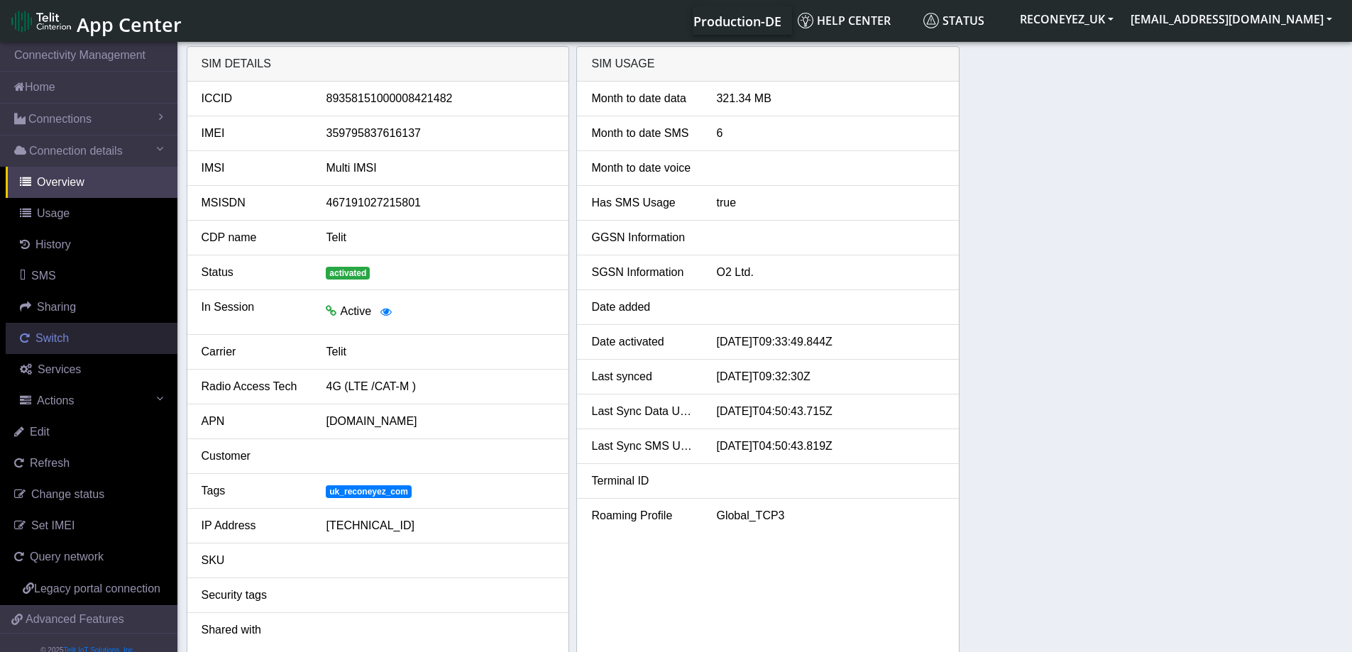
click at [63, 346] on link "Switch" at bounding box center [92, 338] width 172 height 31
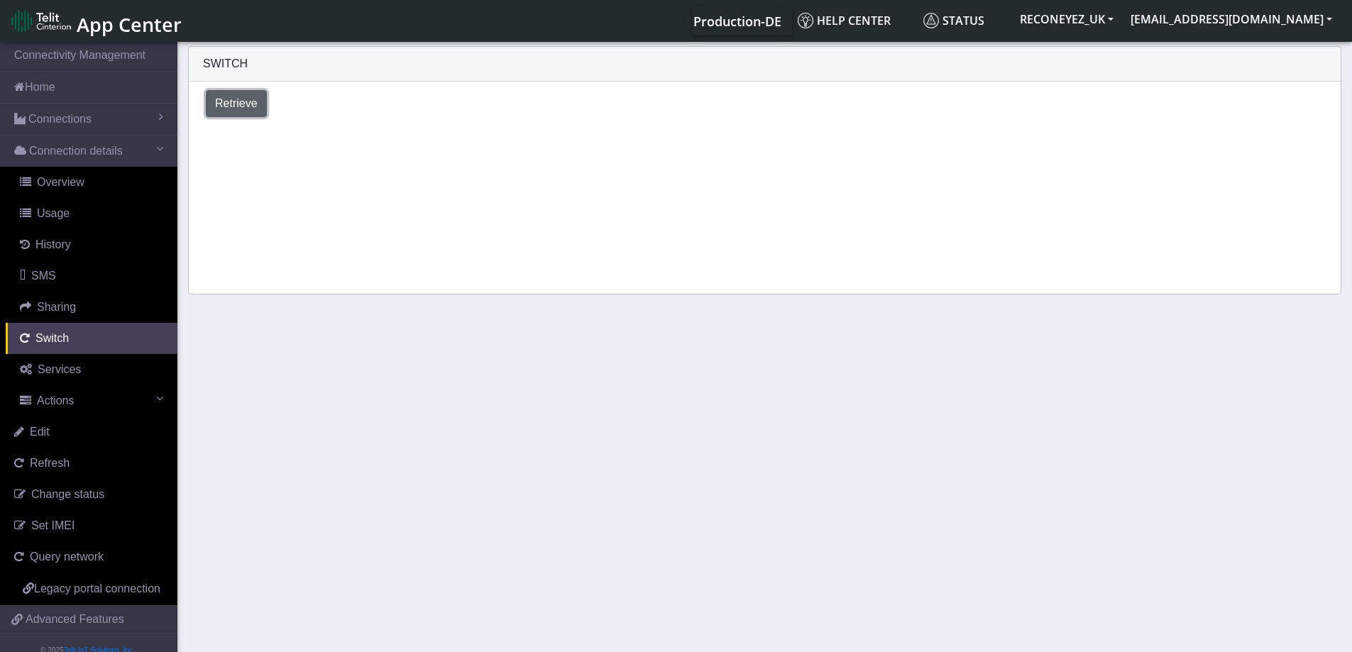
click at [231, 104] on span "Retrieve" at bounding box center [236, 103] width 43 height 12
select select "[GEOGRAPHIC_DATA]"
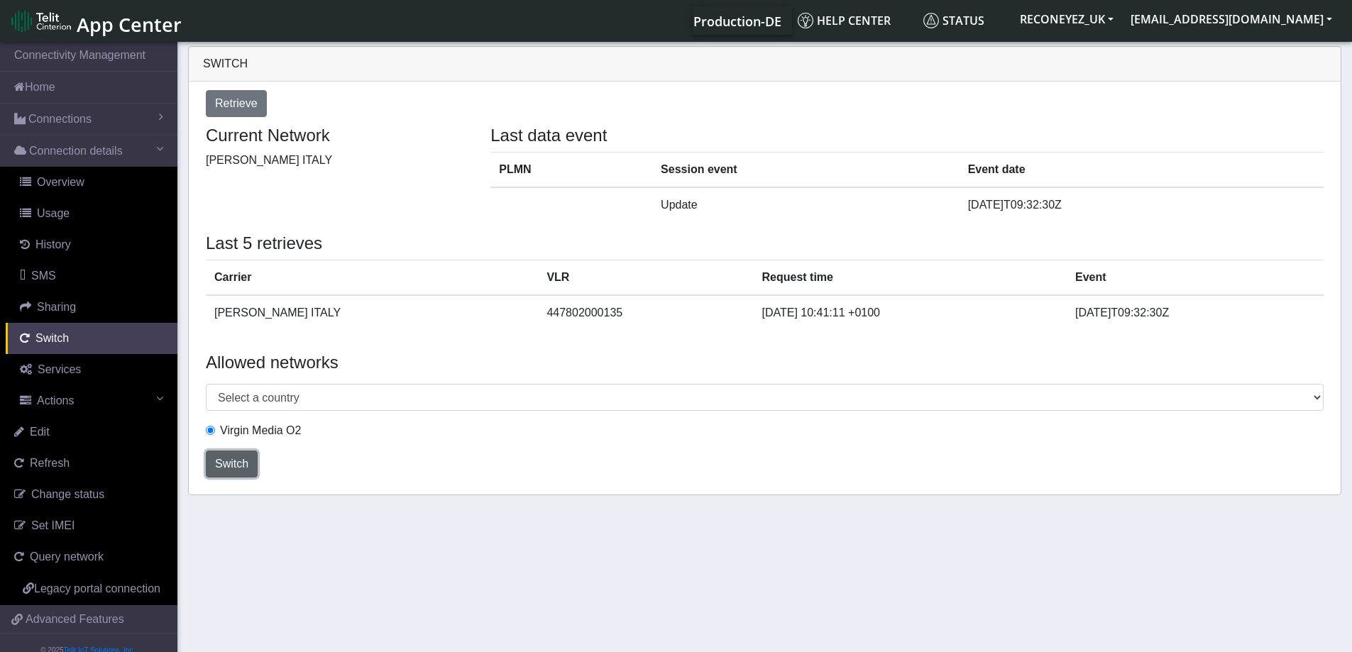
click at [231, 465] on span "Switch" at bounding box center [231, 464] width 33 height 12
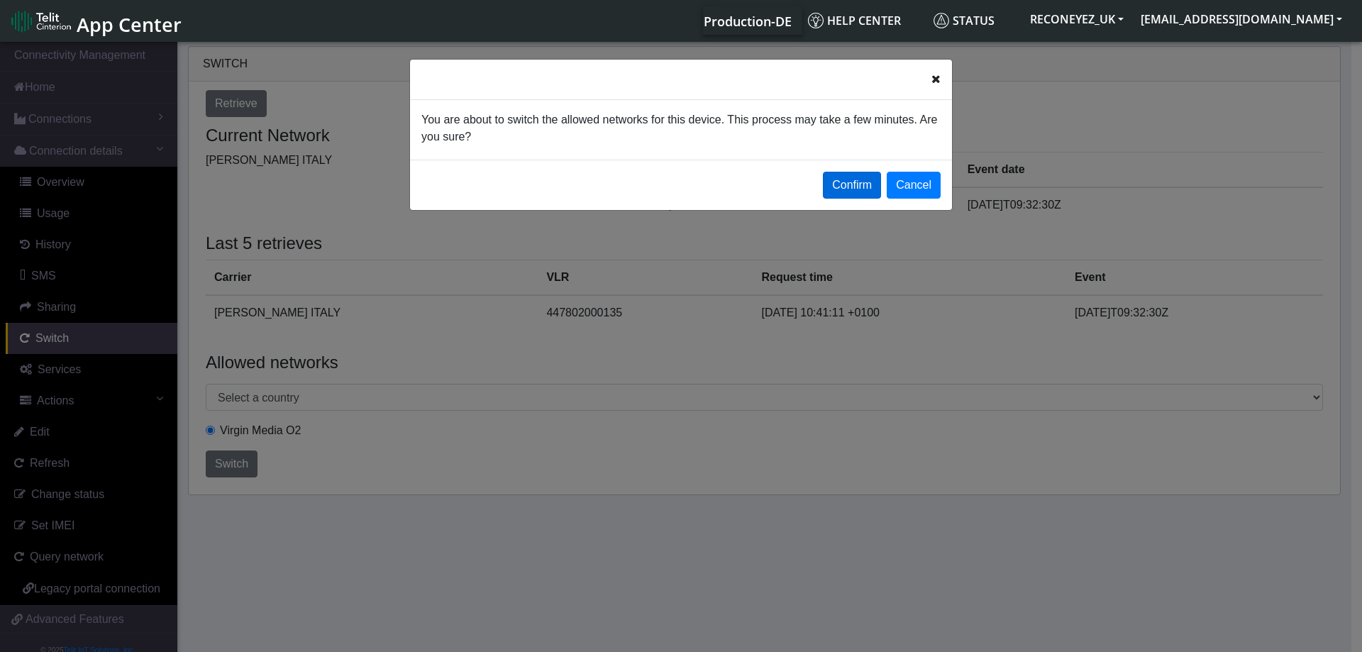
click at [854, 189] on button "Confirm" at bounding box center [852, 185] width 58 height 27
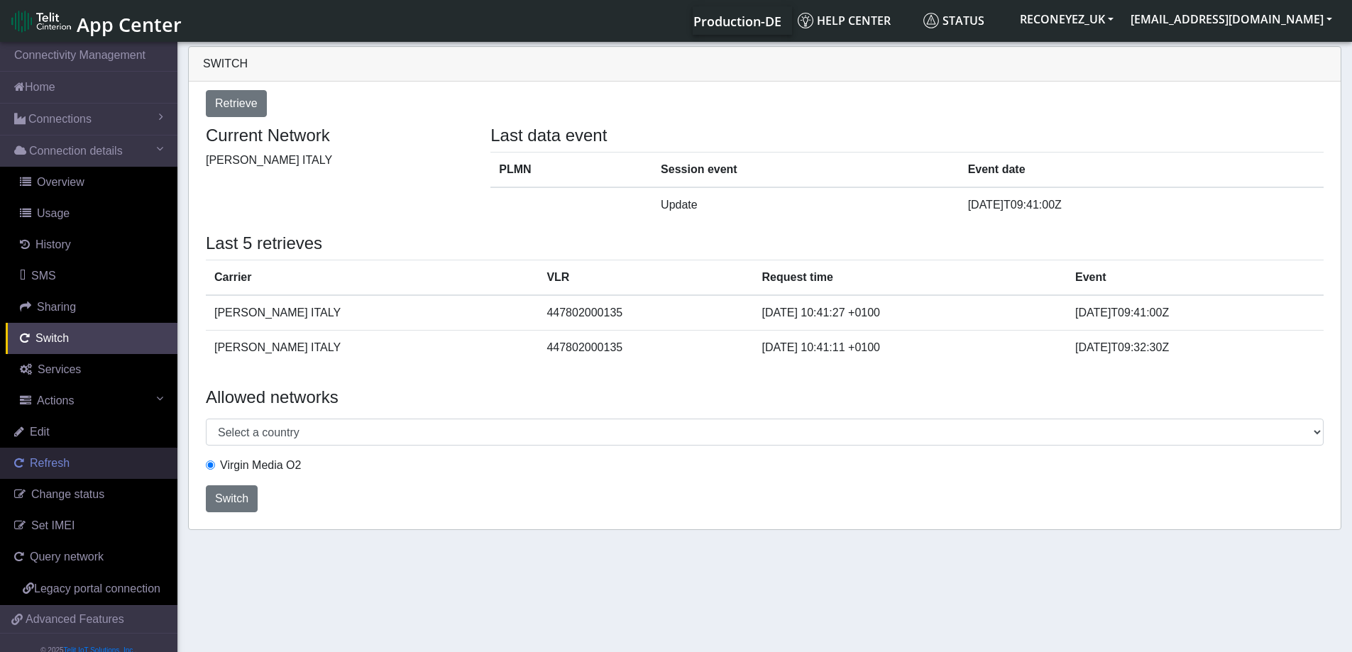
click at [39, 463] on span "Refresh" at bounding box center [50, 463] width 40 height 12
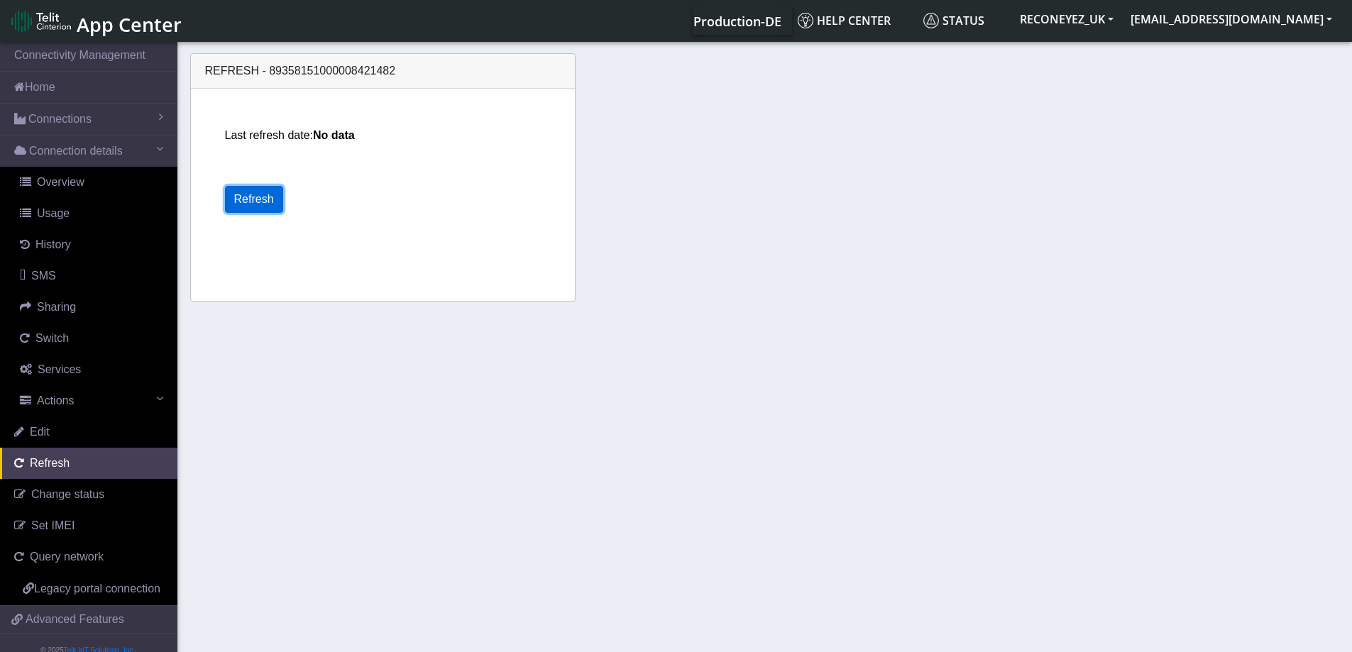
click at [244, 194] on button "Refresh" at bounding box center [254, 199] width 58 height 27
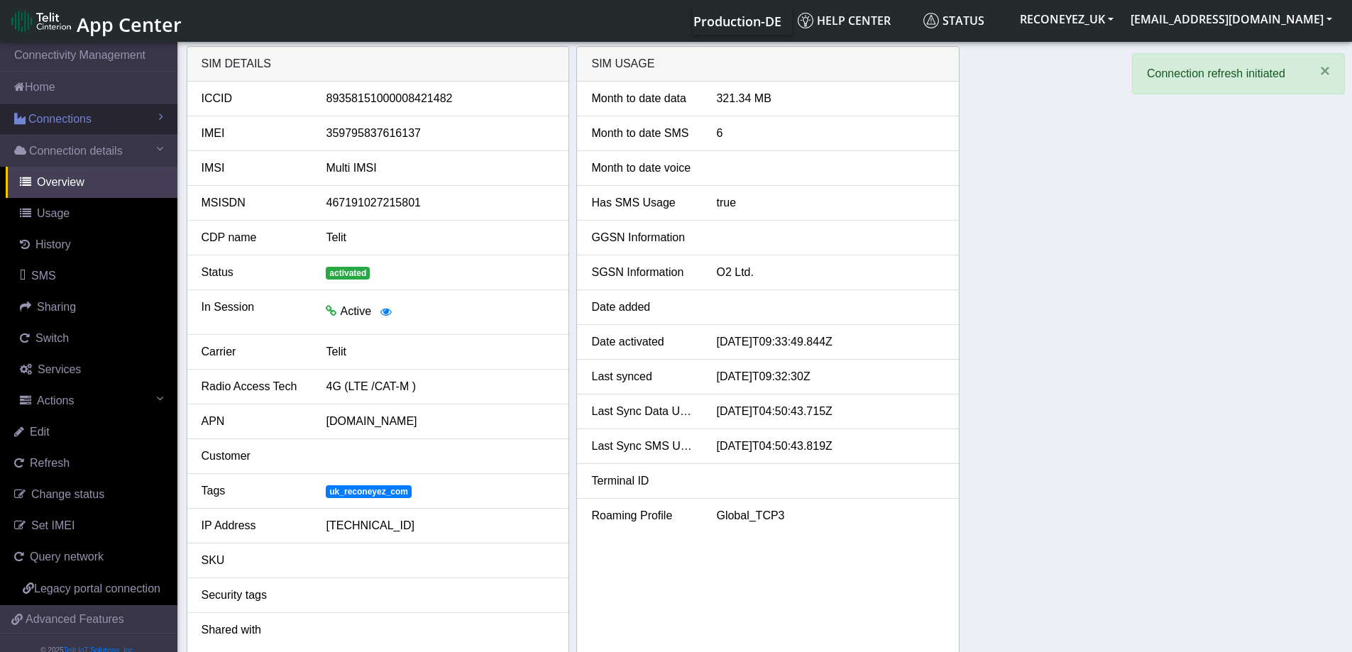
click at [97, 119] on link "Connections" at bounding box center [88, 119] width 177 height 31
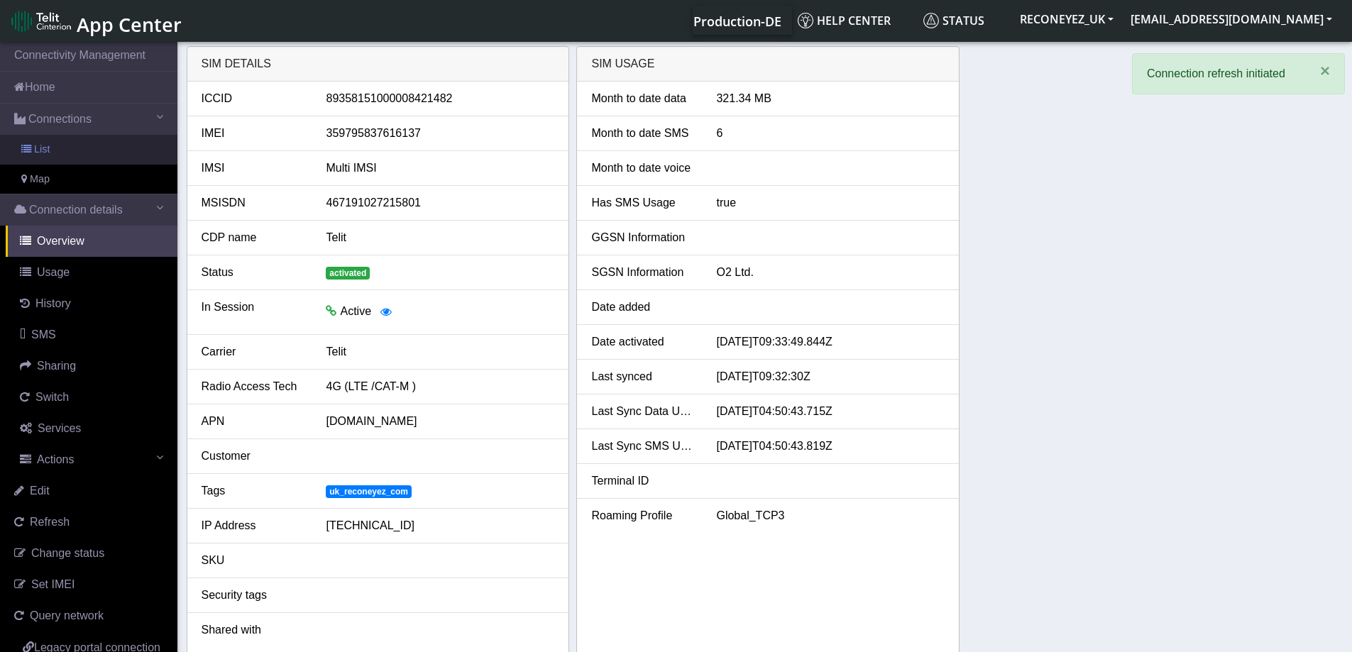
click at [79, 154] on link "List" at bounding box center [88, 150] width 177 height 30
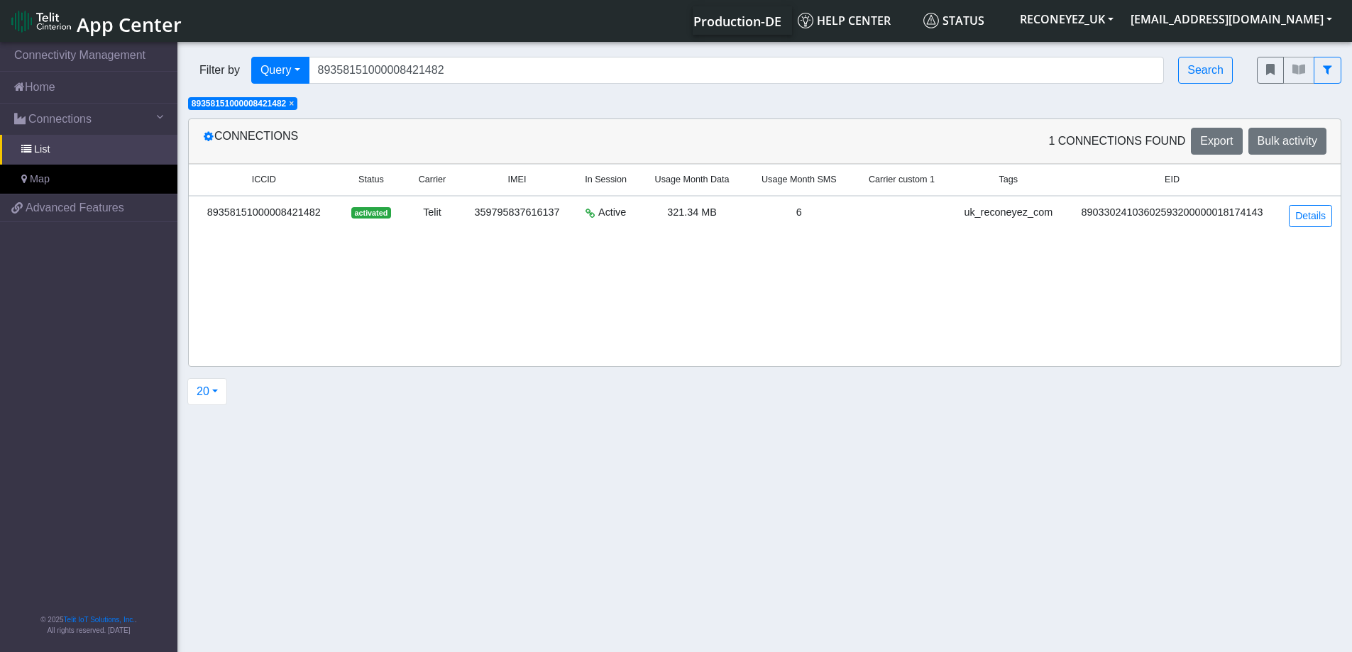
click at [294, 108] on span "×" at bounding box center [291, 104] width 5 height 10
